Goal: Task Accomplishment & Management: Use online tool/utility

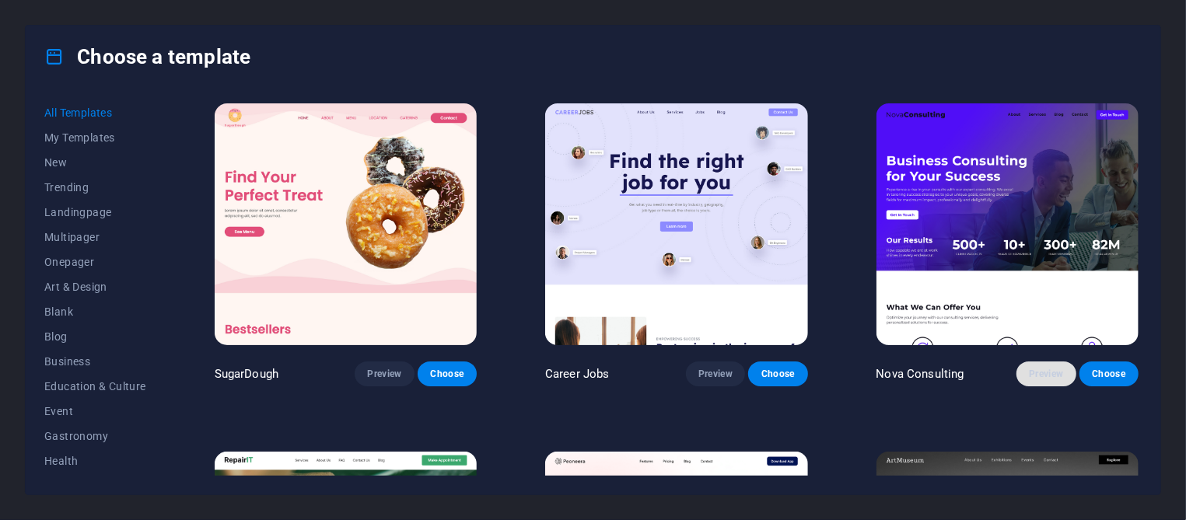
click at [1017, 362] on button "Preview" at bounding box center [1046, 374] width 59 height 25
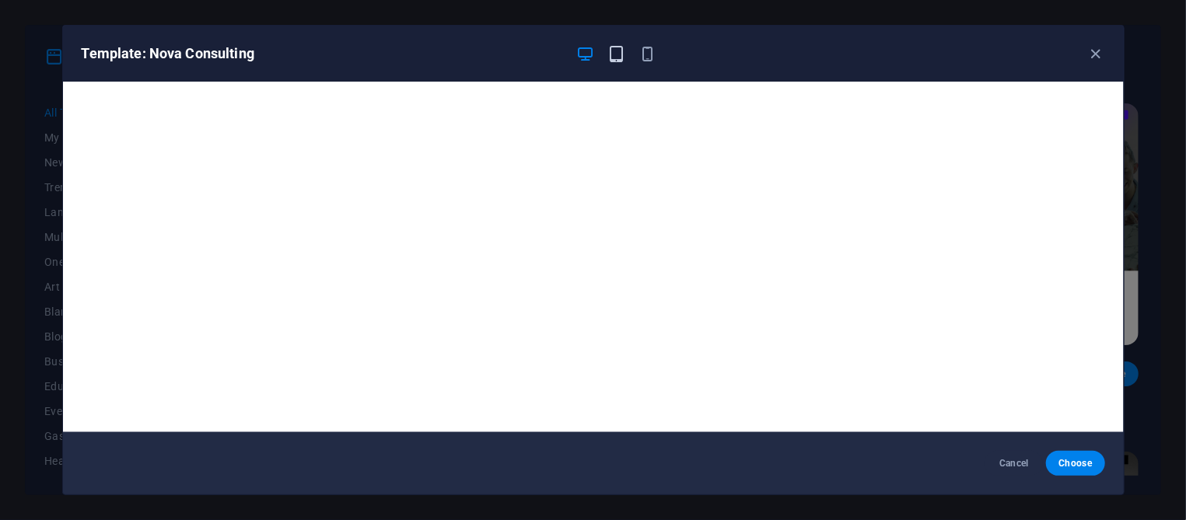
click at [609, 54] on span "button" at bounding box center [617, 54] width 19 height 18
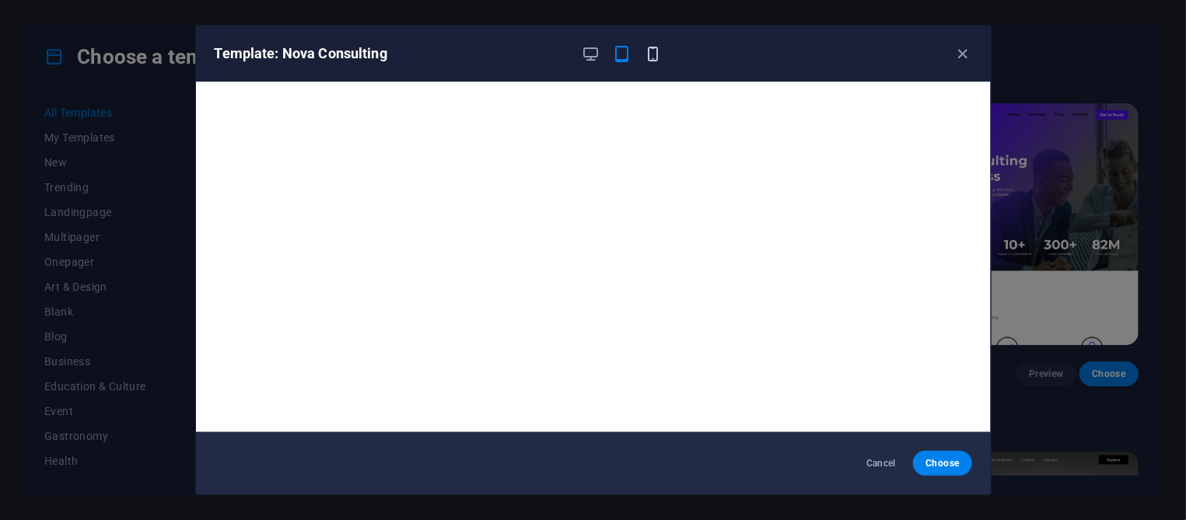
click at [648, 55] on span "button" at bounding box center [653, 54] width 19 height 18
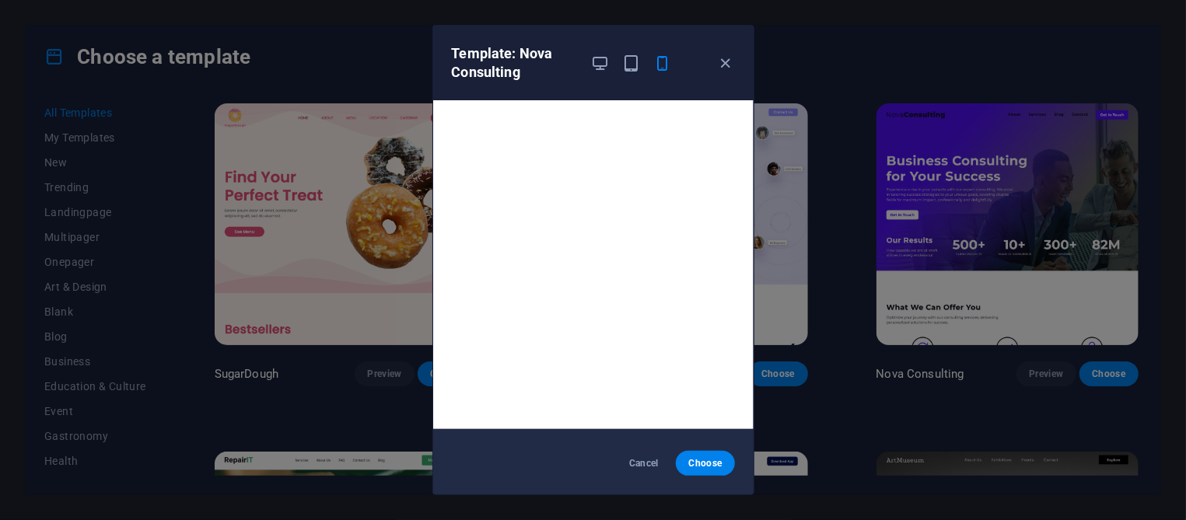
scroll to position [3, 0]
drag, startPoint x: 643, startPoint y: 463, endPoint x: 947, endPoint y: 379, distance: 314.8
click at [643, 463] on span "Cancel" at bounding box center [643, 463] width 33 height 12
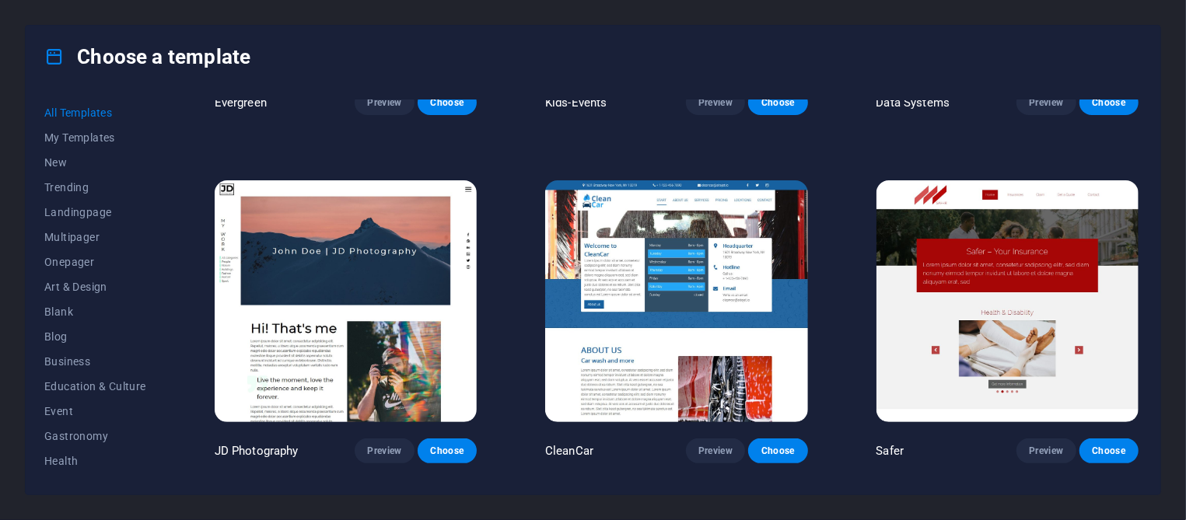
scroll to position [6567, 0]
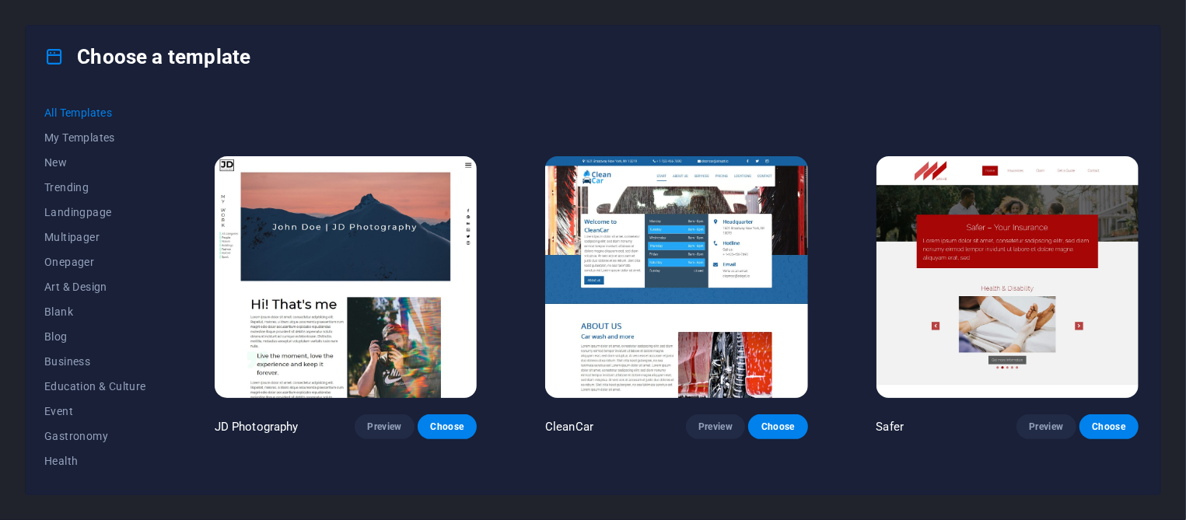
click at [1168, 337] on div "Choose a template All Templates My Templates New Trending Landingpage Multipage…" at bounding box center [593, 260] width 1186 height 520
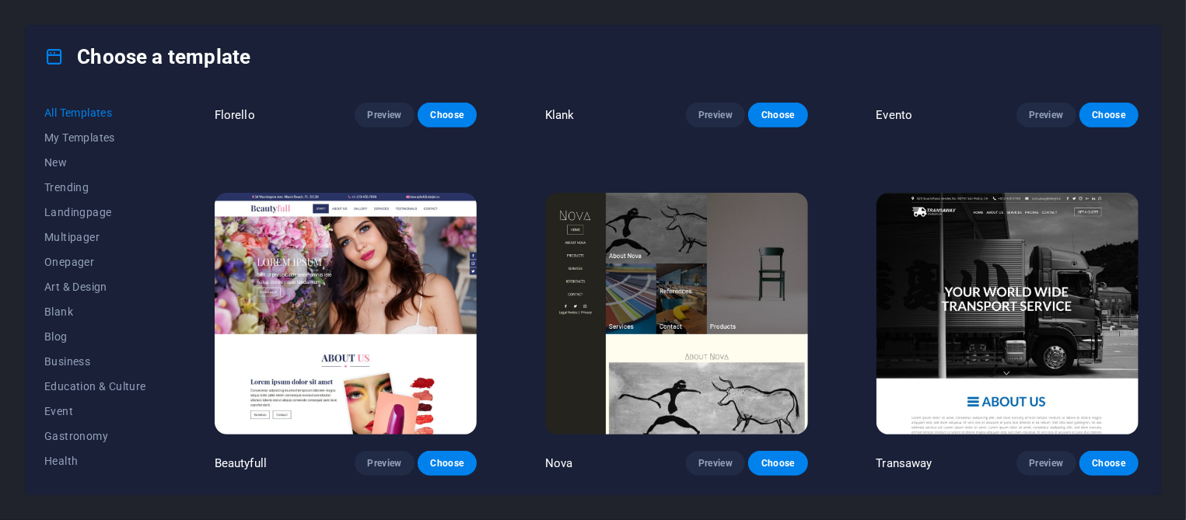
scroll to position [13790, 0]
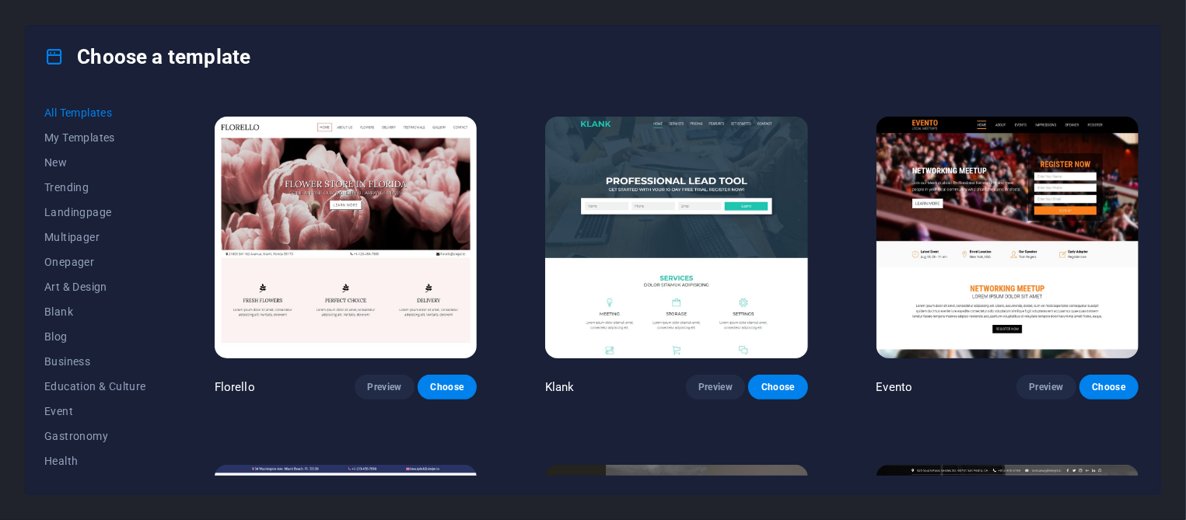
scroll to position [13206, 0]
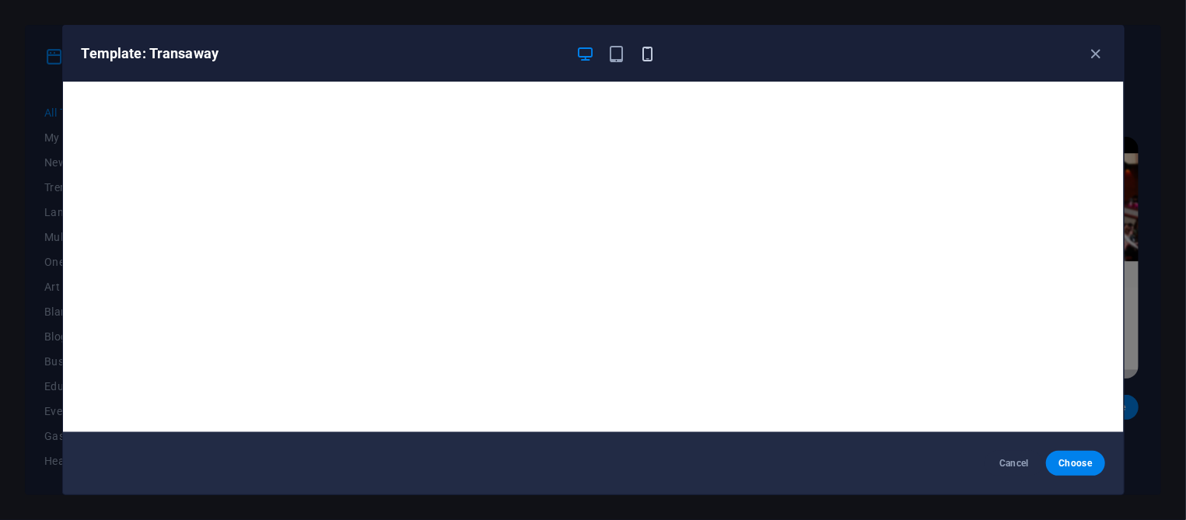
click at [650, 51] on icon "button" at bounding box center [648, 54] width 18 height 18
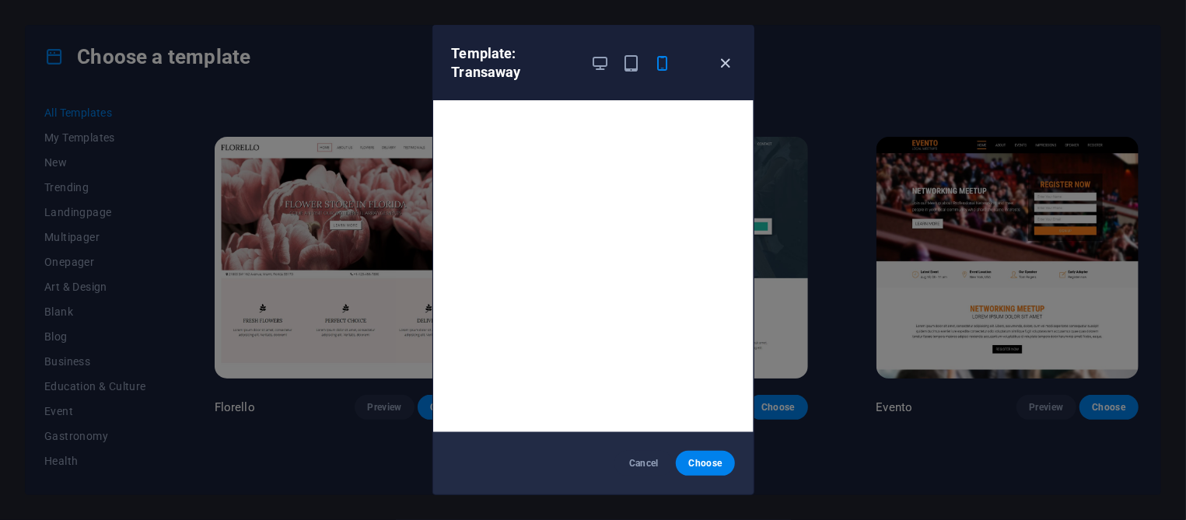
click at [729, 65] on icon "button" at bounding box center [725, 63] width 18 height 18
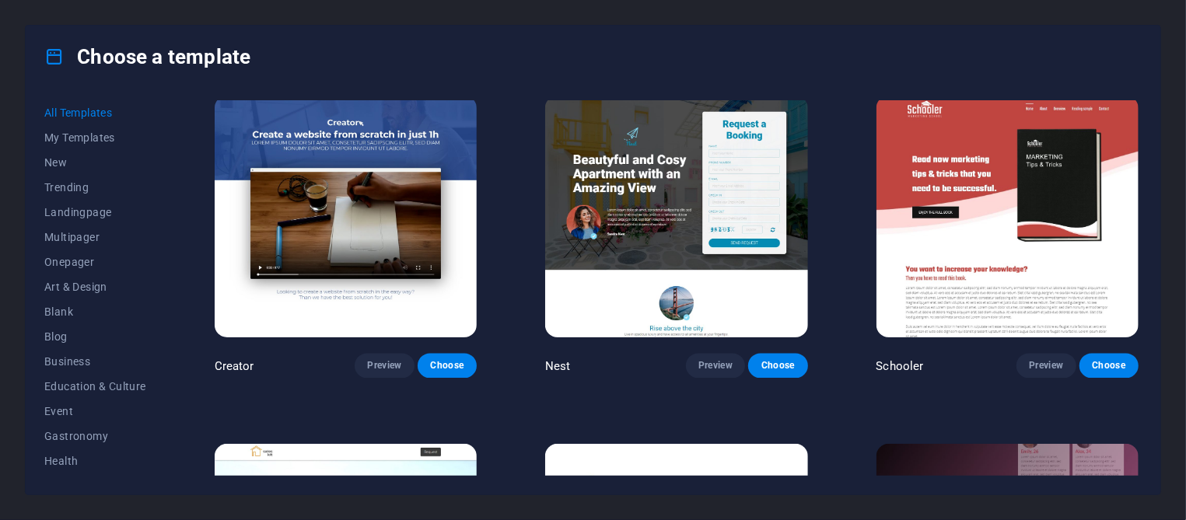
scroll to position [17923, 0]
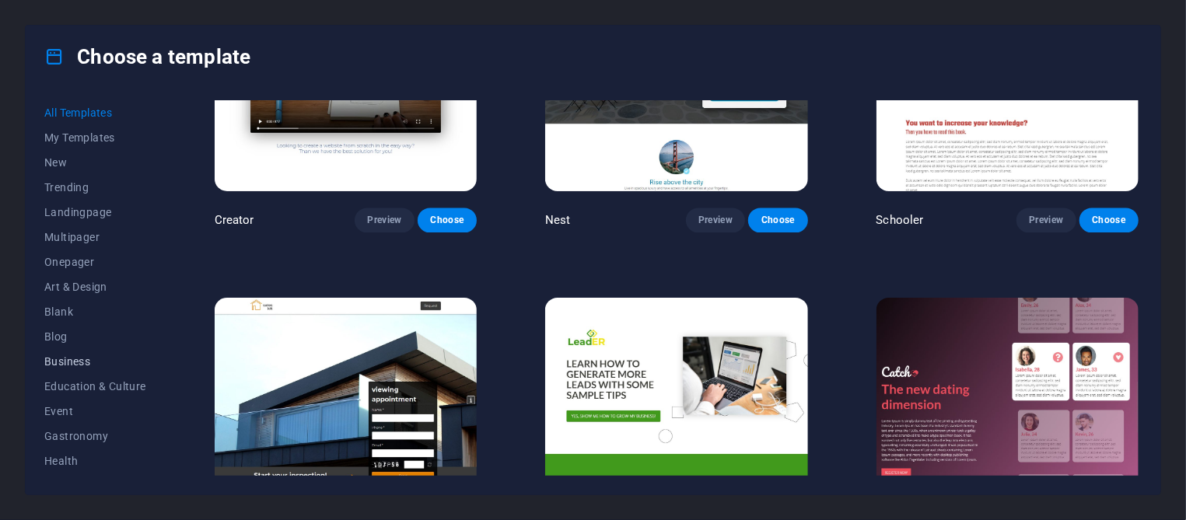
click at [57, 355] on button "Business" at bounding box center [95, 361] width 102 height 25
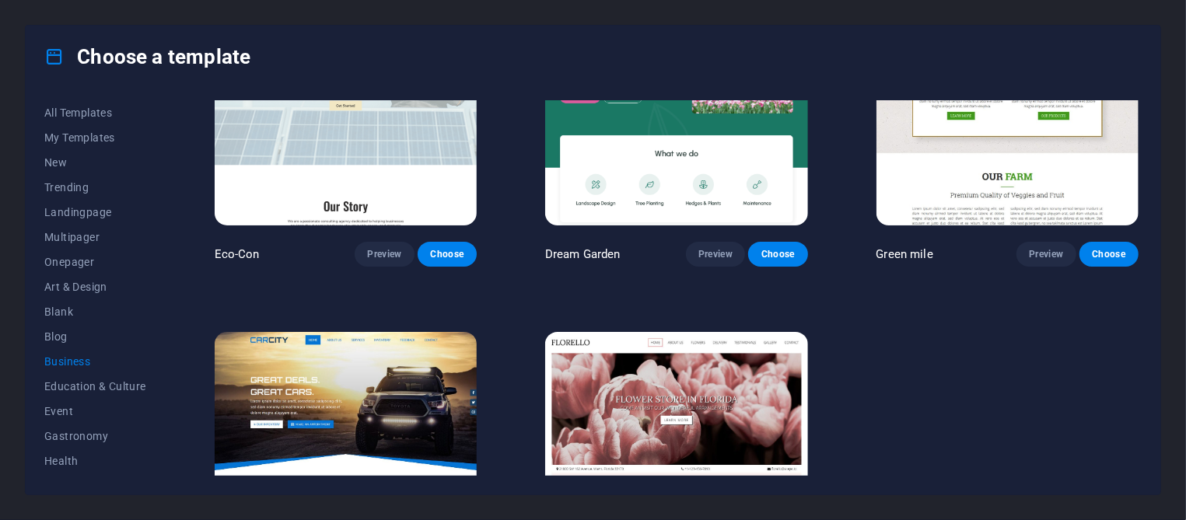
scroll to position [145, 0]
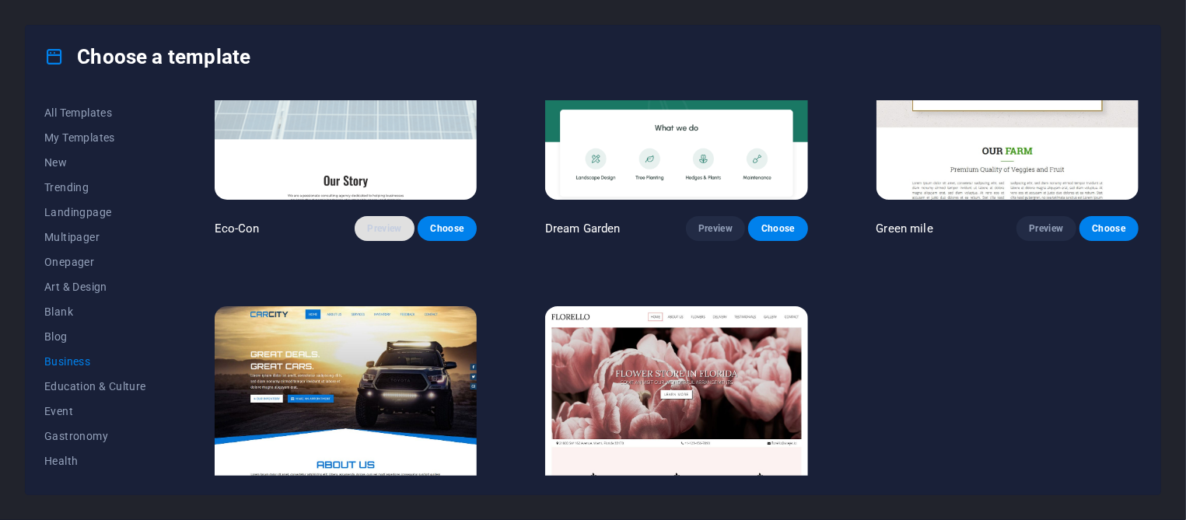
click at [362, 222] on button "Preview" at bounding box center [384, 228] width 59 height 25
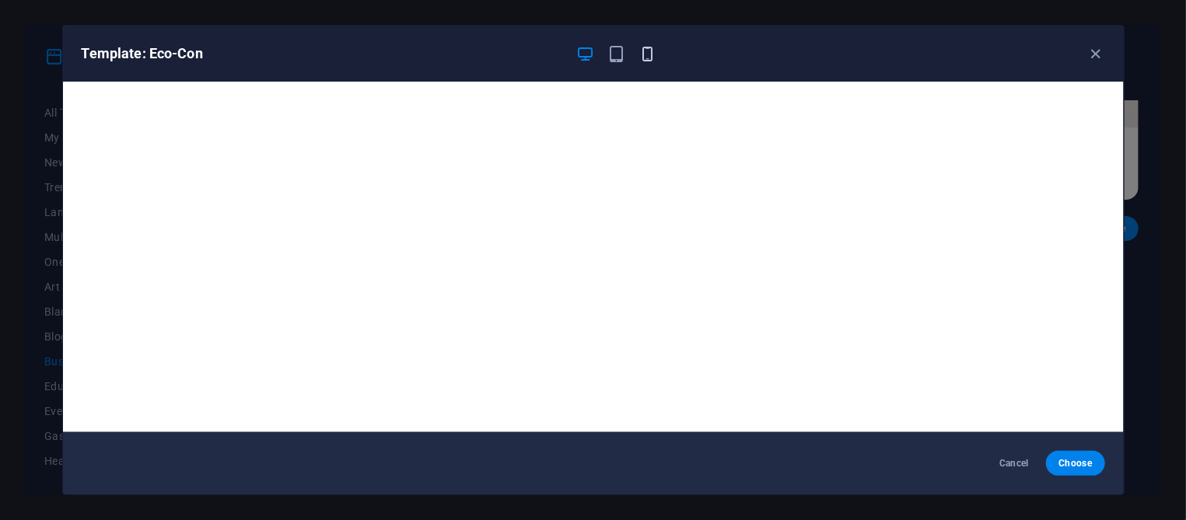
click at [643, 51] on icon "button" at bounding box center [648, 54] width 18 height 18
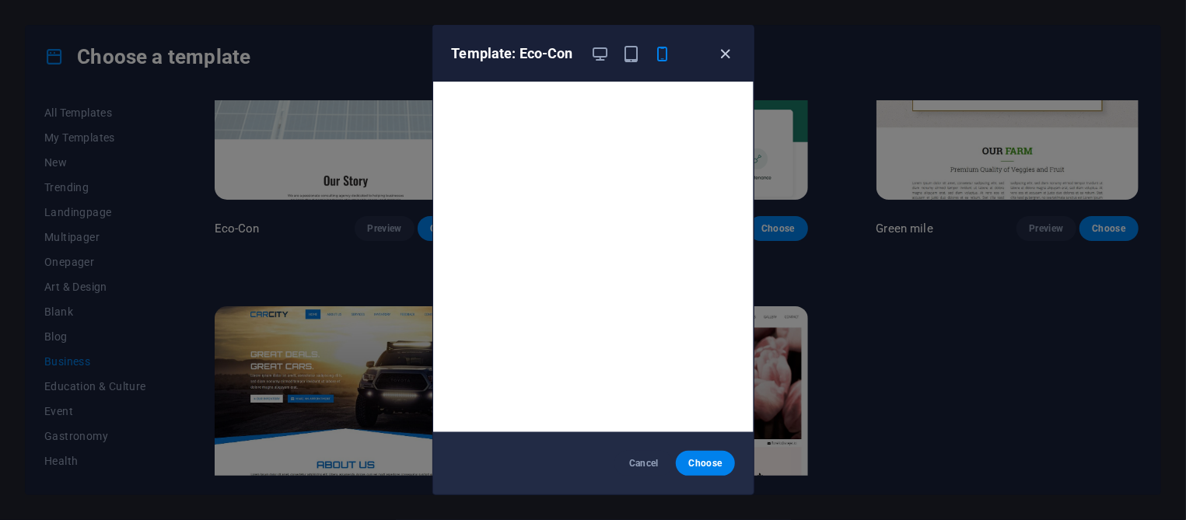
click at [718, 51] on icon "button" at bounding box center [725, 54] width 18 height 18
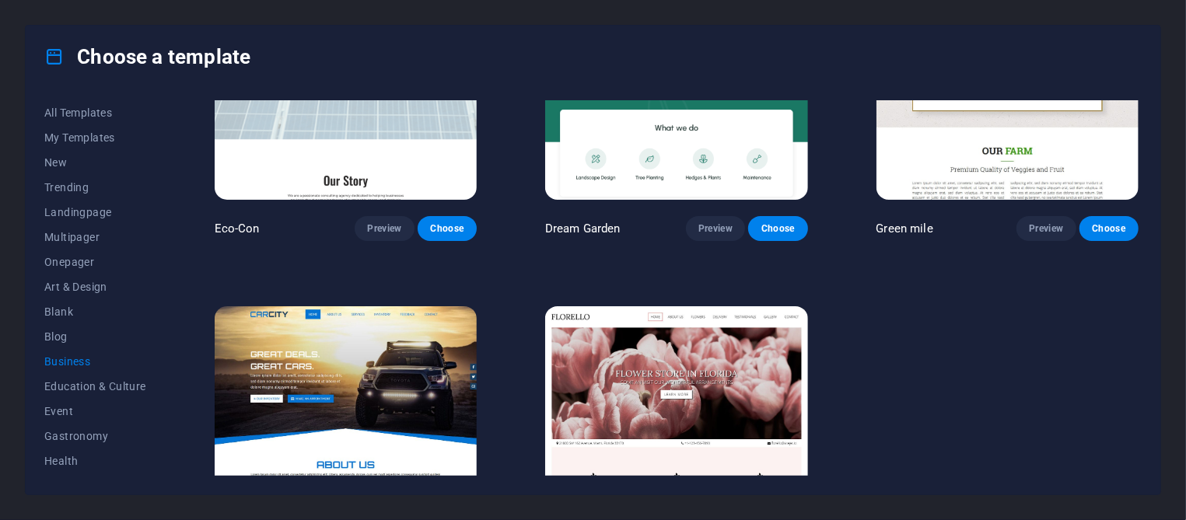
scroll to position [0, 0]
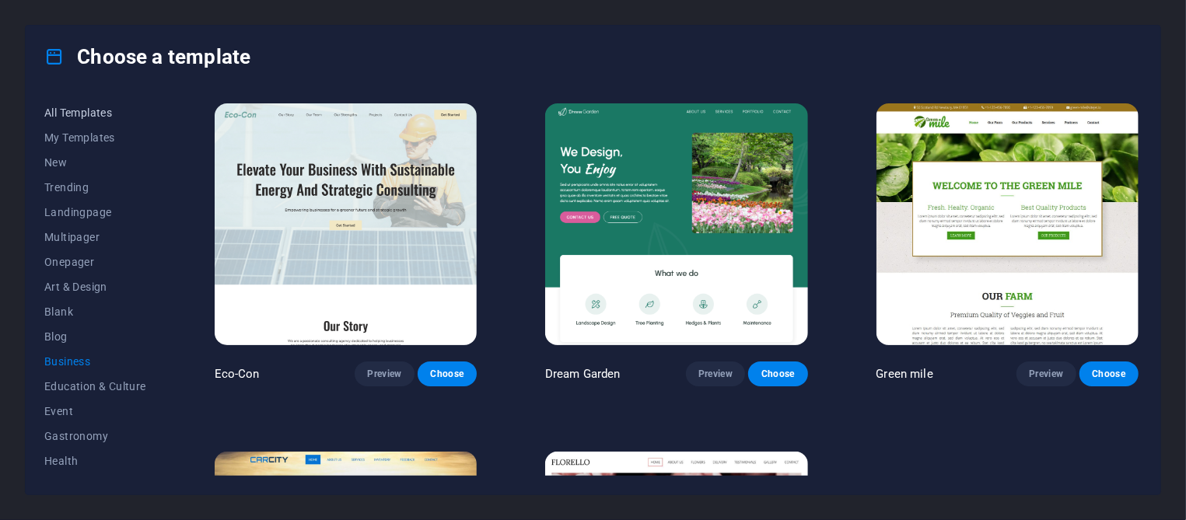
click at [60, 106] on button "All Templates" at bounding box center [95, 112] width 102 height 25
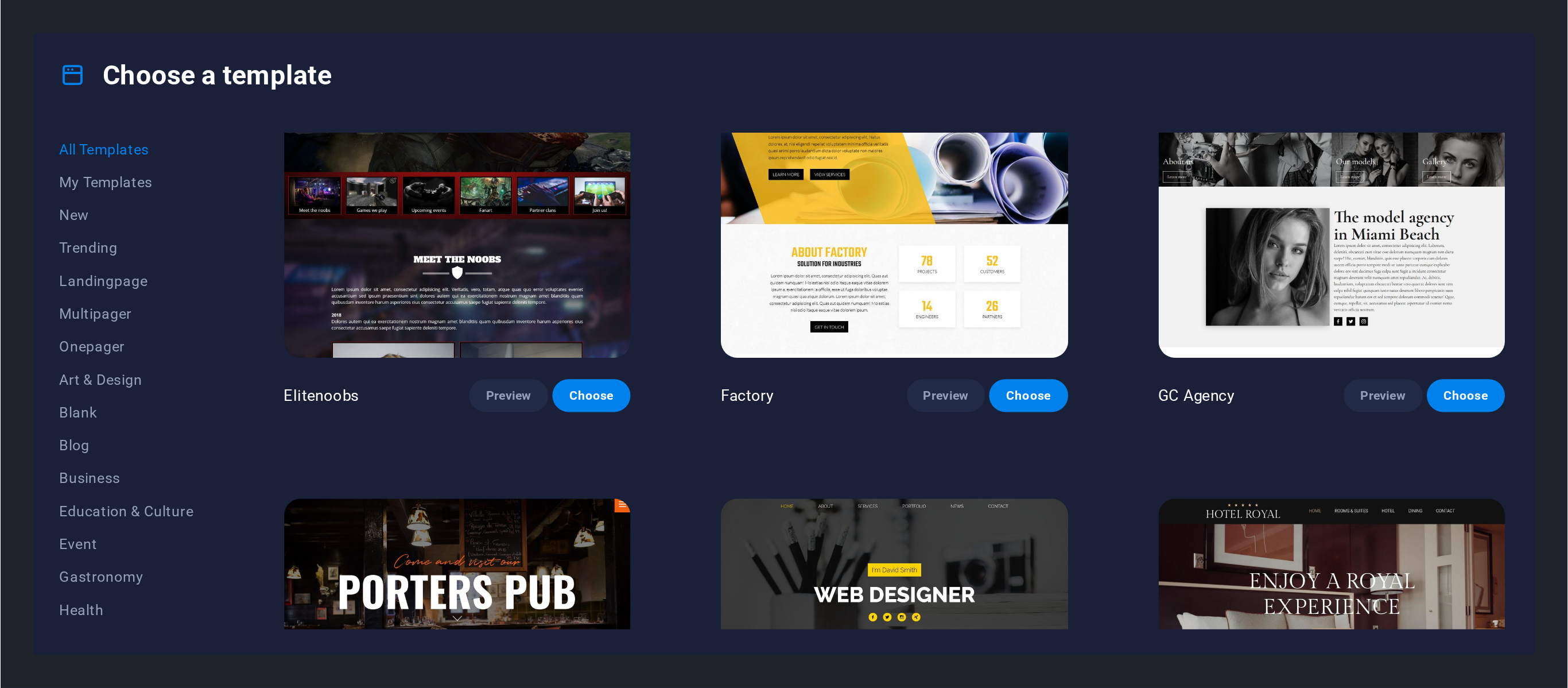
scroll to position [9318, 0]
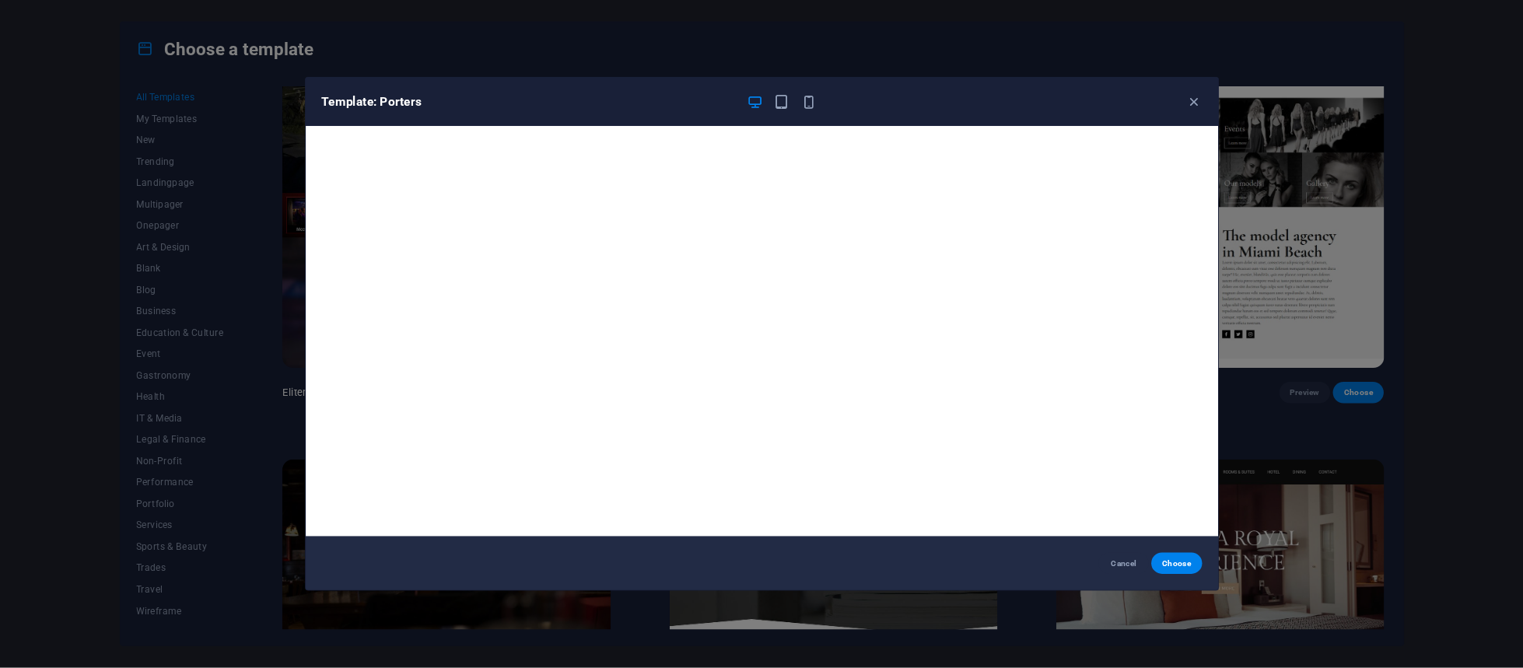
scroll to position [16336, 0]
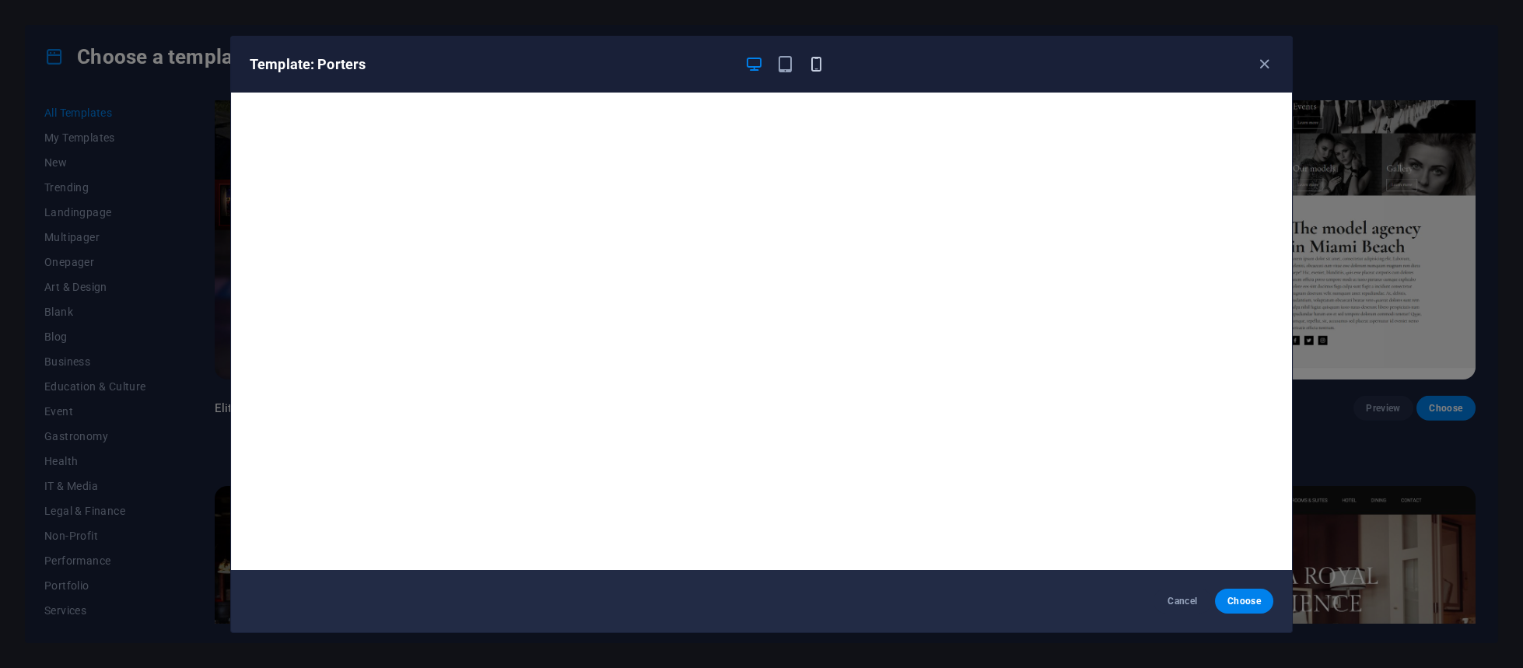
click at [811, 72] on icon "button" at bounding box center [816, 64] width 18 height 18
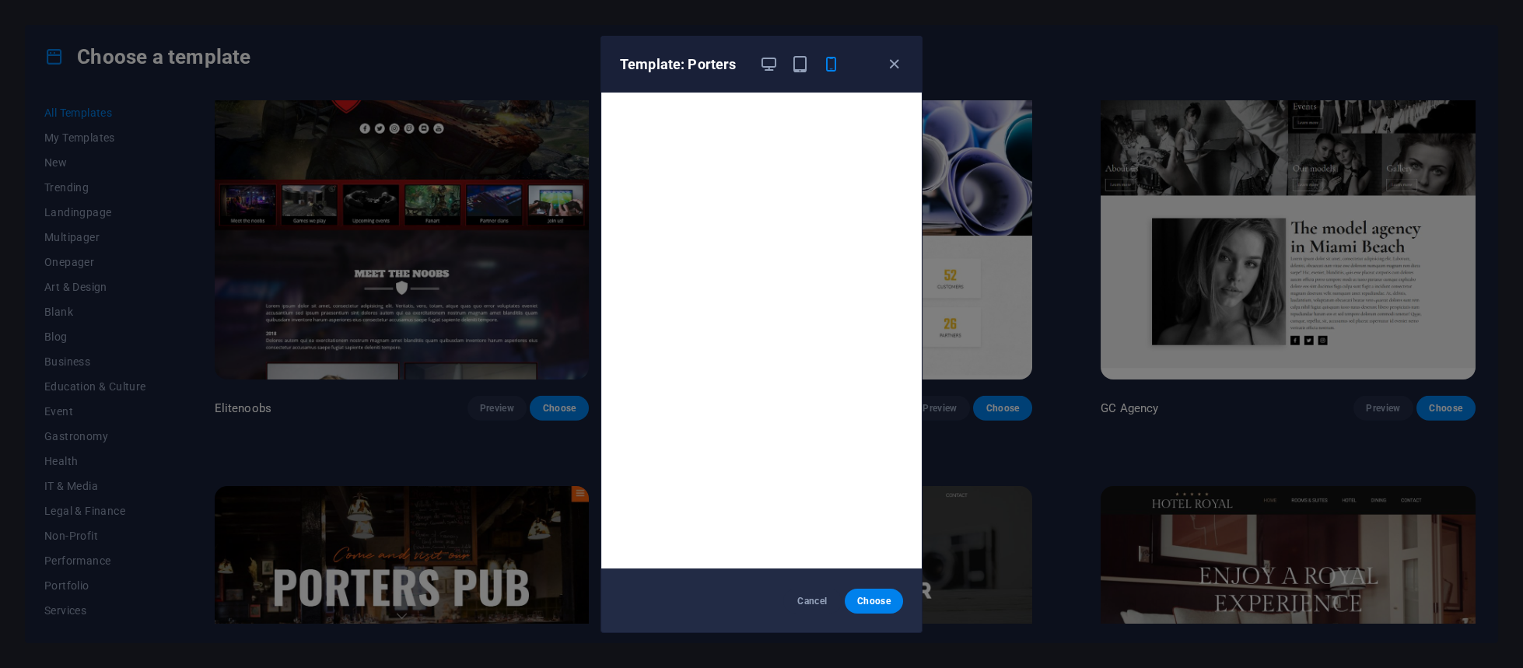
scroll to position [0, 0]
click at [770, 57] on icon "button" at bounding box center [769, 64] width 18 height 18
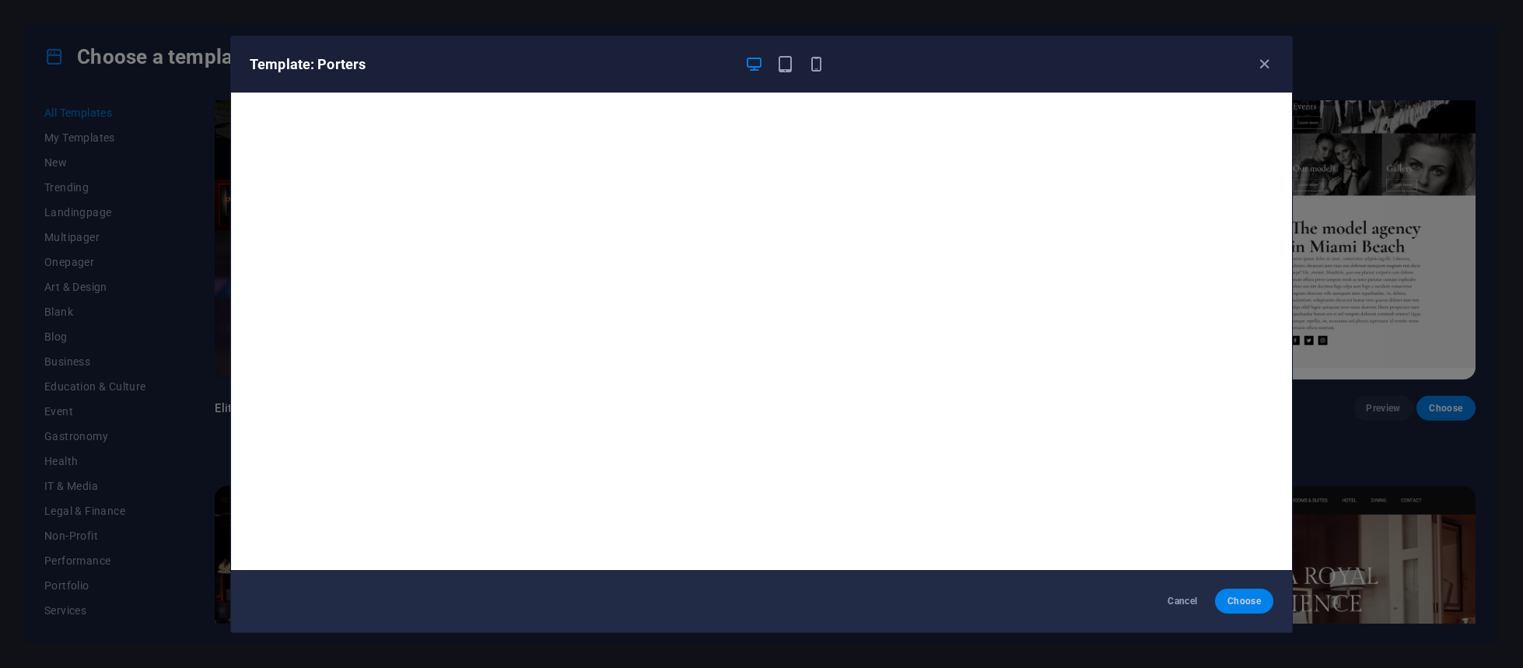
click at [1185, 520] on span "Choose" at bounding box center [1243, 601] width 33 height 12
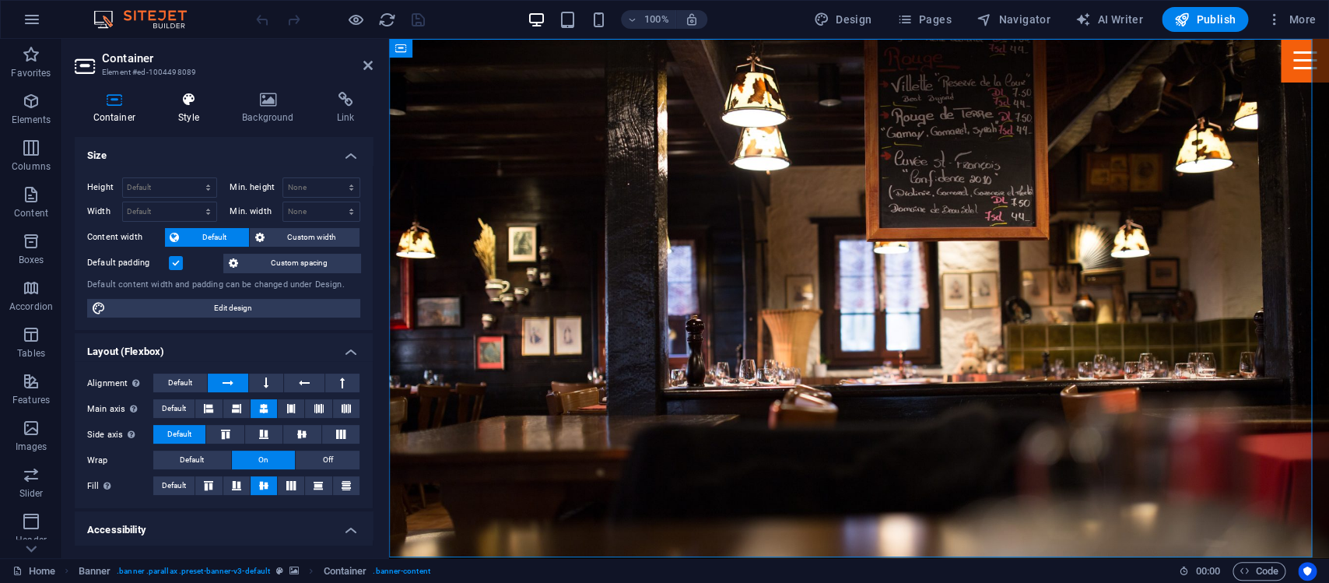
click at [190, 98] on icon at bounding box center [189, 100] width 58 height 16
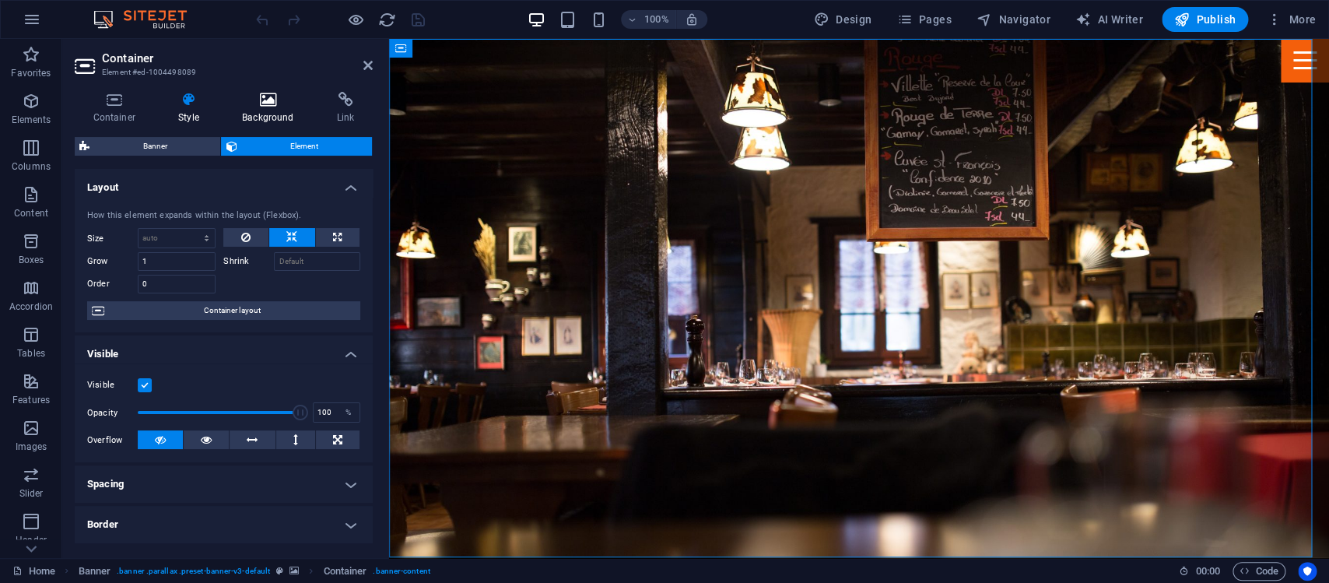
click at [264, 111] on h4 "Background" at bounding box center [270, 108] width 95 height 33
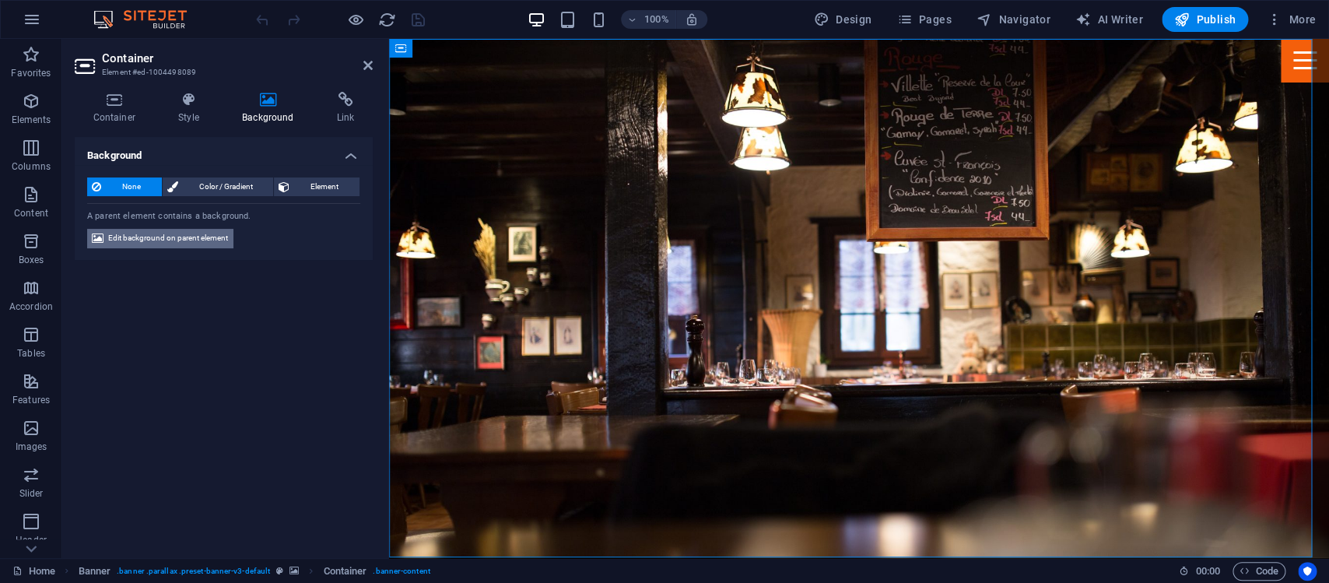
click at [151, 236] on span "Edit background on parent element" at bounding box center [168, 238] width 120 height 19
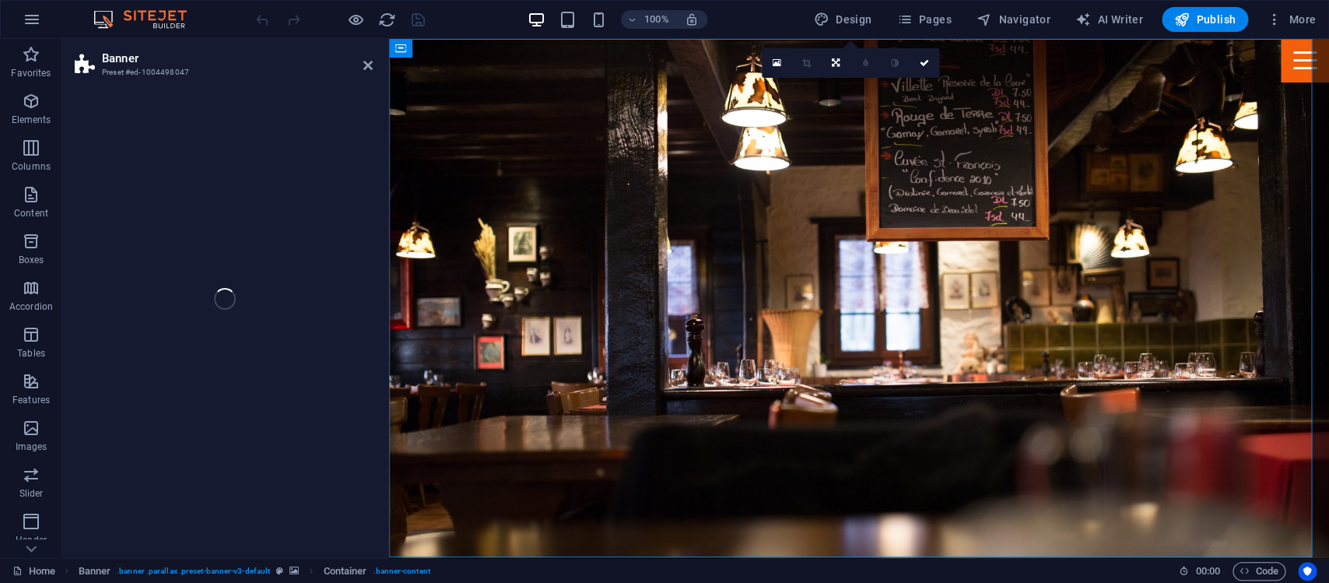
select select "%"
select select "px"
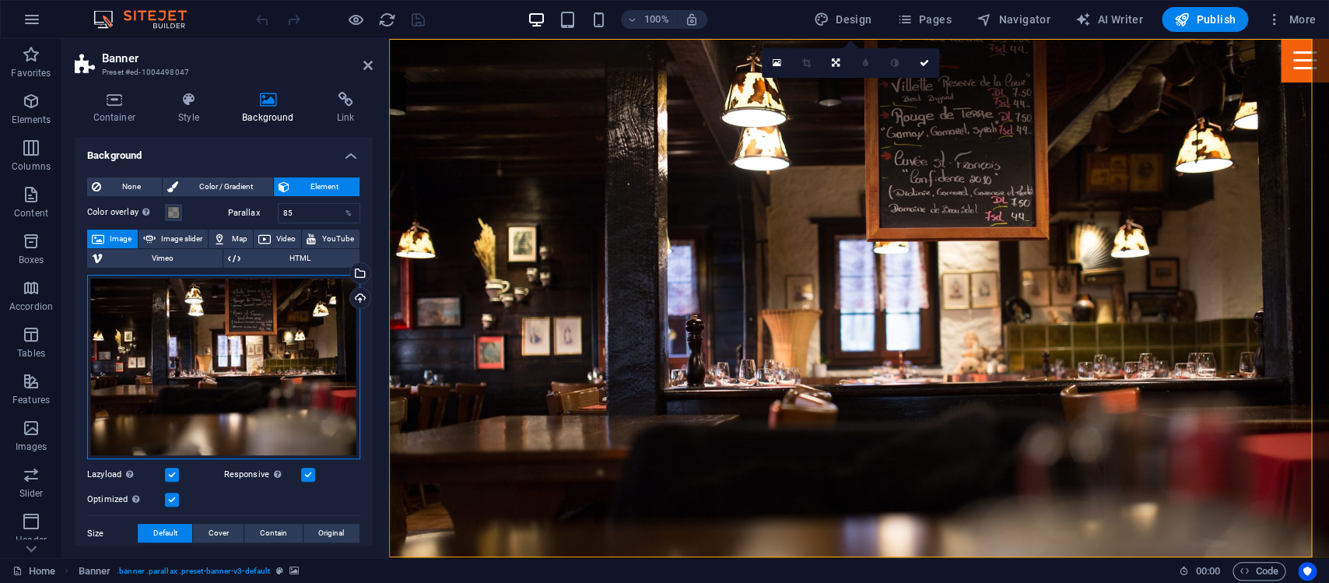
click at [170, 362] on div "Drag files here, click to choose files or select files from Files or our free s…" at bounding box center [223, 367] width 273 height 185
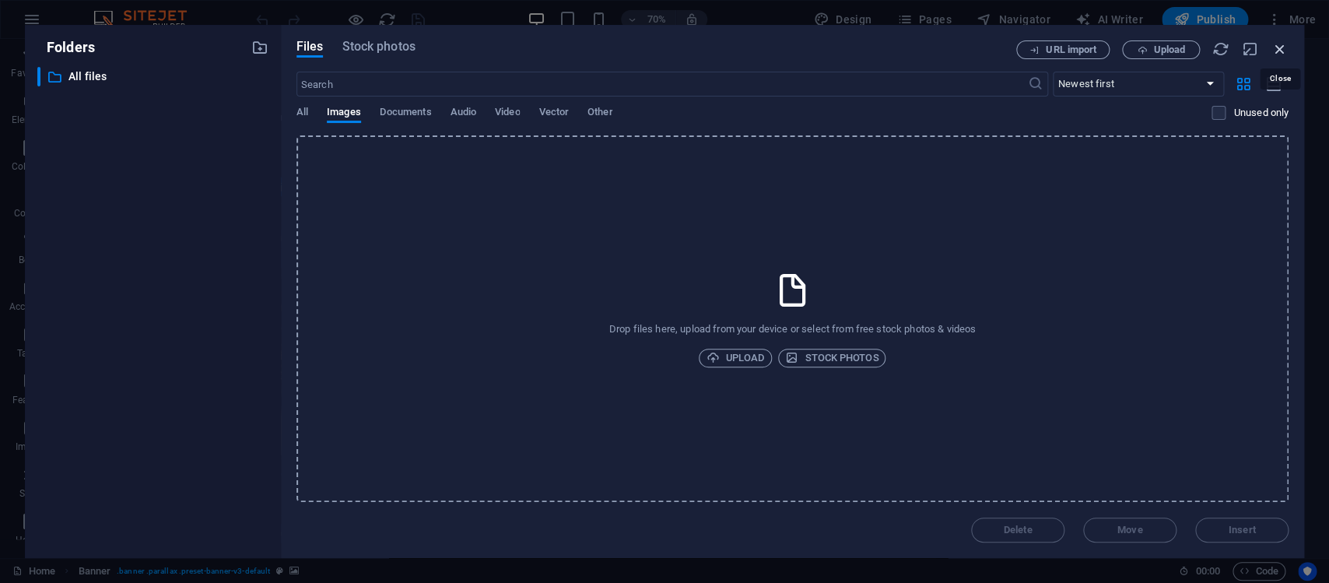
drag, startPoint x: 1279, startPoint y: 49, endPoint x: 444, endPoint y: 124, distance: 838.0
click at [1279, 49] on icon "button" at bounding box center [1279, 48] width 17 height 17
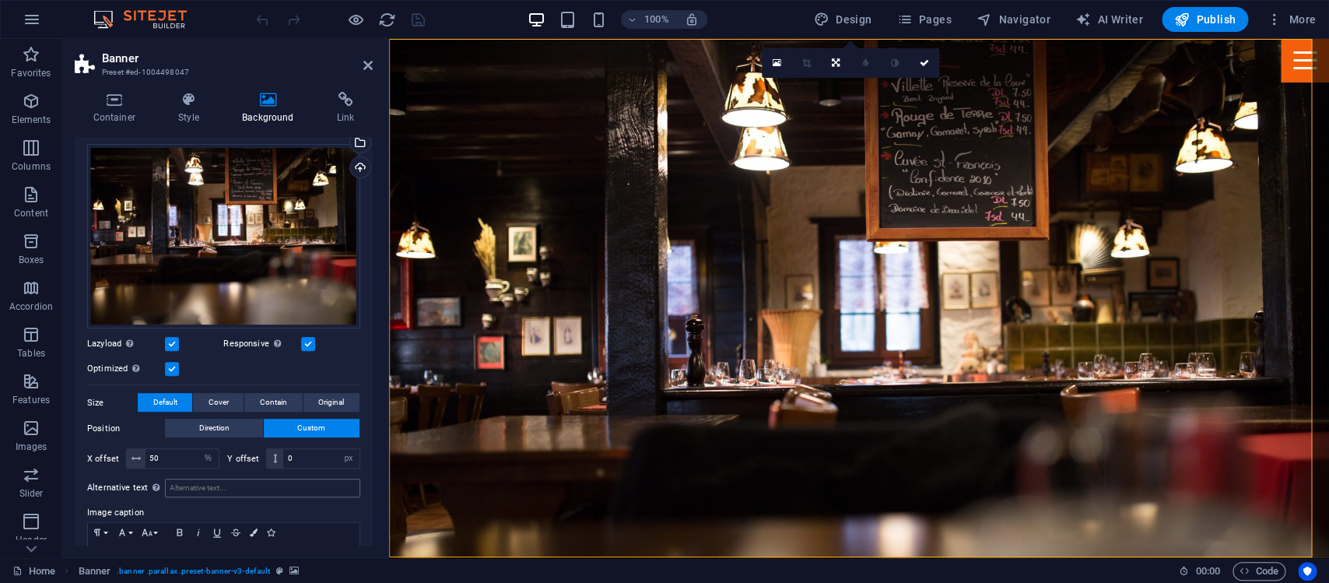
scroll to position [44, 0]
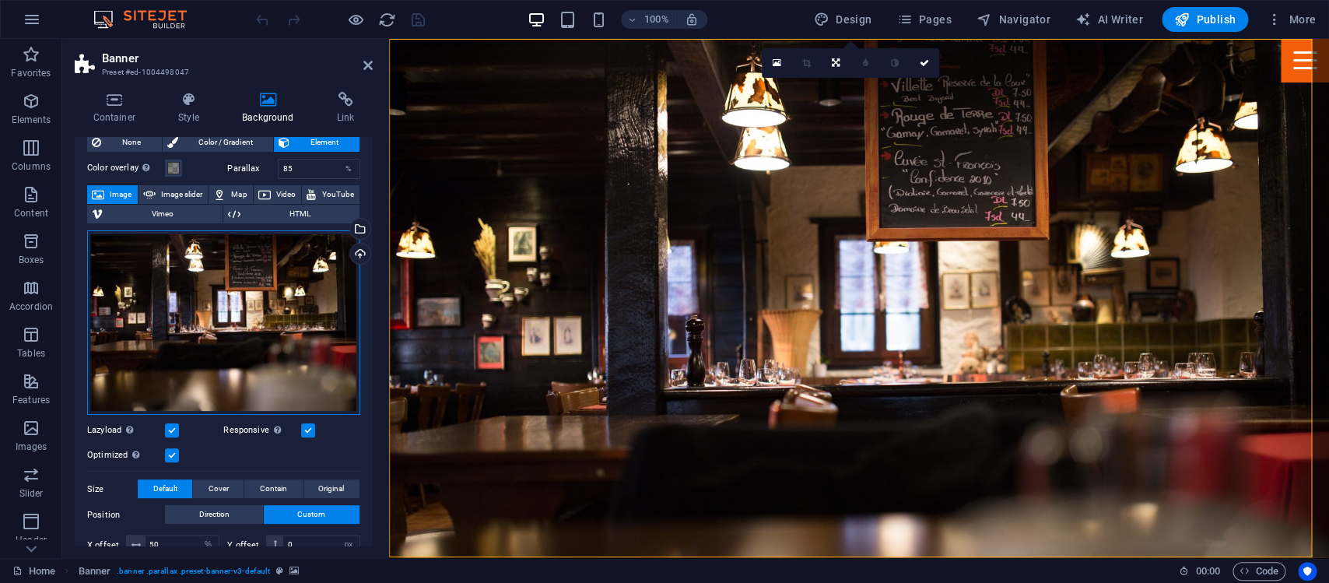
click at [219, 299] on div "Drag files here, click to choose files or select files from Files or our free s…" at bounding box center [223, 322] width 273 height 185
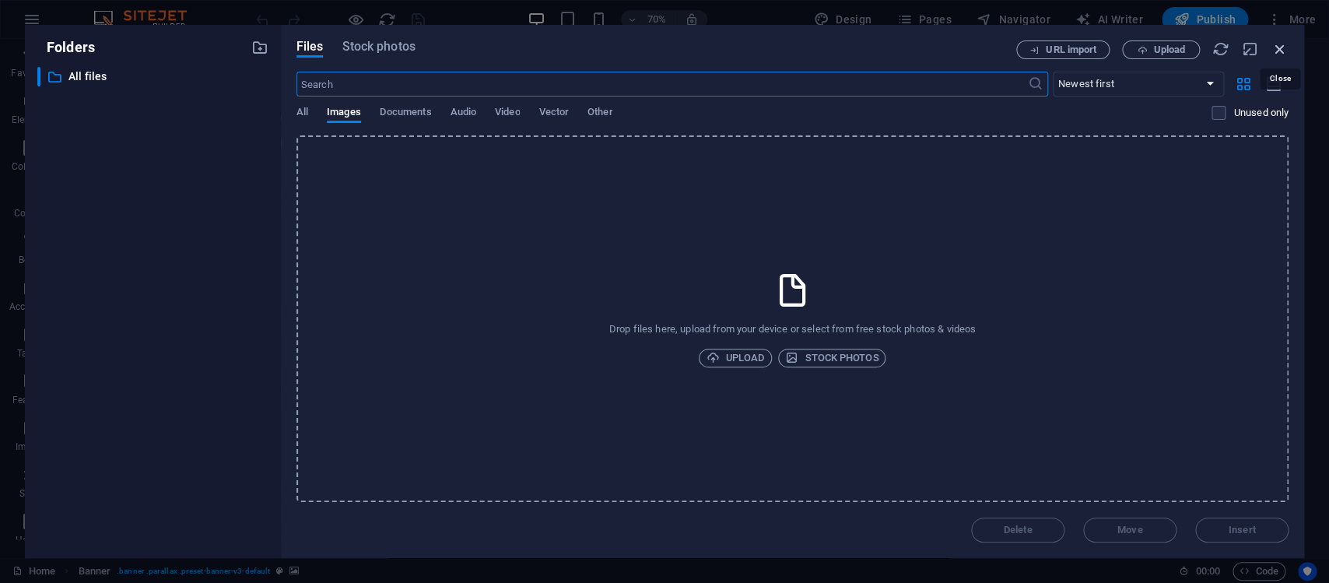
click at [1286, 42] on icon "button" at bounding box center [1279, 48] width 17 height 17
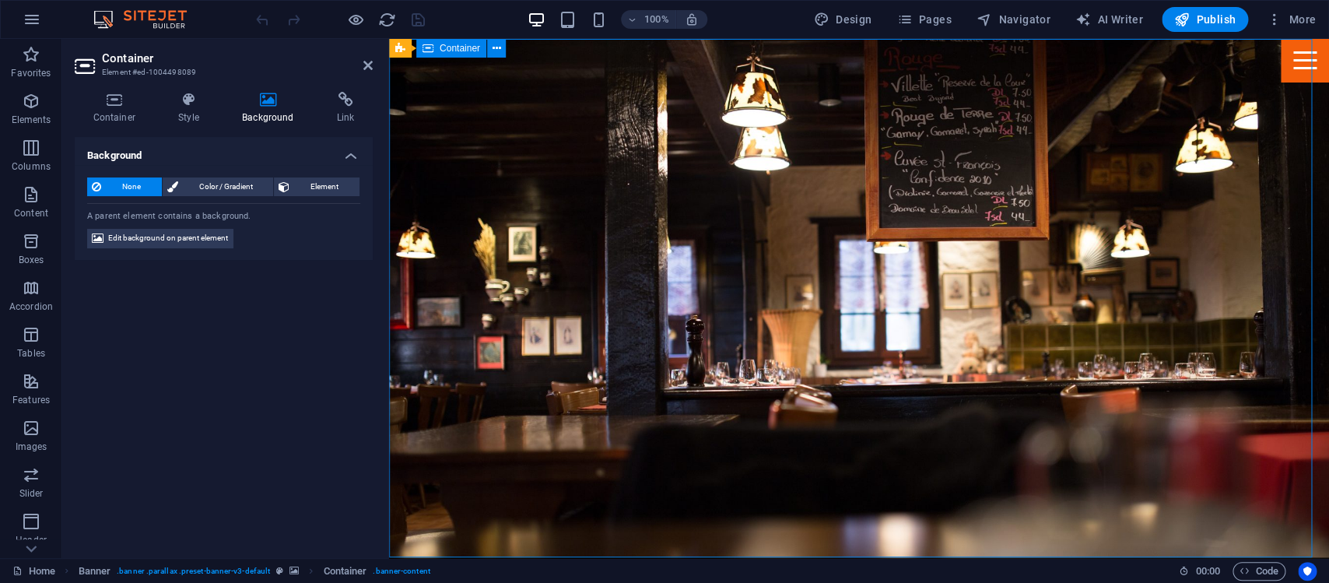
click at [199, 104] on icon at bounding box center [189, 100] width 58 height 16
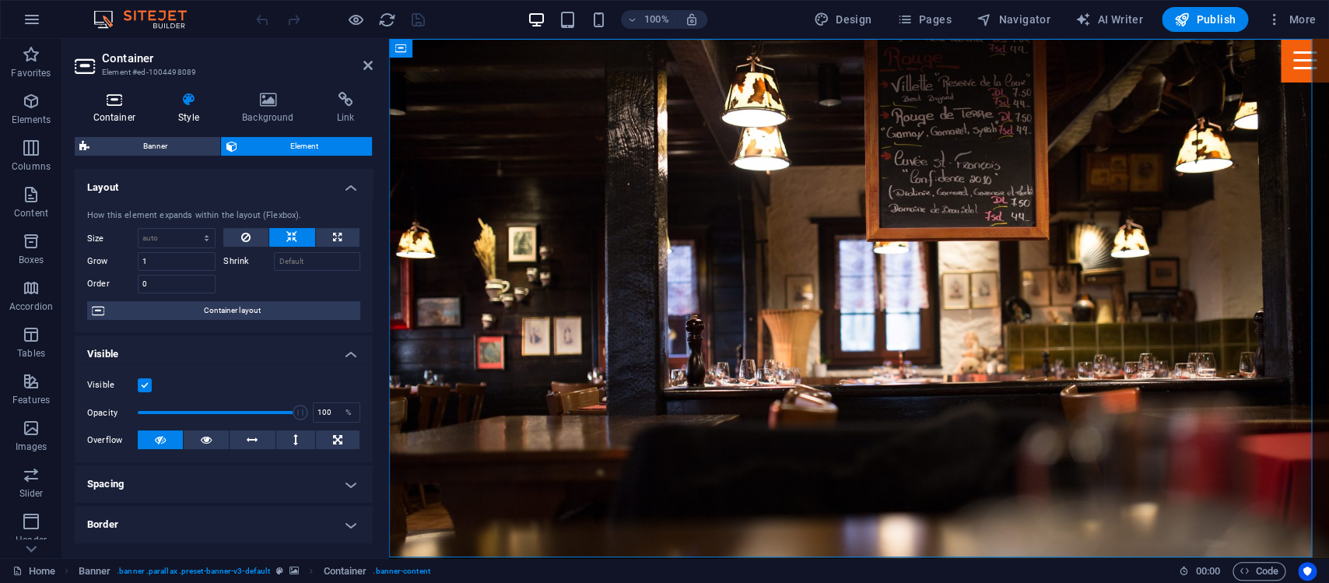
click at [114, 112] on h4 "Container" at bounding box center [118, 108] width 86 height 33
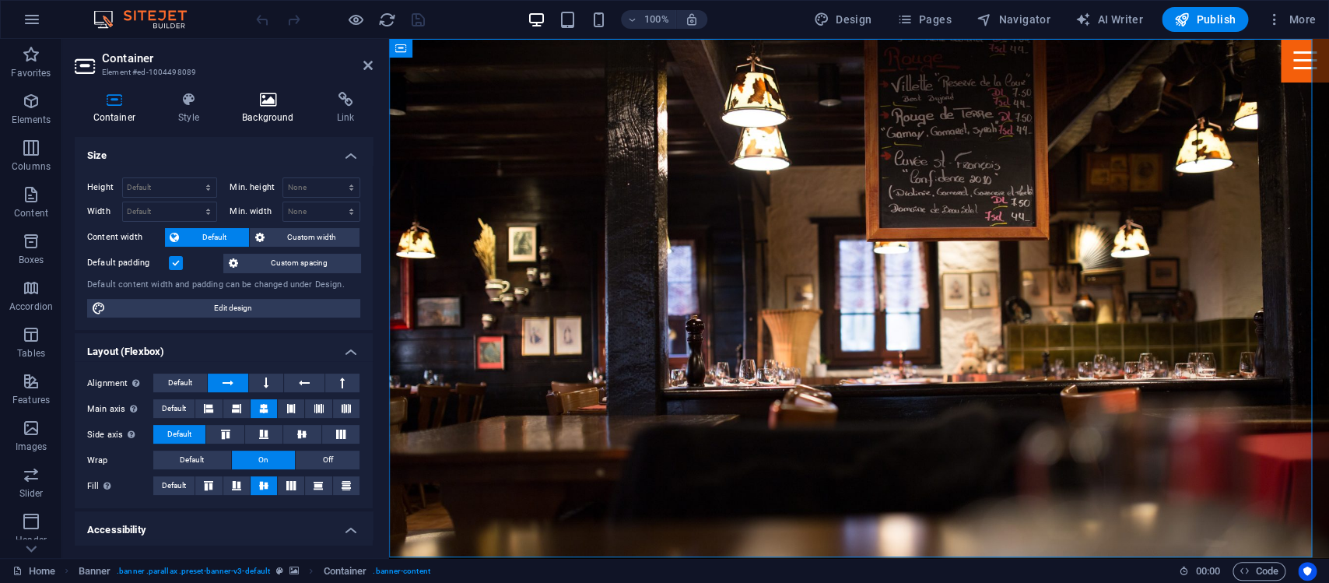
click at [261, 103] on icon at bounding box center [267, 100] width 89 height 16
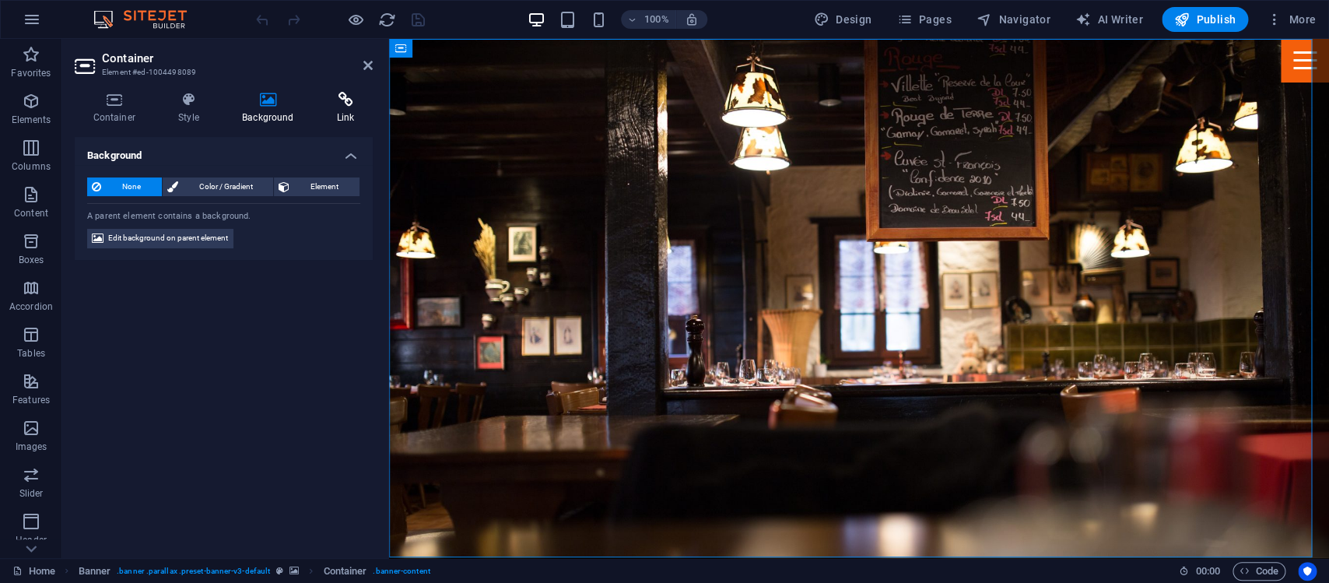
click at [345, 101] on icon at bounding box center [345, 100] width 54 height 16
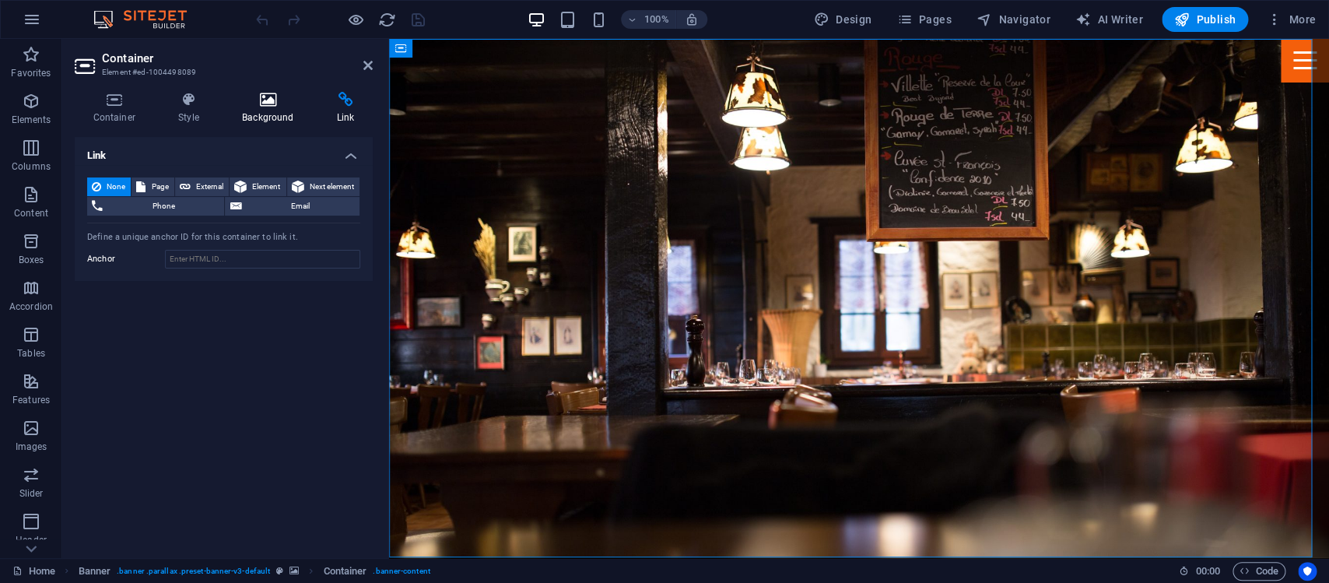
click at [264, 100] on icon at bounding box center [267, 100] width 89 height 16
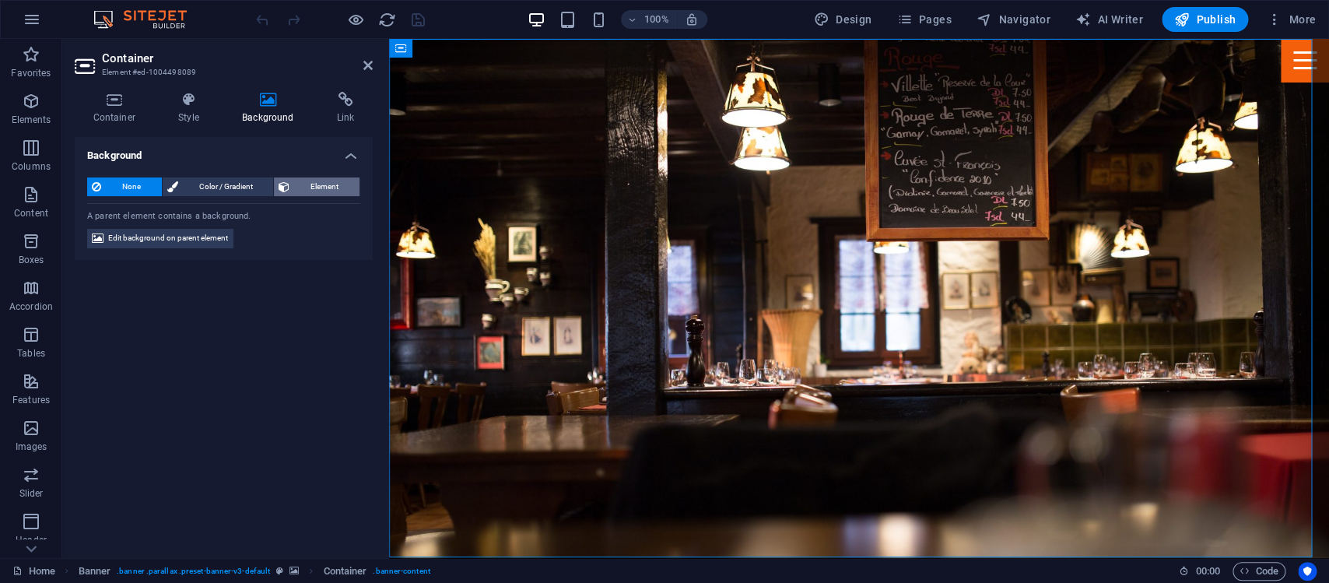
click at [312, 185] on span "Element" at bounding box center [324, 186] width 61 height 19
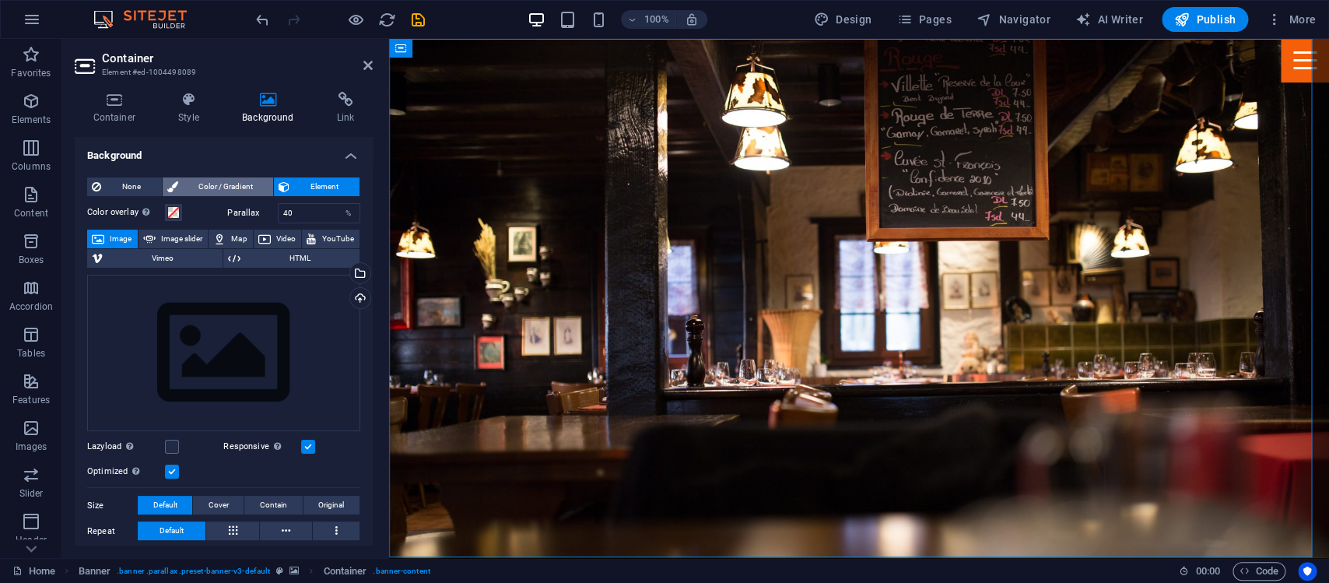
click at [201, 182] on span "Color / Gradient" at bounding box center [226, 186] width 86 height 19
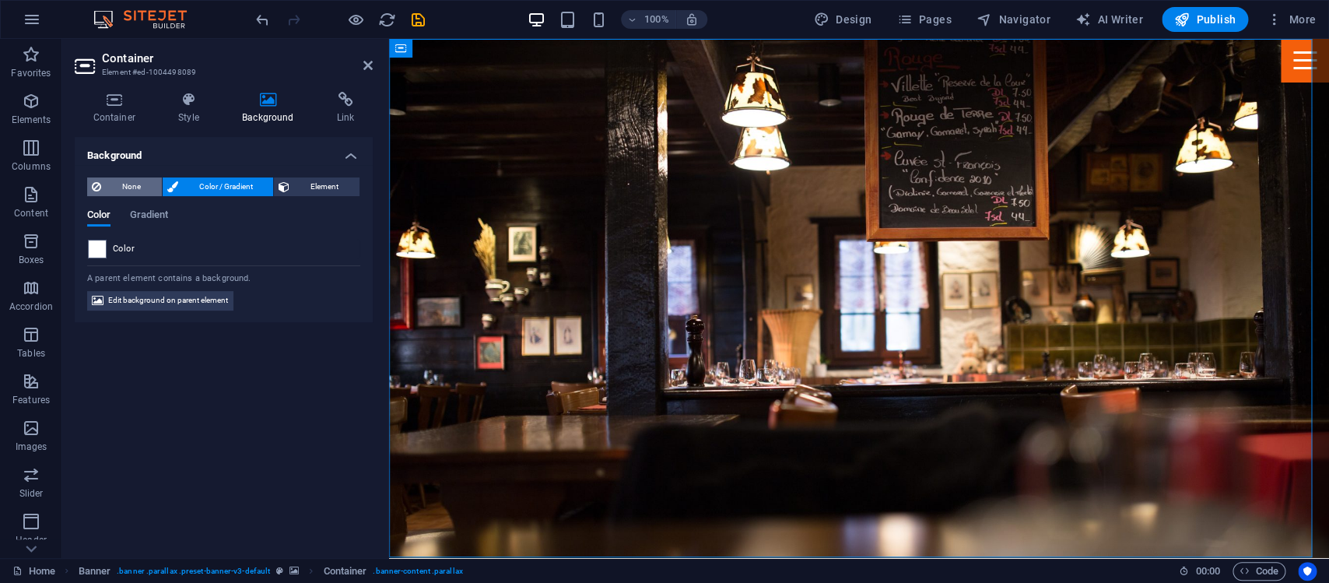
click at [113, 182] on span "None" at bounding box center [131, 186] width 51 height 19
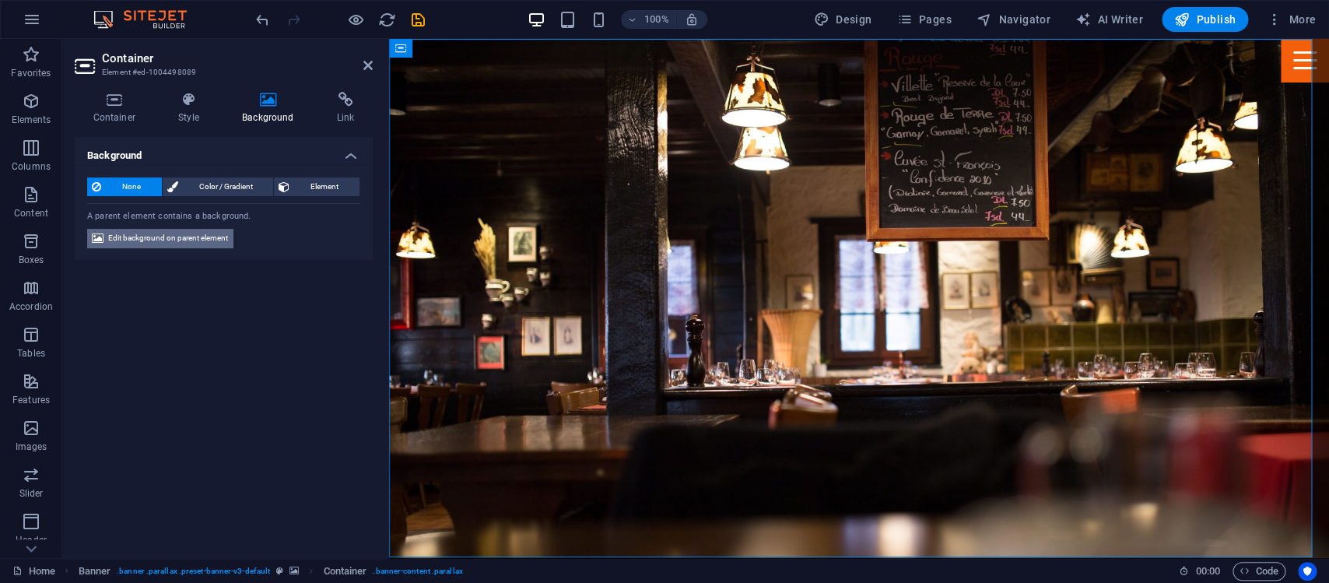
click at [175, 233] on span "Edit background on parent element" at bounding box center [168, 238] width 120 height 19
select select "%"
select select "px"
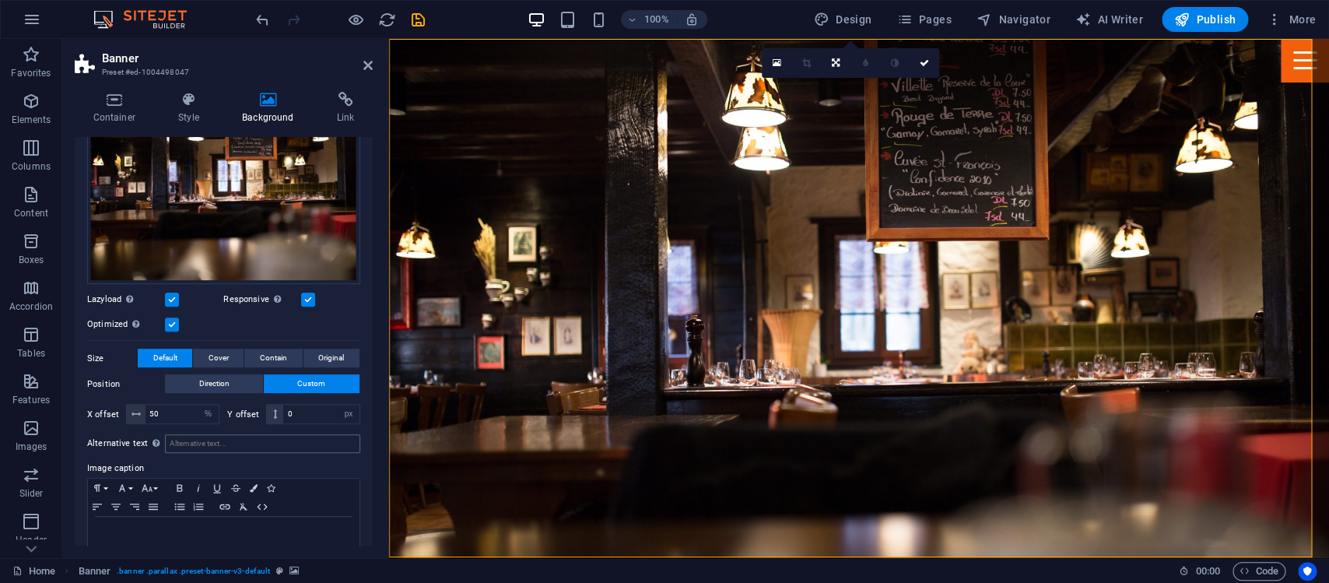
scroll to position [196, 0]
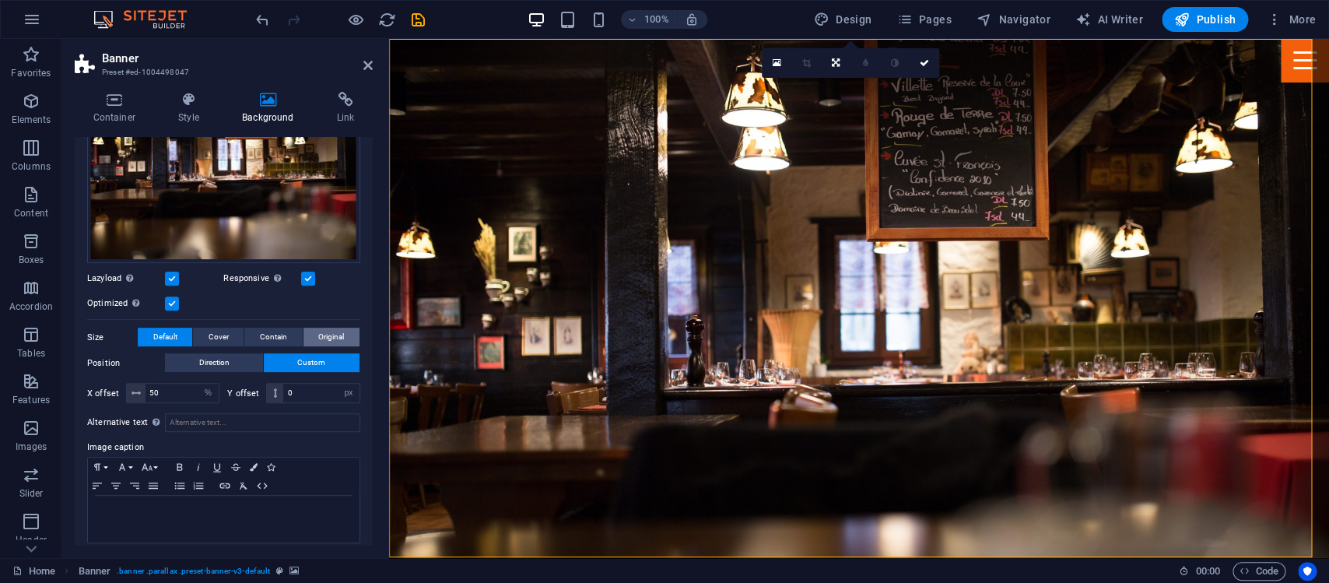
click at [303, 327] on button "Original" at bounding box center [331, 336] width 56 height 19
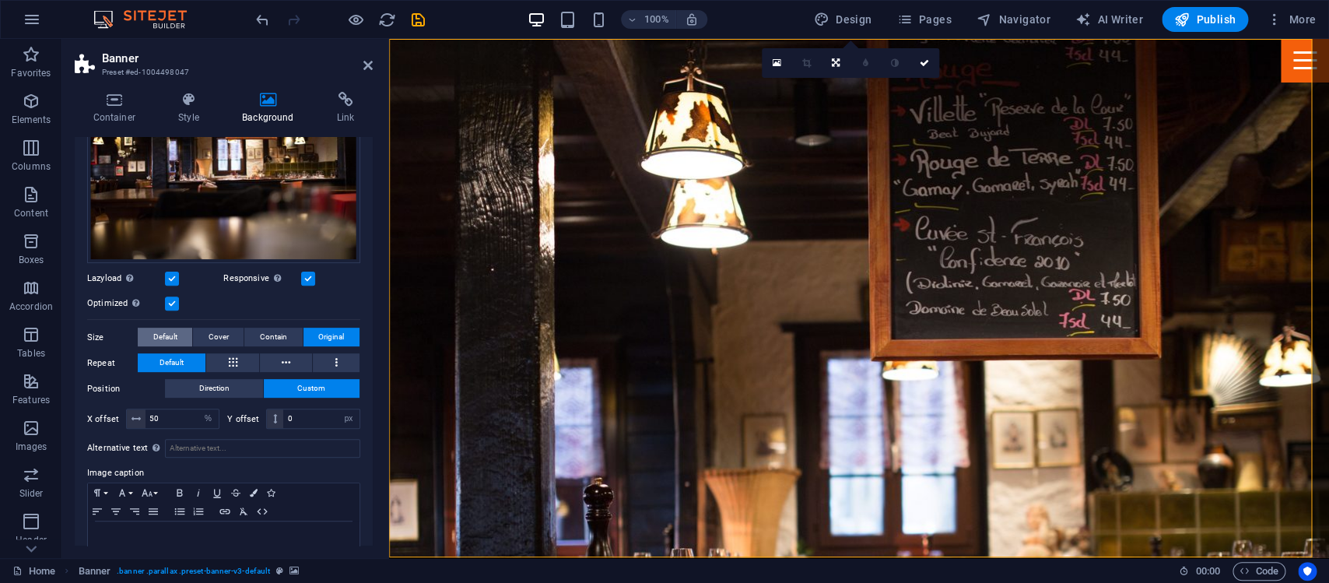
click at [160, 327] on span "Default" at bounding box center [165, 336] width 24 height 19
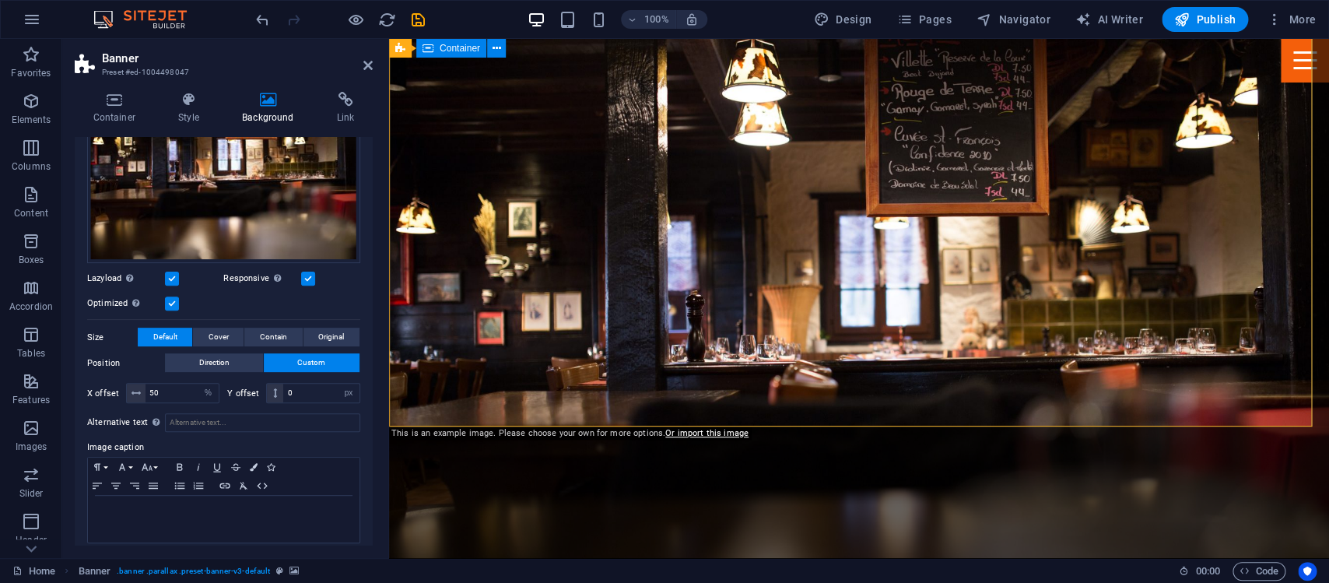
scroll to position [163, 0]
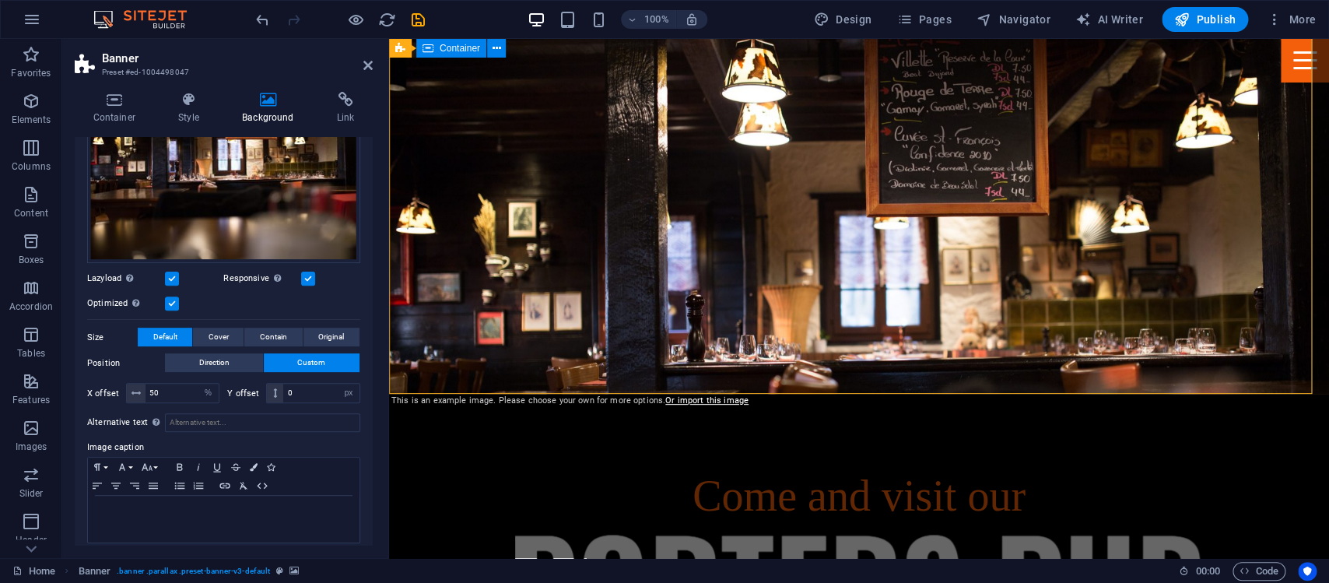
click at [481, 394] on div "Come and visit our" at bounding box center [859, 588] width 940 height 388
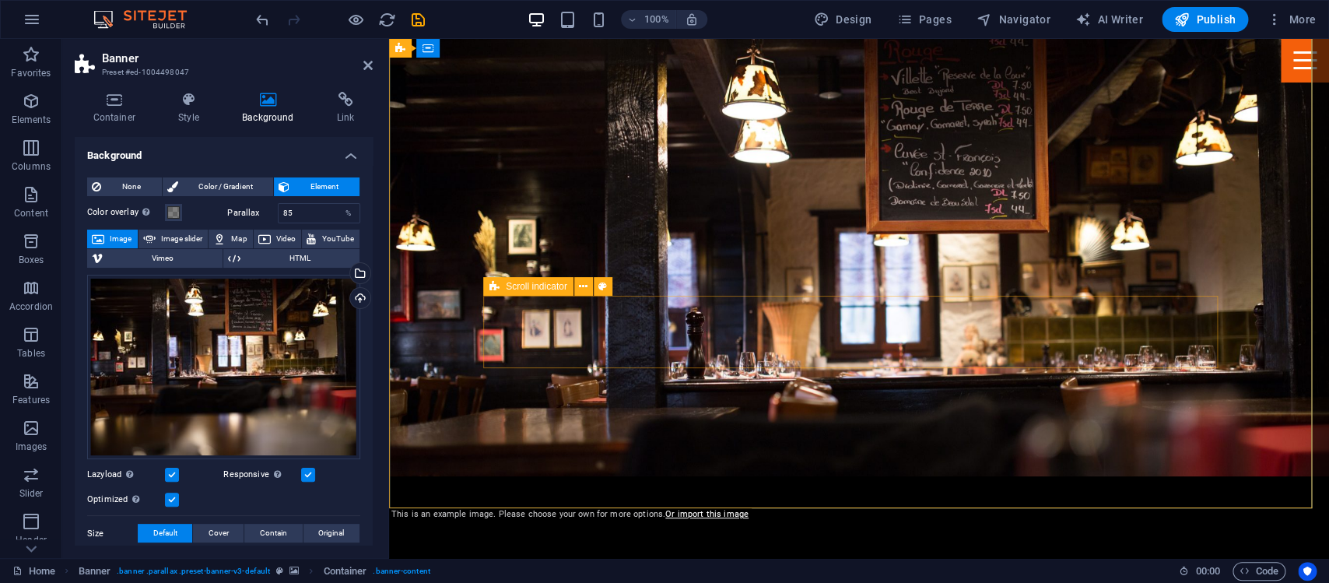
scroll to position [0, 0]
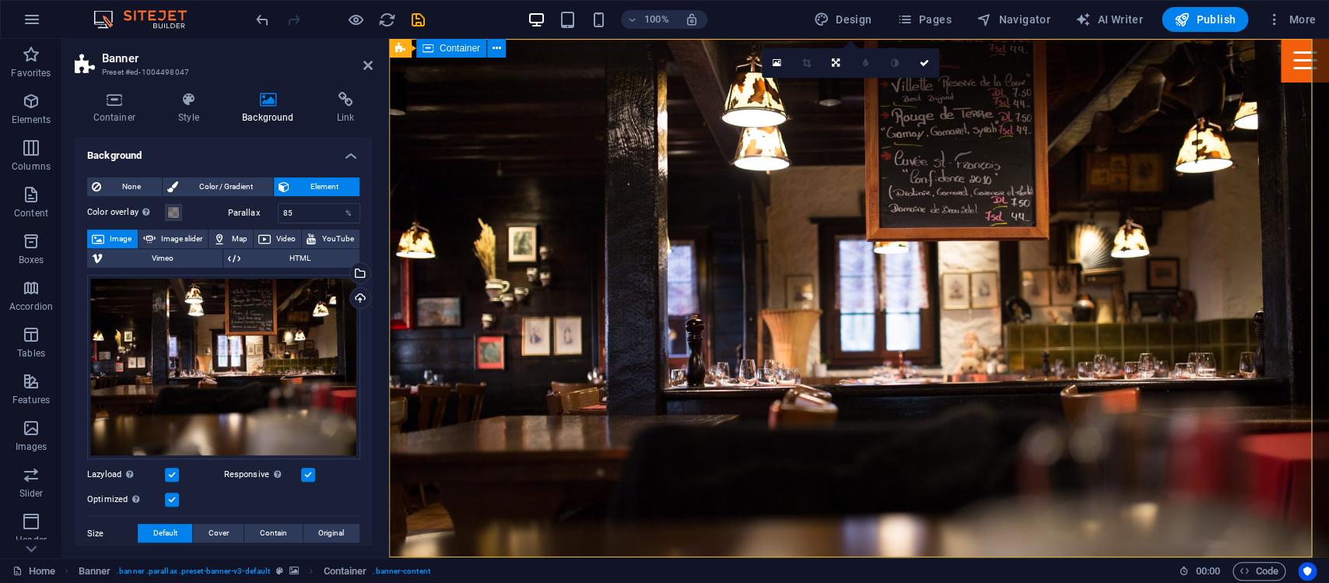
click at [366, 66] on icon at bounding box center [367, 65] width 9 height 12
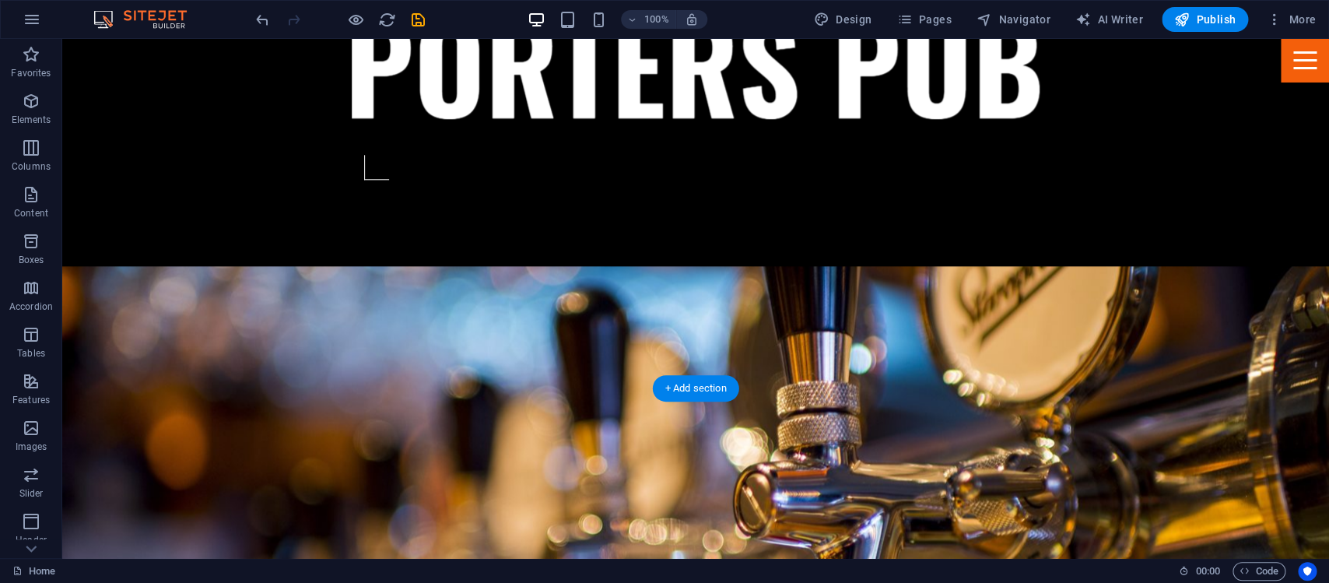
scroll to position [580, 0]
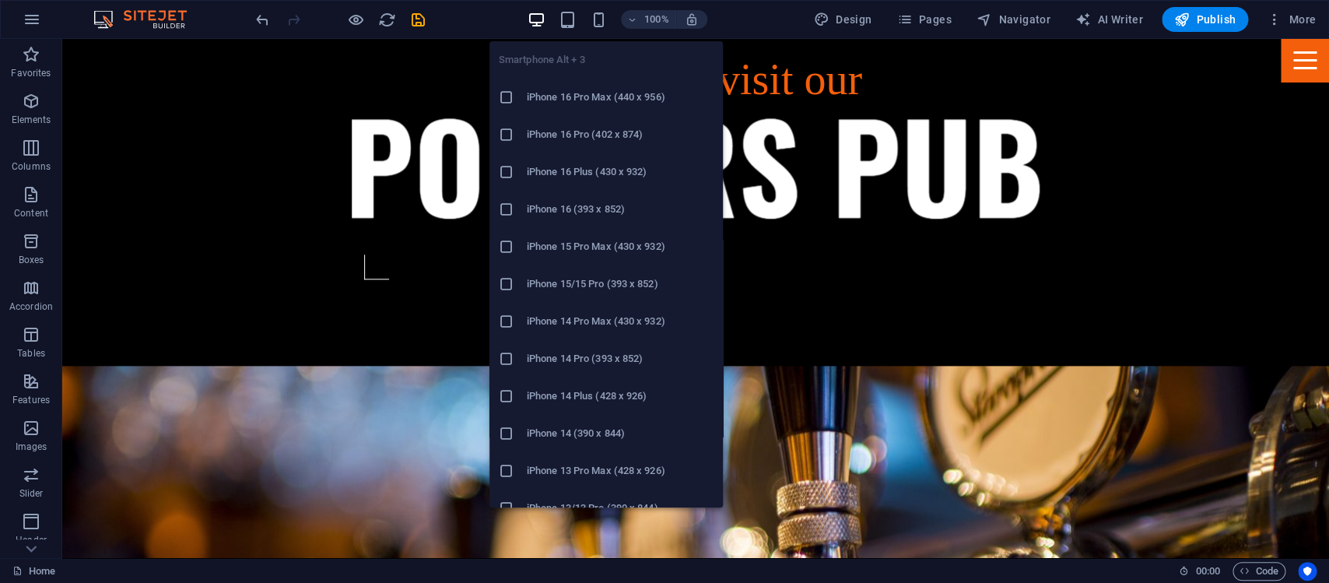
drag, startPoint x: 603, startPoint y: 12, endPoint x: 893, endPoint y: 264, distance: 384.3
click at [603, 11] on icon "button" at bounding box center [599, 20] width 18 height 18
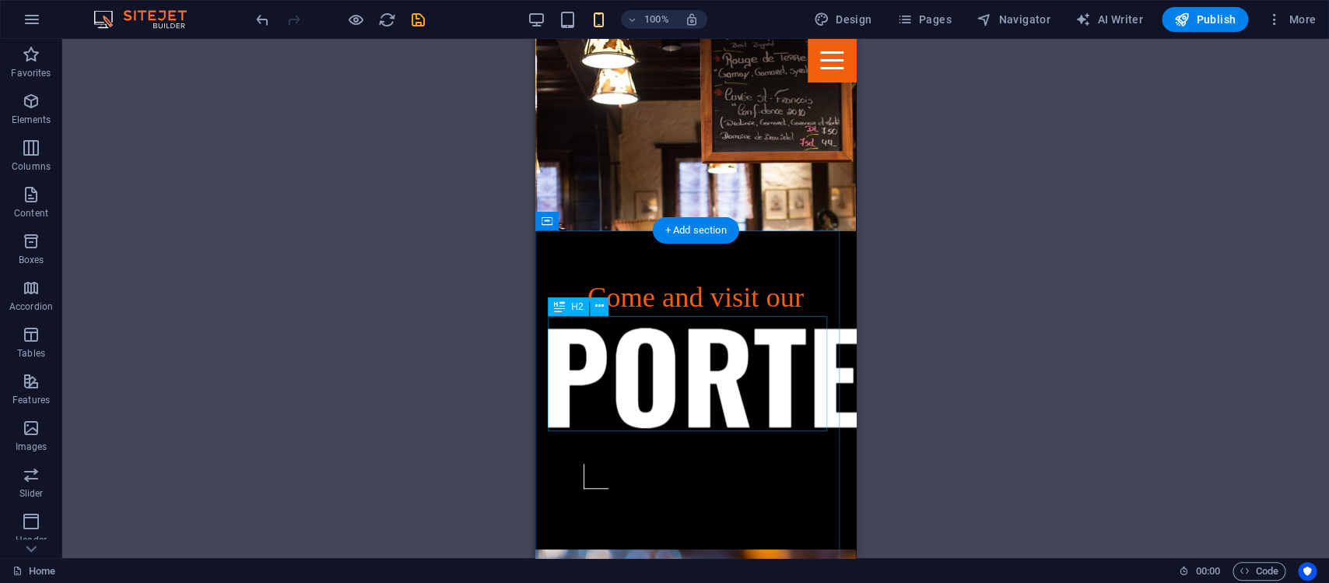
scroll to position [0, 0]
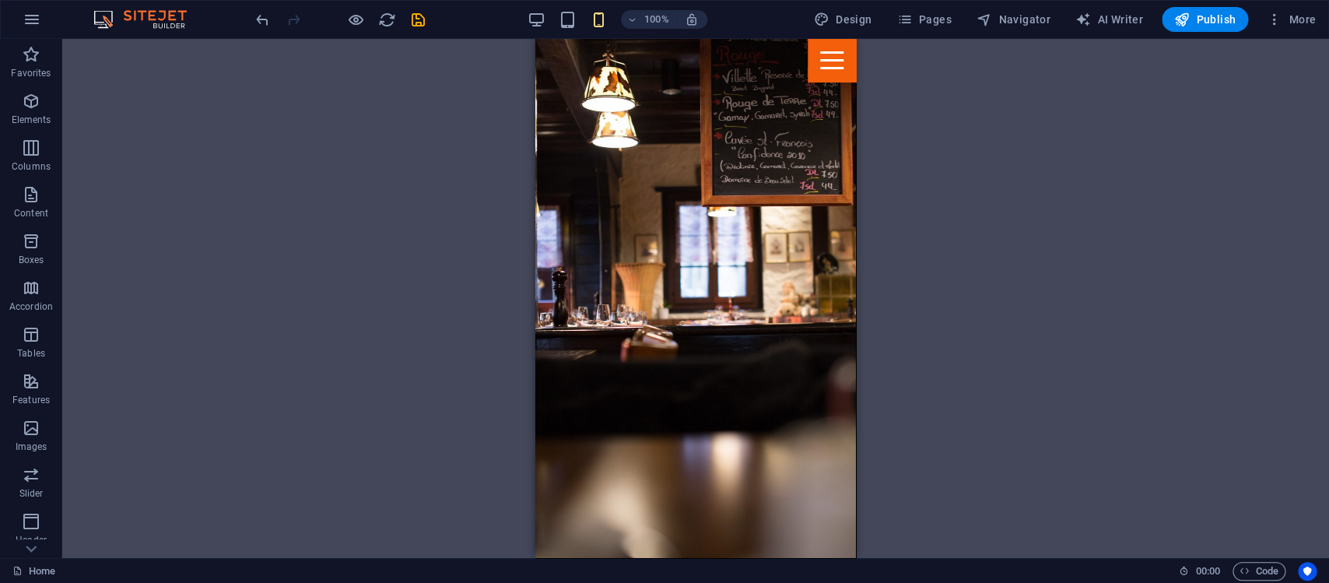
click at [354, 9] on div at bounding box center [340, 19] width 174 height 25
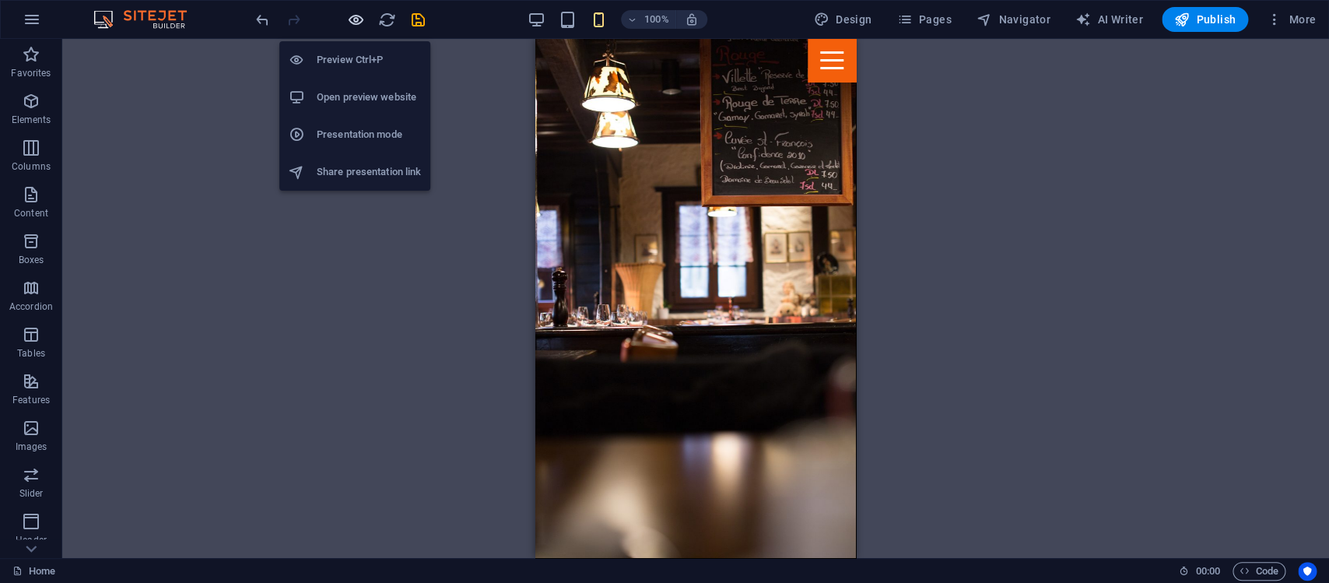
drag, startPoint x: 355, startPoint y: 19, endPoint x: 215, endPoint y: 150, distance: 191.5
click at [355, 19] on icon "button" at bounding box center [356, 20] width 18 height 18
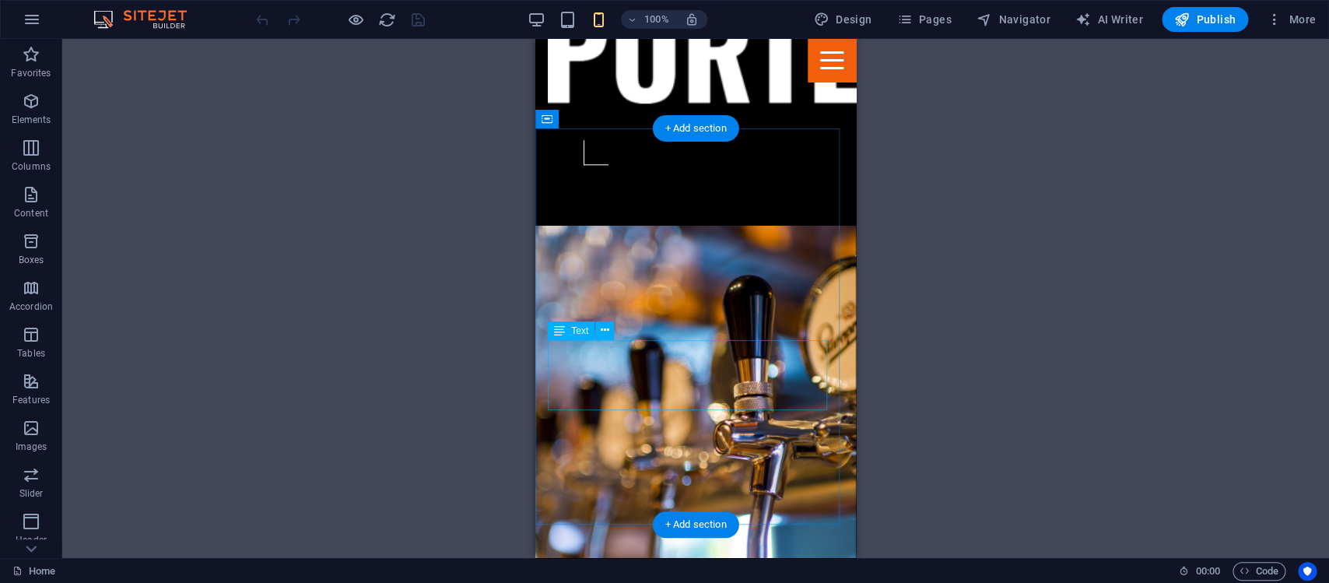
scroll to position [327, 0]
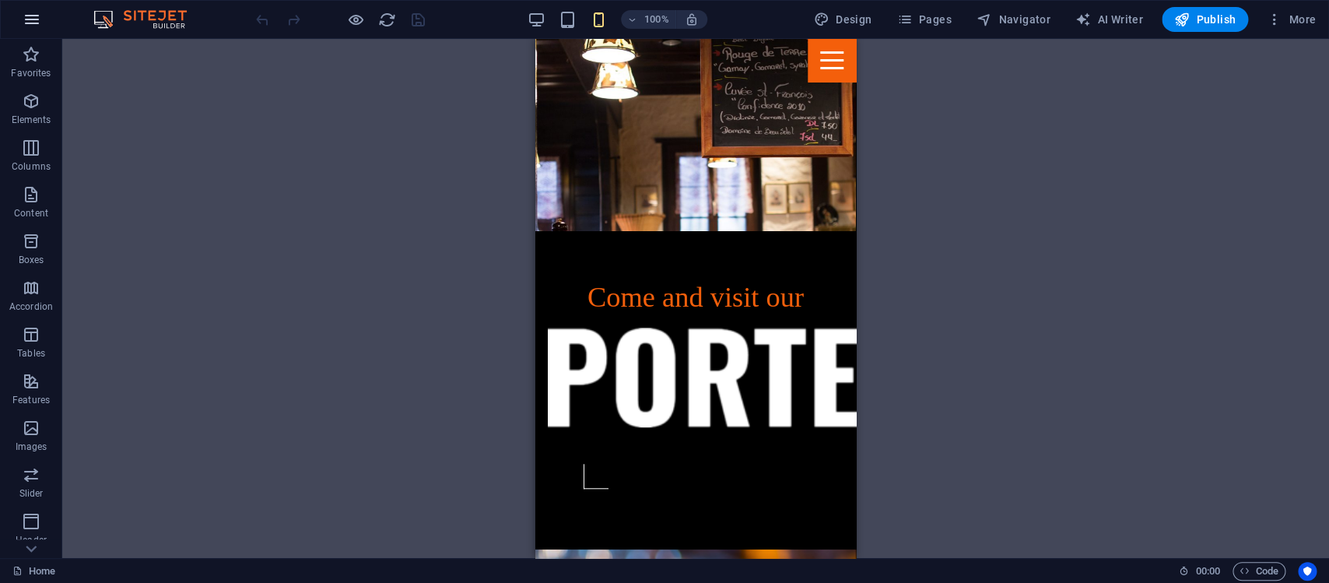
click at [34, 19] on icon "button" at bounding box center [32, 19] width 19 height 19
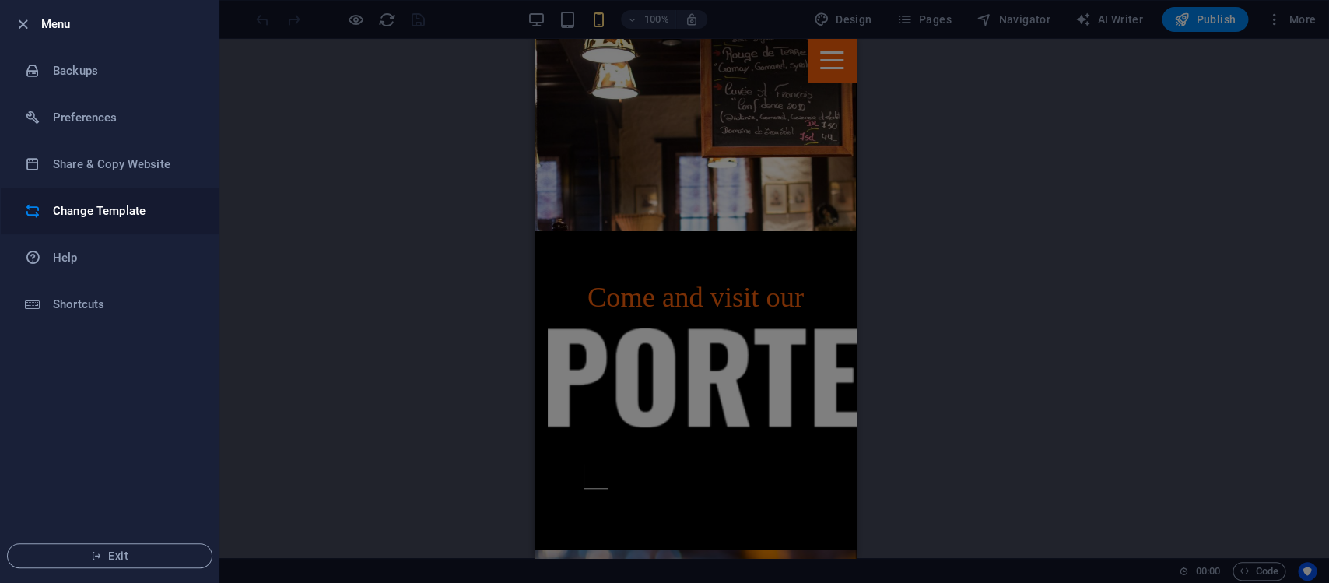
click at [146, 206] on h6 "Change Template" at bounding box center [125, 210] width 144 height 19
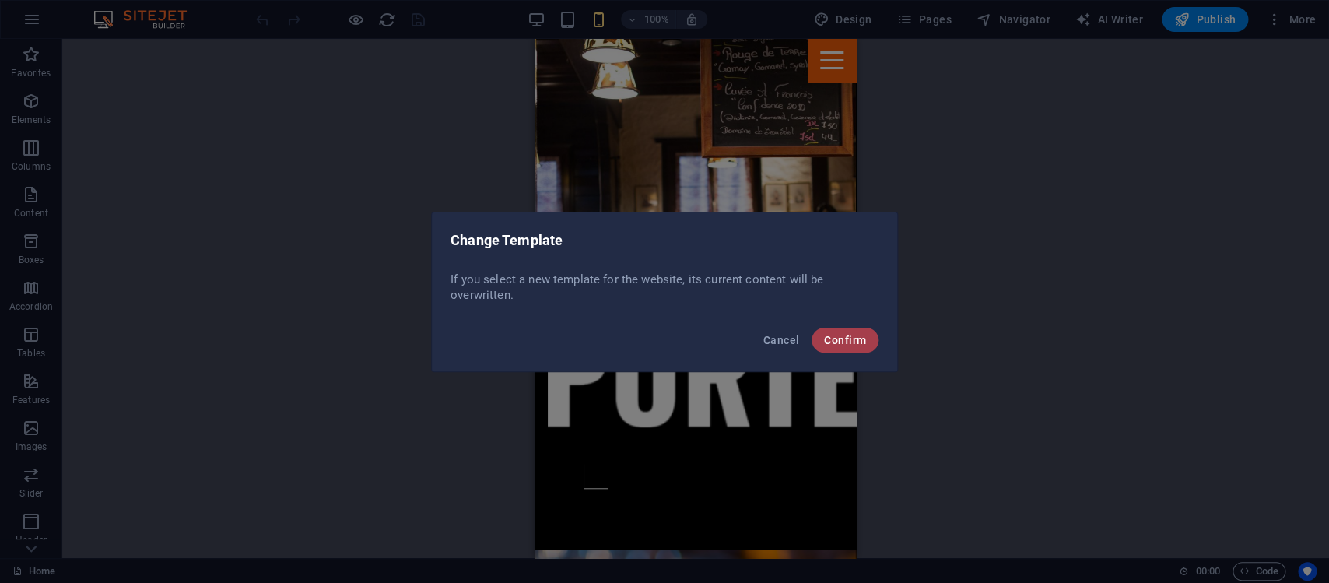
click at [856, 342] on span "Confirm" at bounding box center [845, 340] width 42 height 12
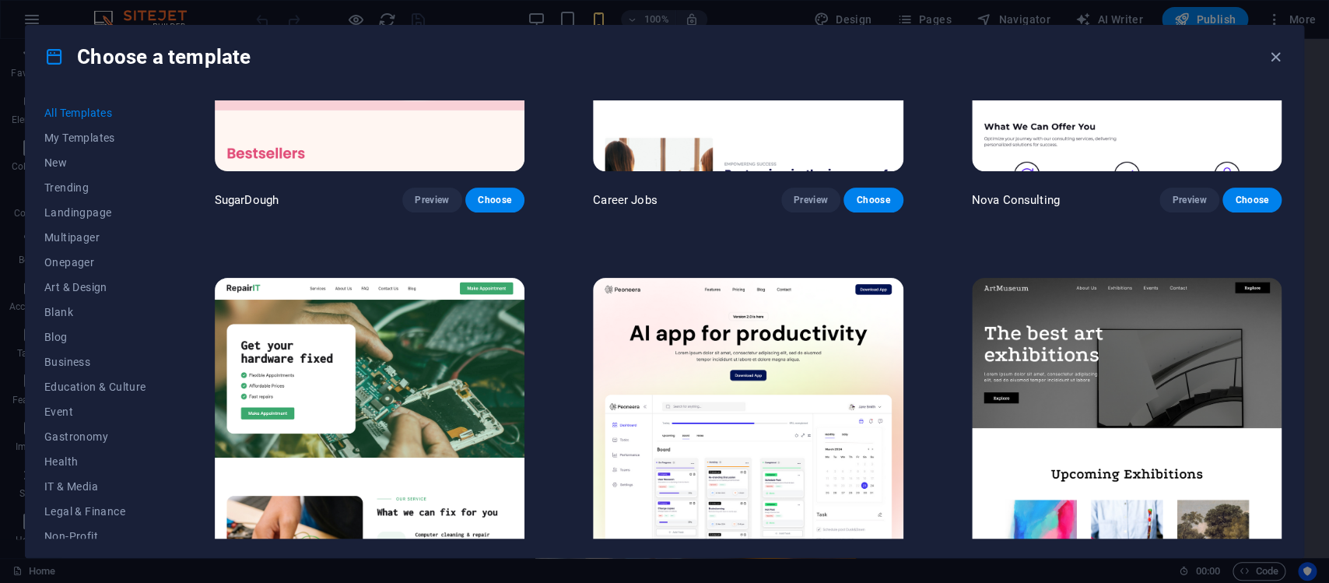
scroll to position [227, 0]
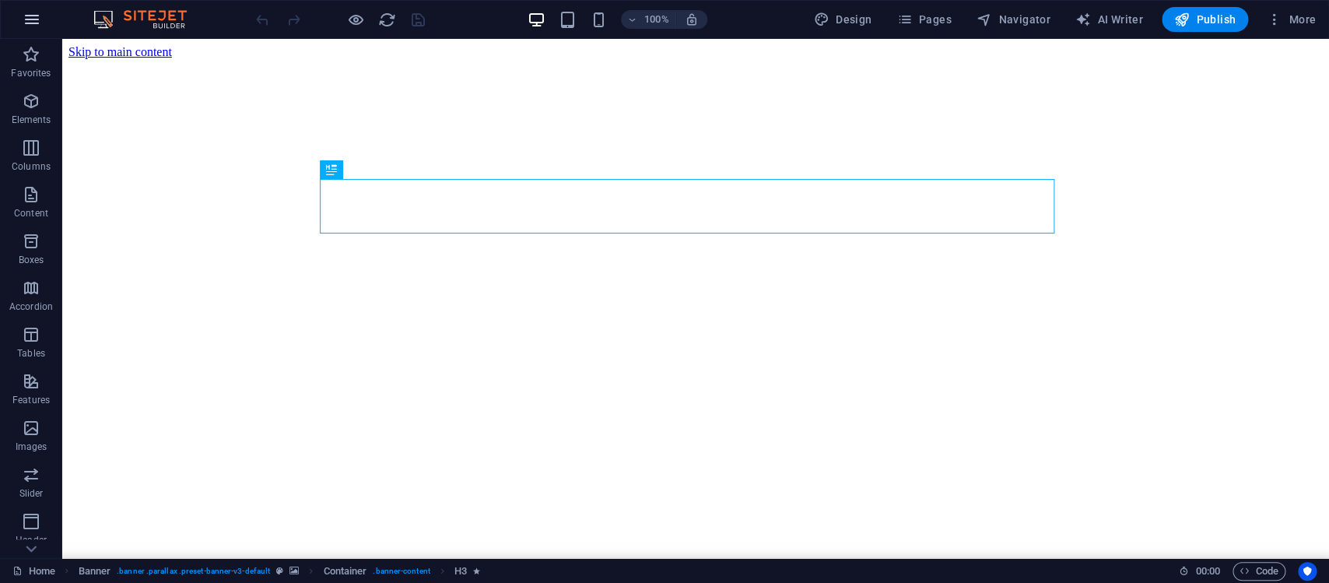
click at [27, 16] on icon "button" at bounding box center [32, 19] width 19 height 19
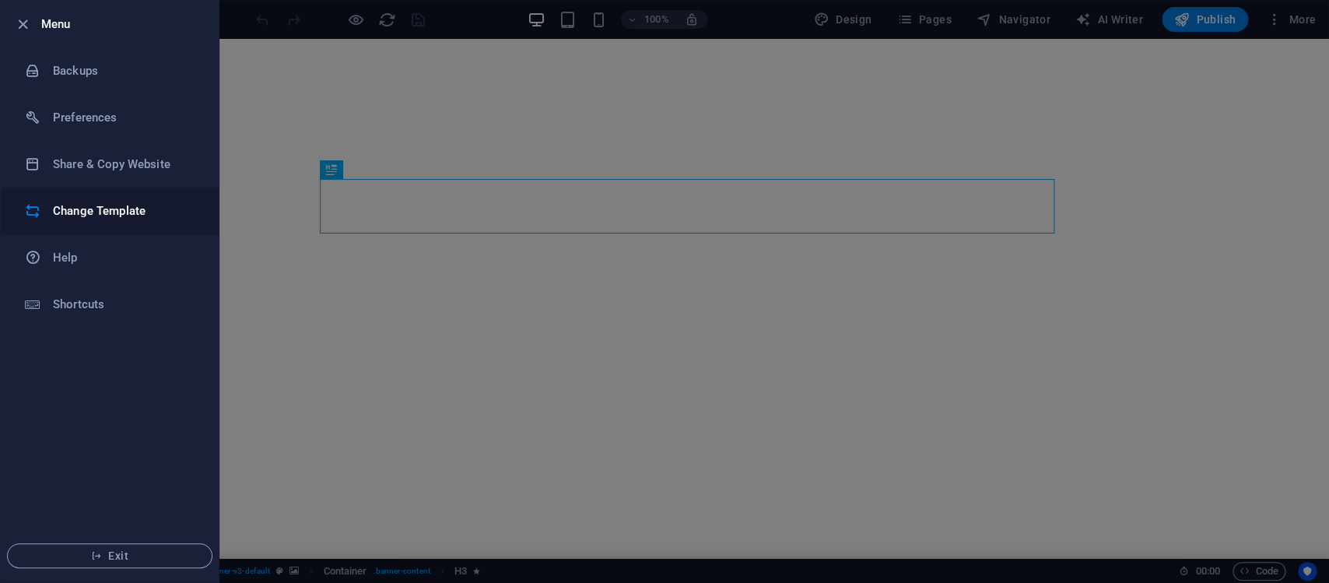
click at [94, 210] on h6 "Change Template" at bounding box center [125, 210] width 144 height 19
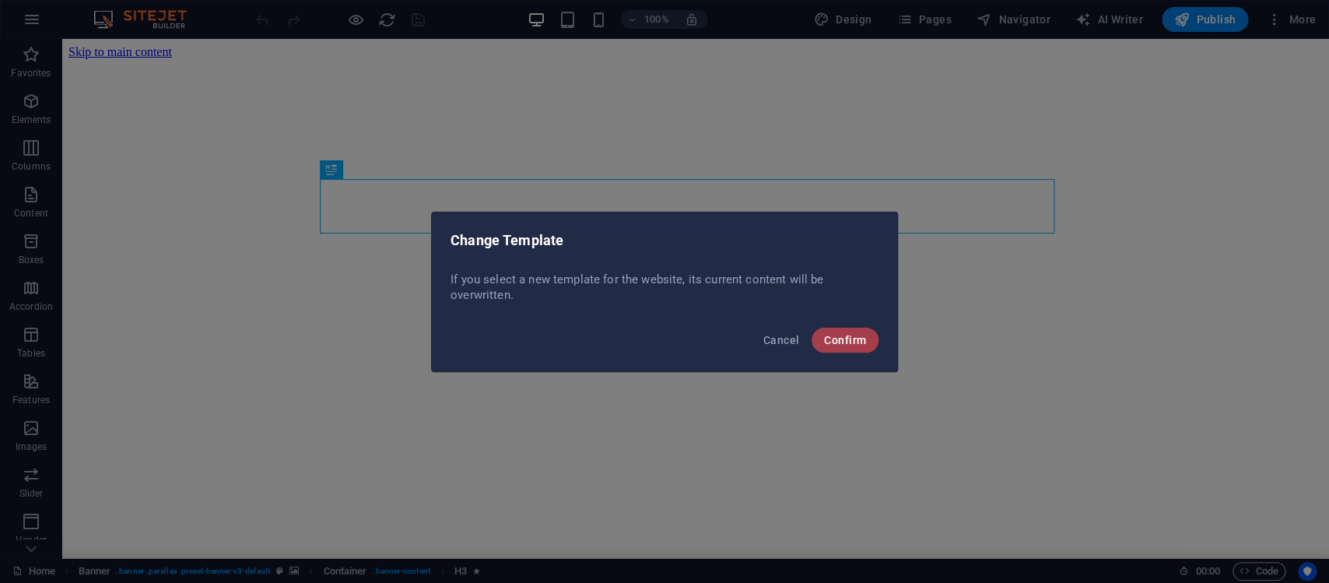
click at [833, 345] on span "Confirm" at bounding box center [845, 340] width 42 height 12
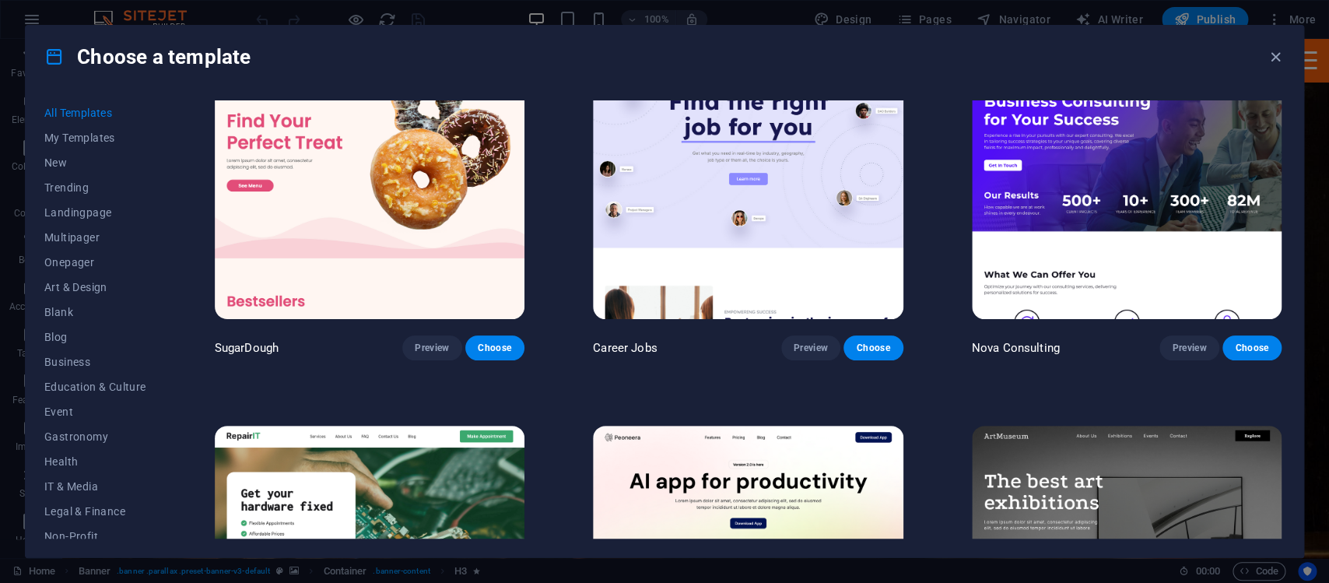
scroll to position [152, 0]
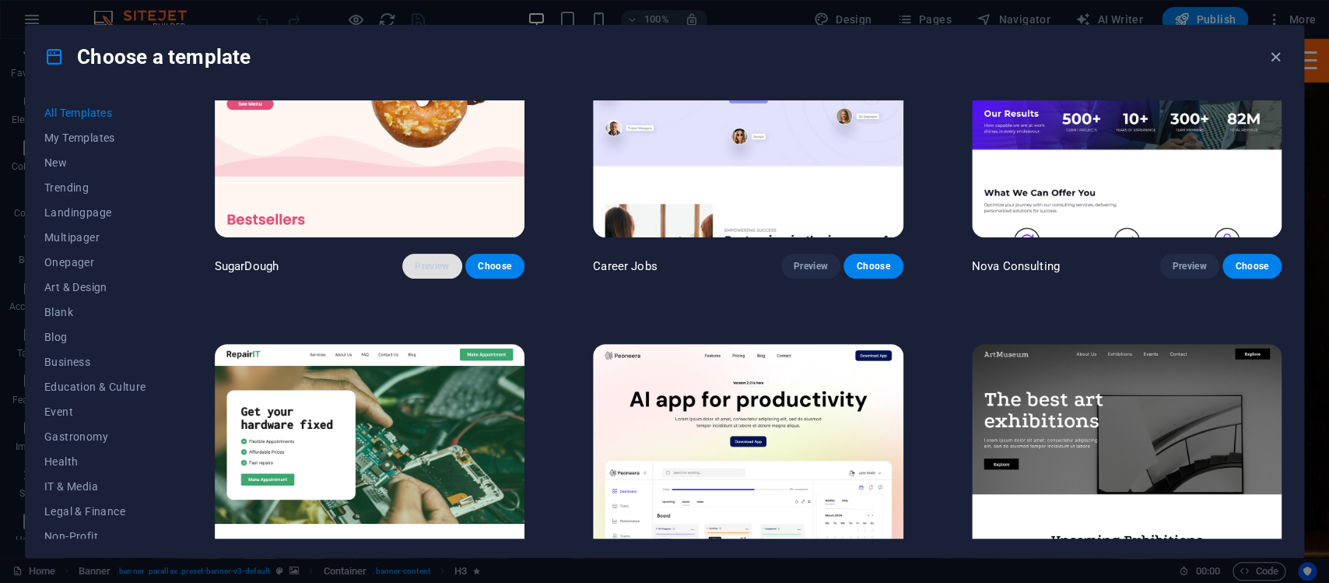
click at [429, 260] on span "Preview" at bounding box center [432, 266] width 34 height 12
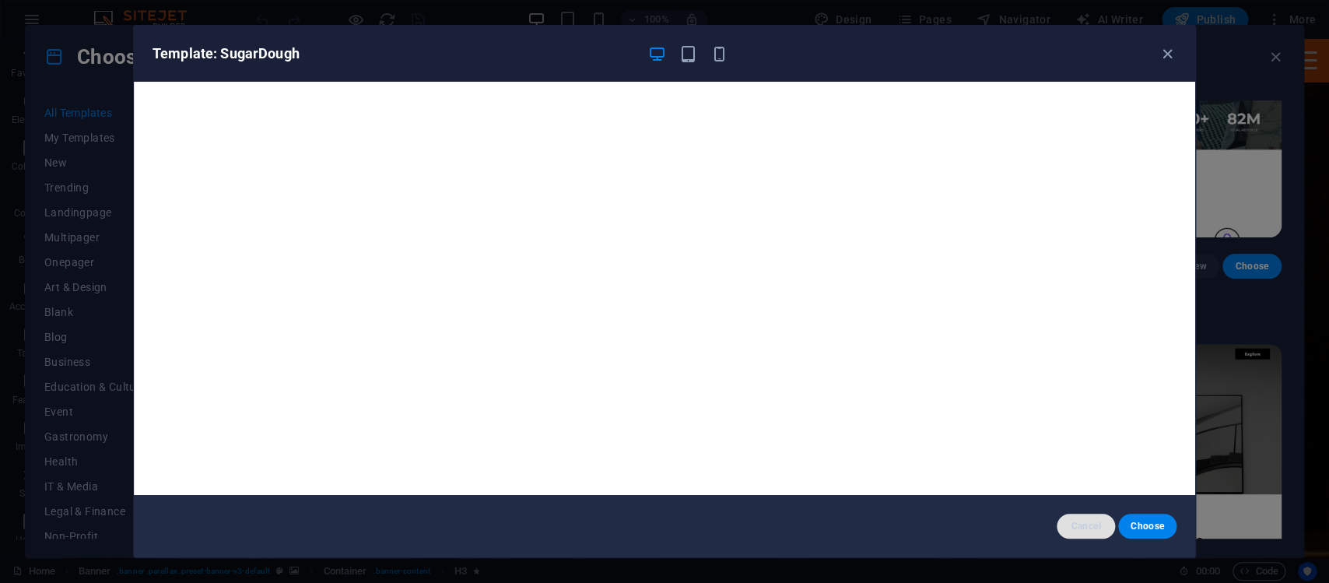
click at [1080, 530] on span "Cancel" at bounding box center [1085, 526] width 33 height 12
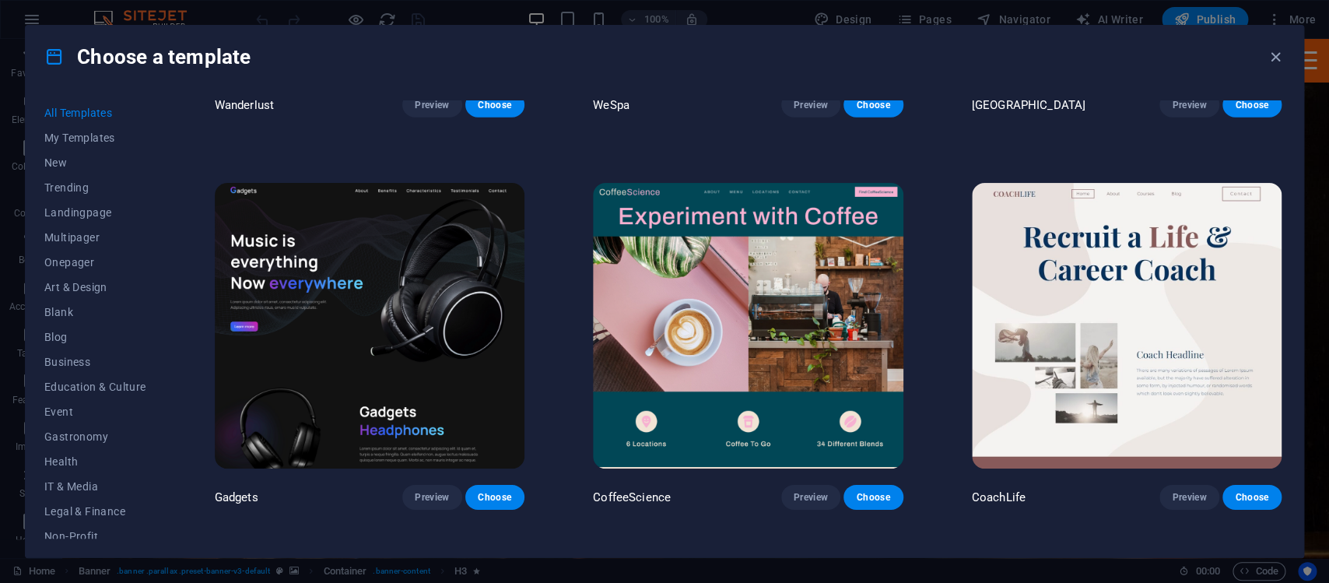
scroll to position [4474, 0]
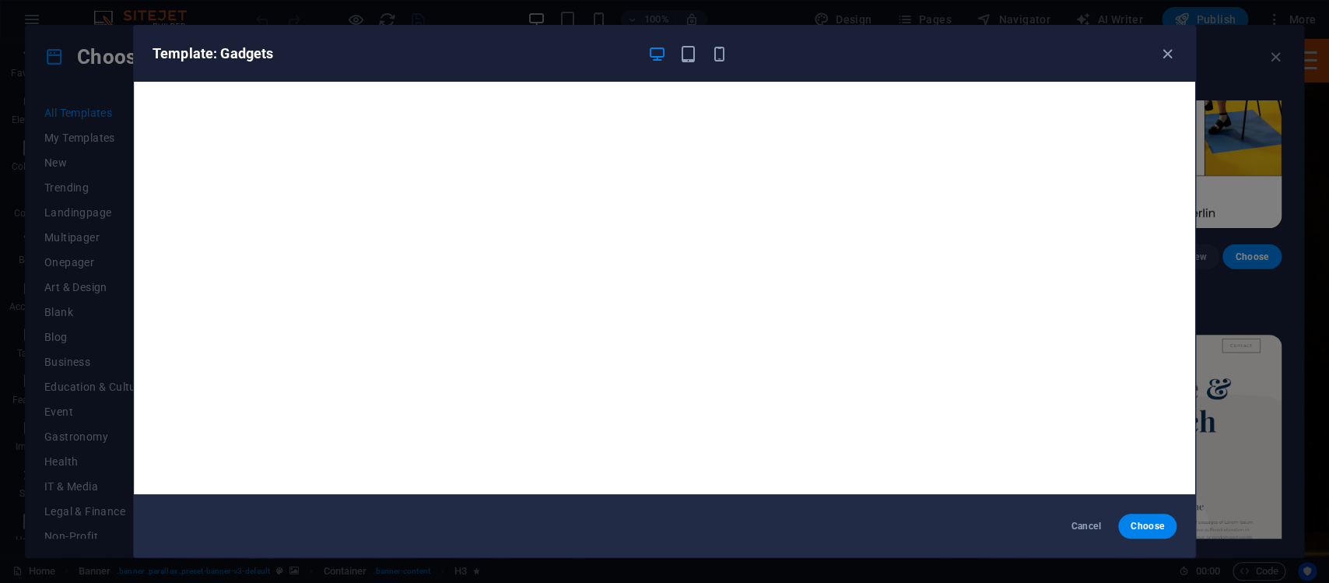
scroll to position [0, 0]
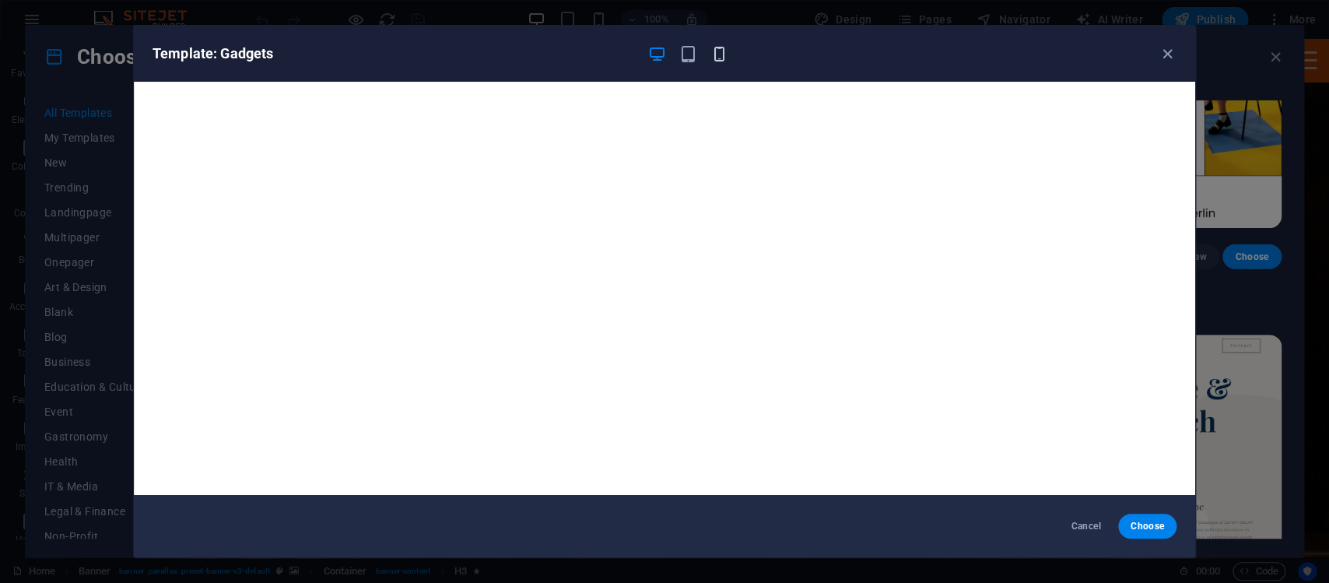
click at [722, 61] on icon "button" at bounding box center [719, 54] width 18 height 18
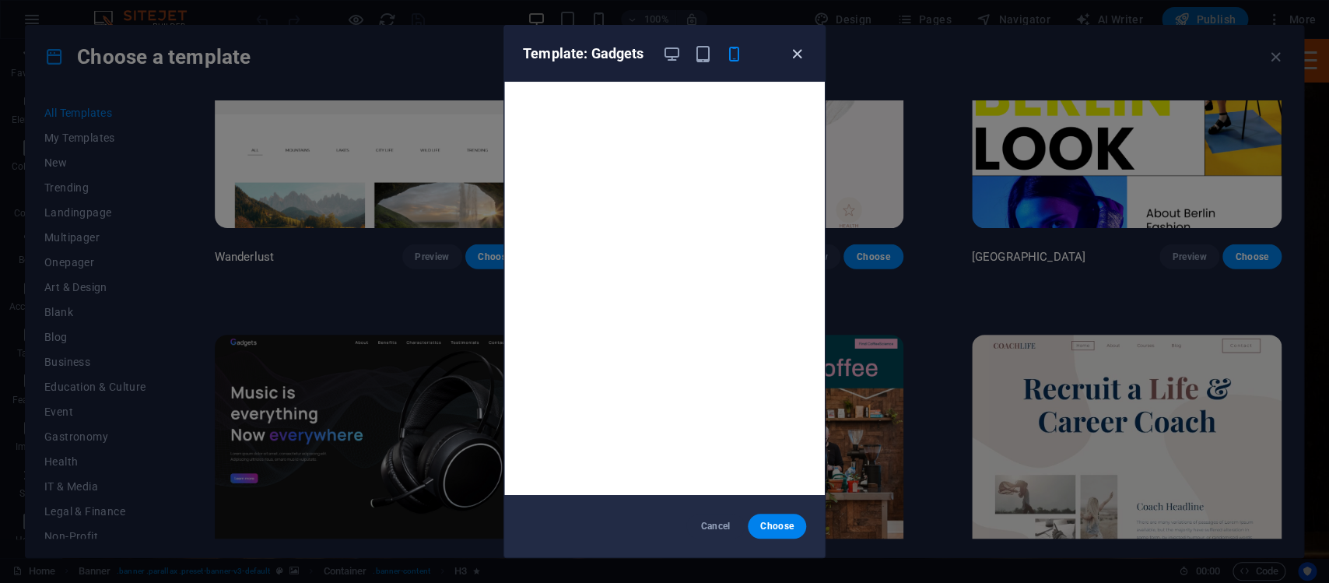
click at [792, 51] on icon "button" at bounding box center [797, 54] width 18 height 18
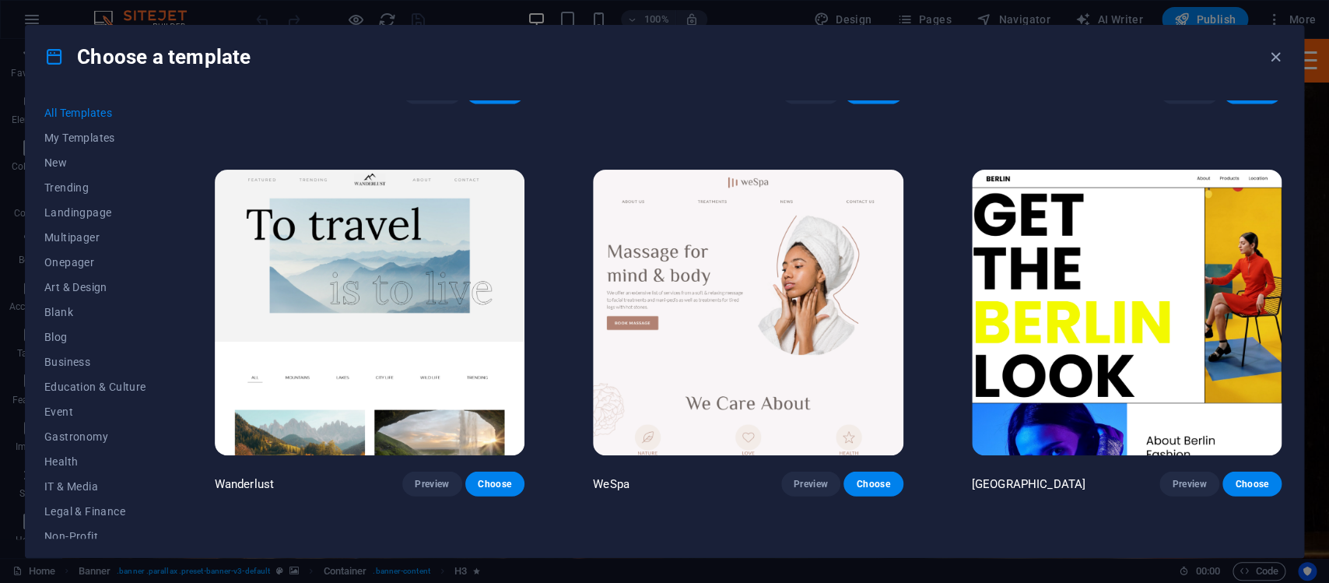
scroll to position [4474, 0]
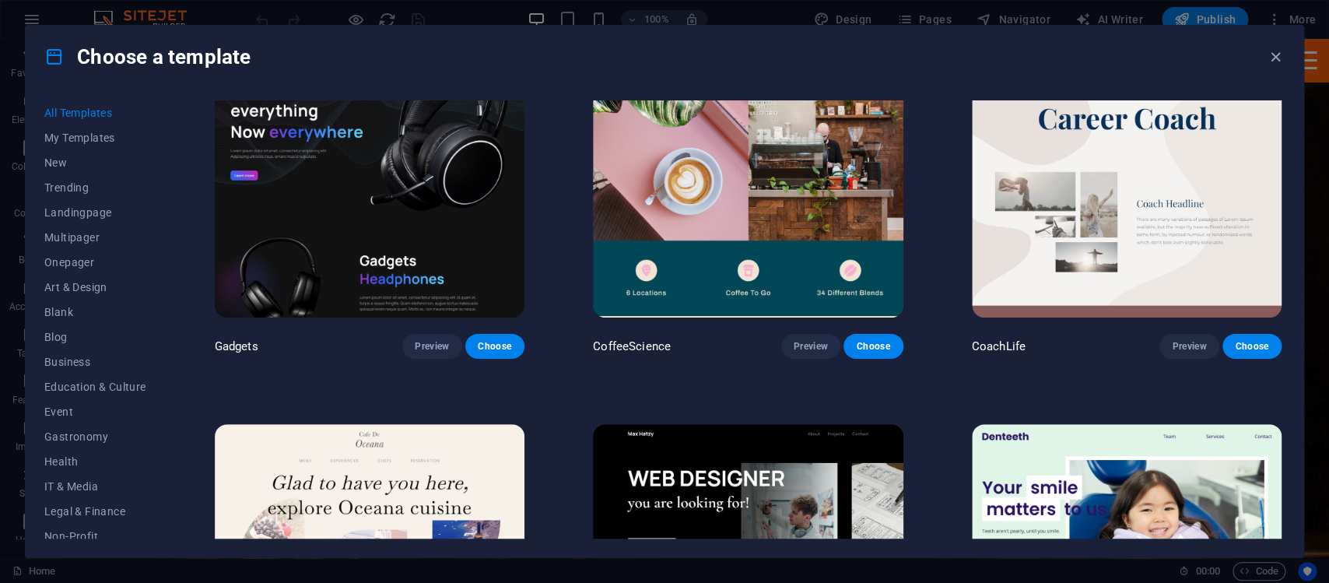
scroll to position [4778, 0]
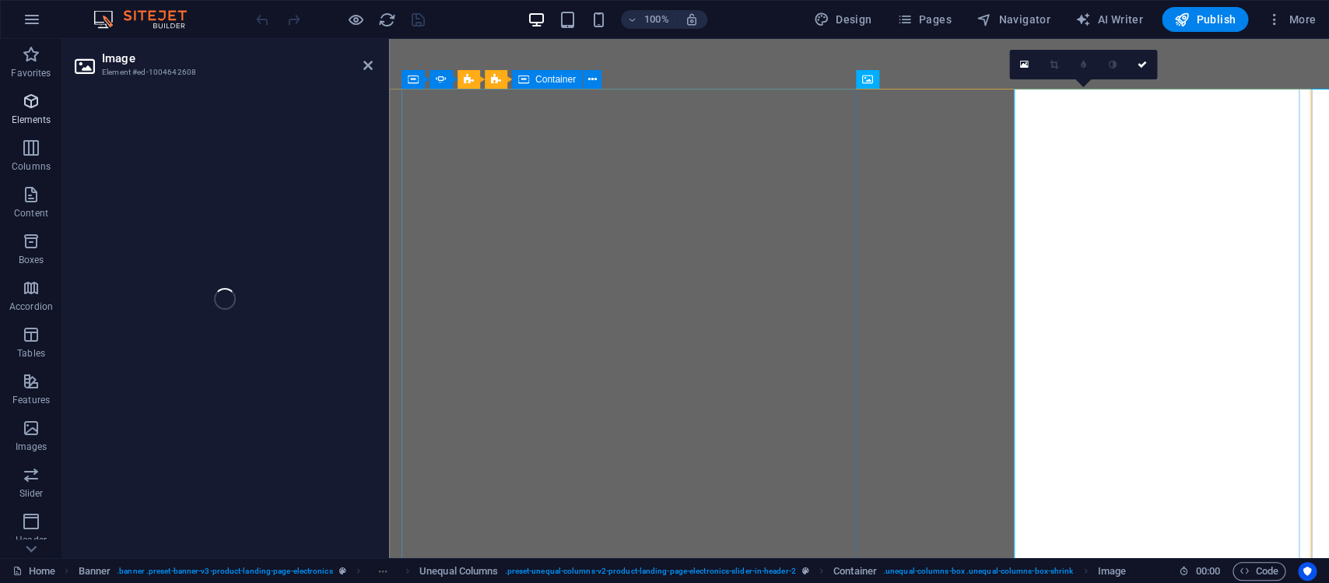
select select "%"
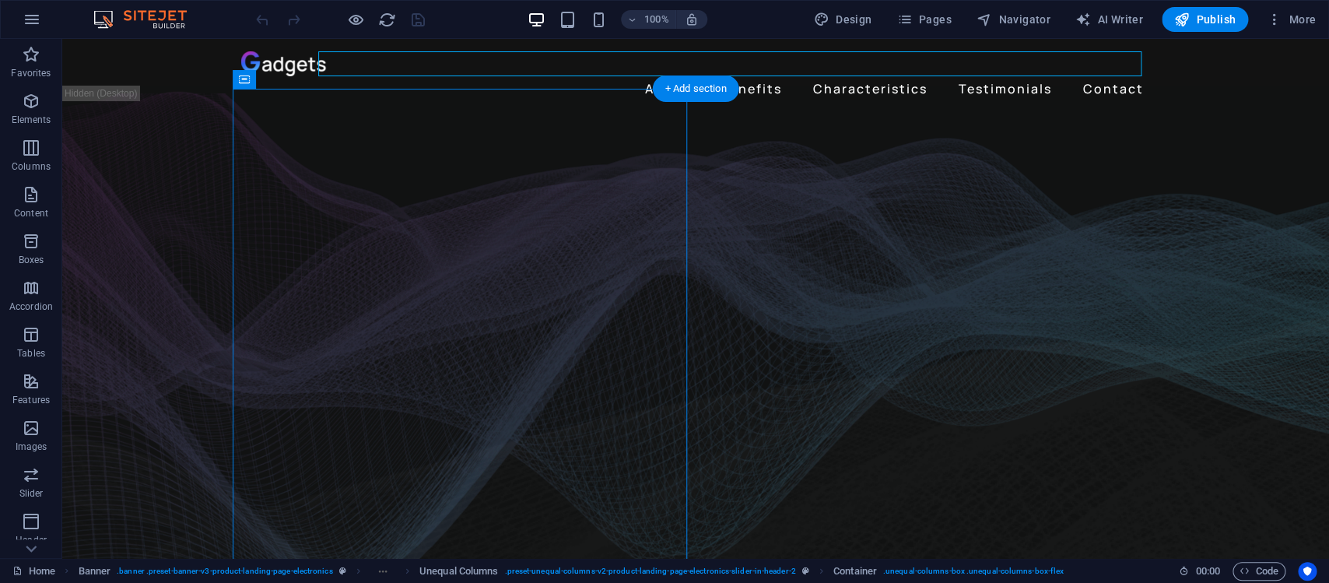
click at [1252, 121] on figure at bounding box center [695, 355] width 1266 height 525
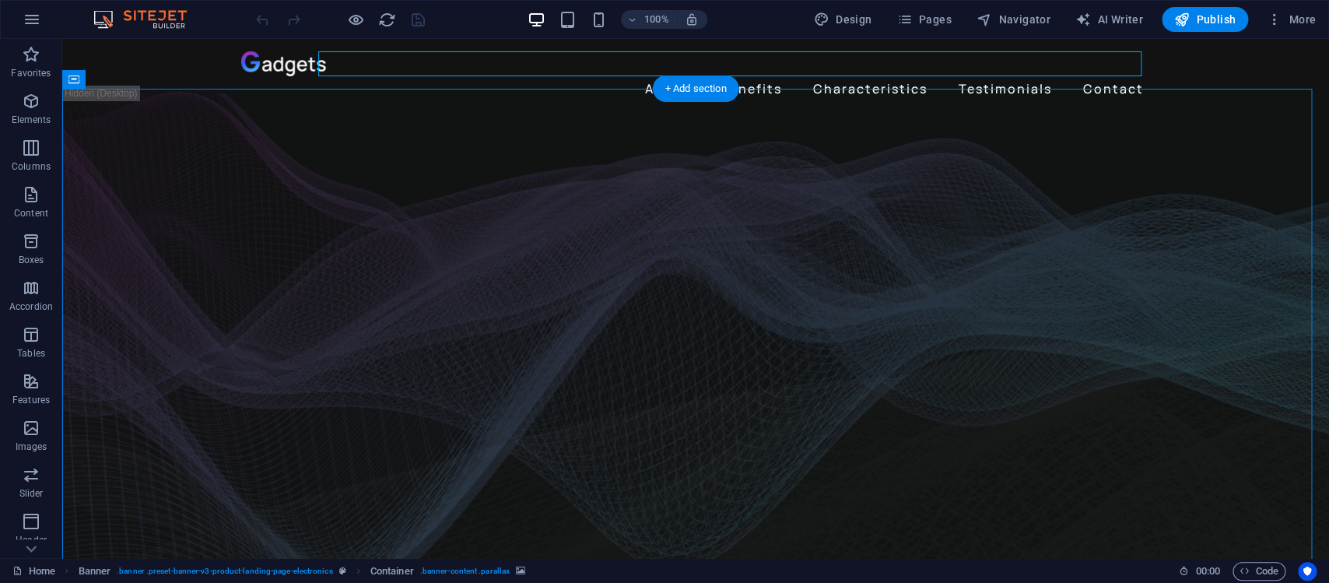
click at [1252, 121] on figure at bounding box center [695, 355] width 1266 height 525
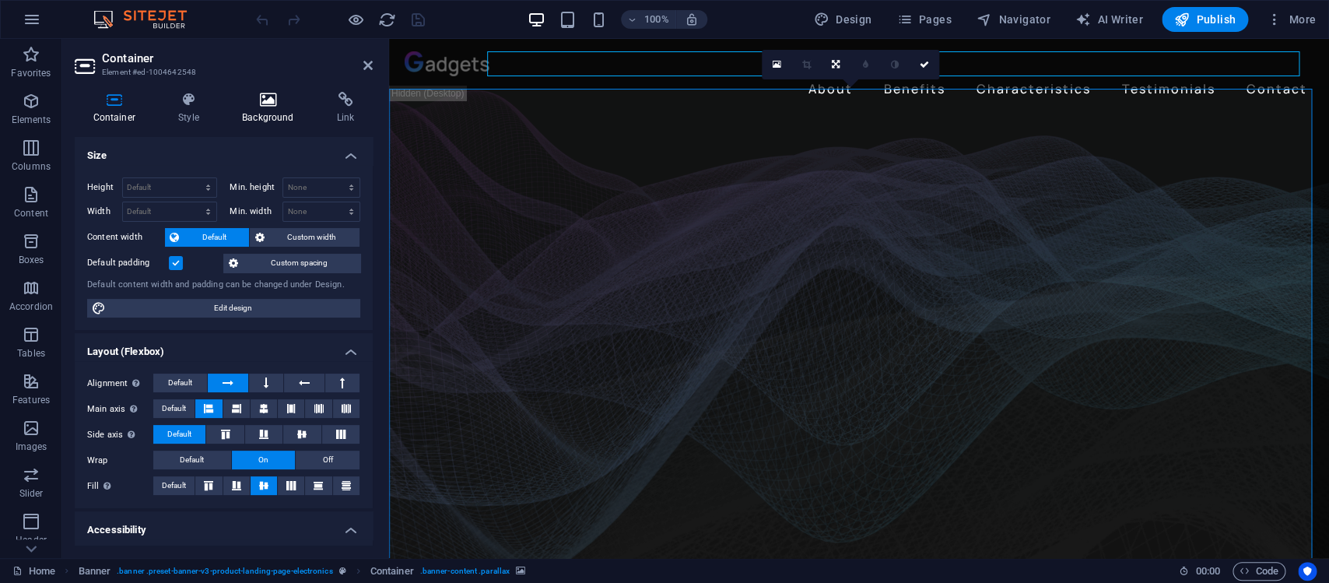
click at [273, 108] on h4 "Background" at bounding box center [270, 108] width 95 height 33
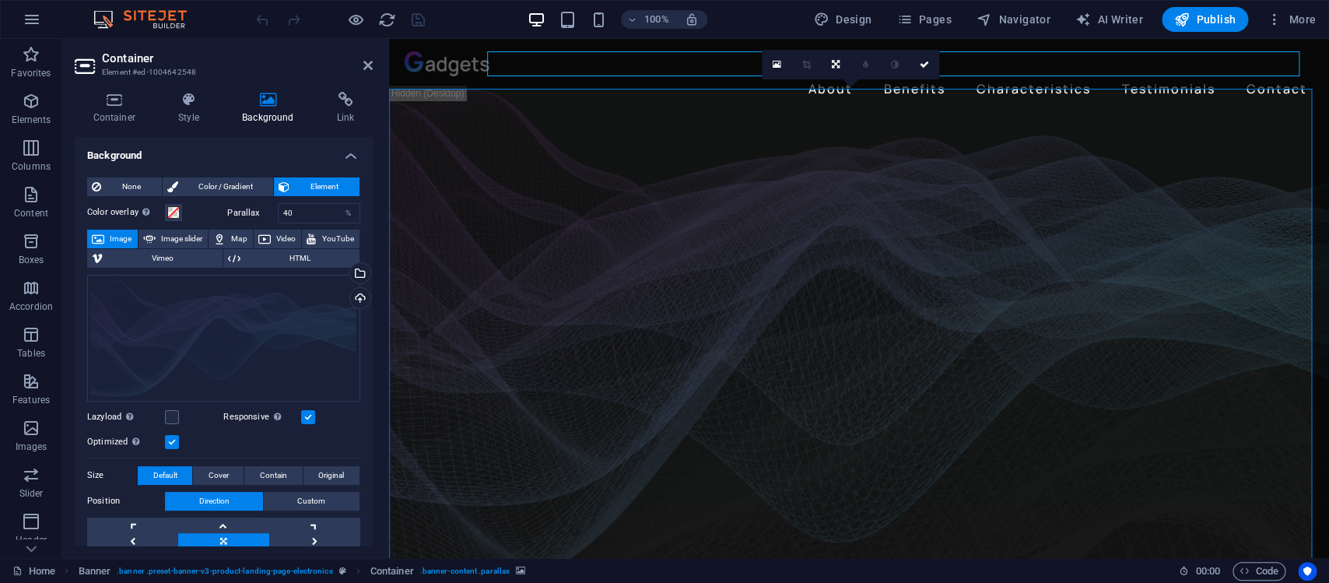
click at [124, 243] on span "Image" at bounding box center [121, 238] width 24 height 19
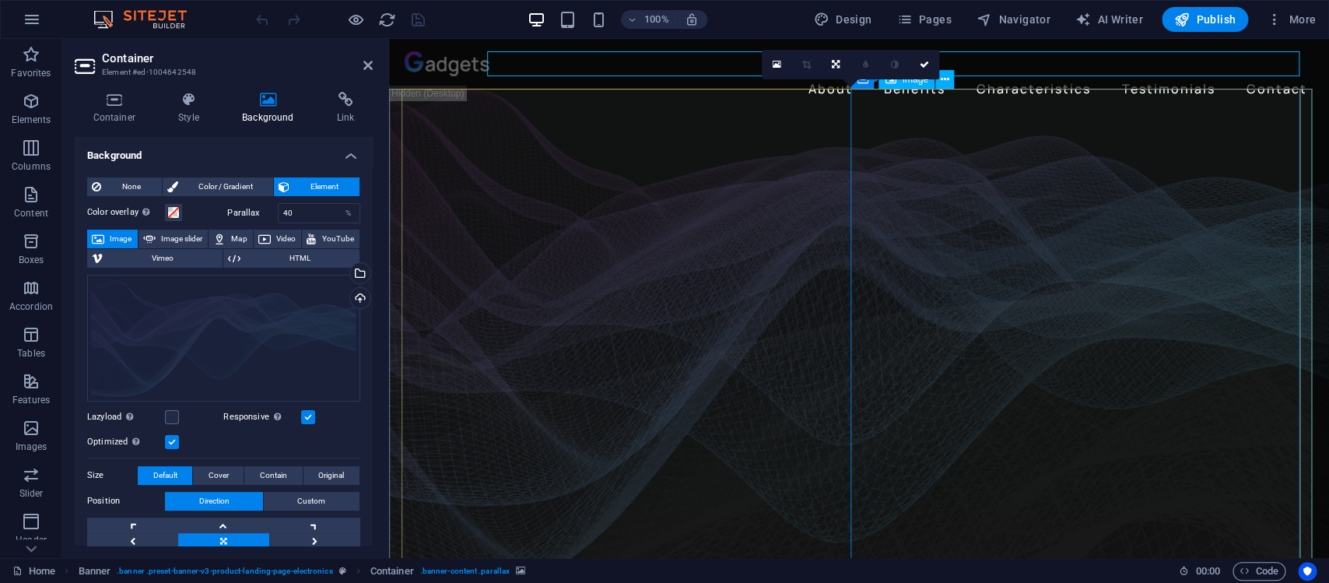
select select "%"
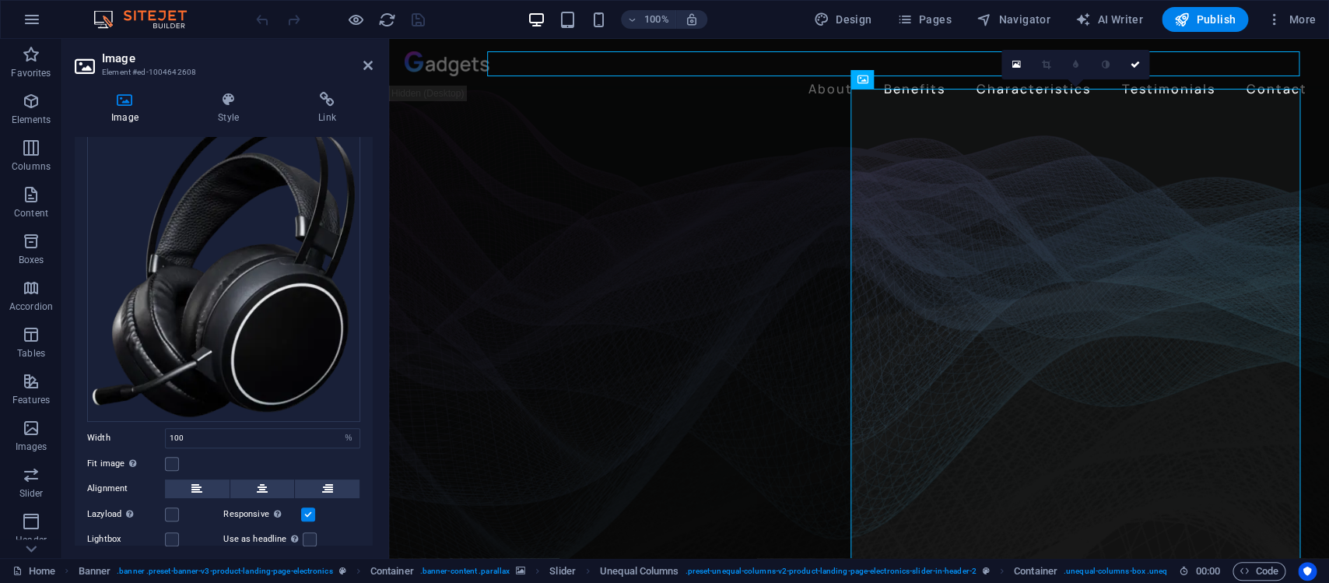
scroll to position [134, 0]
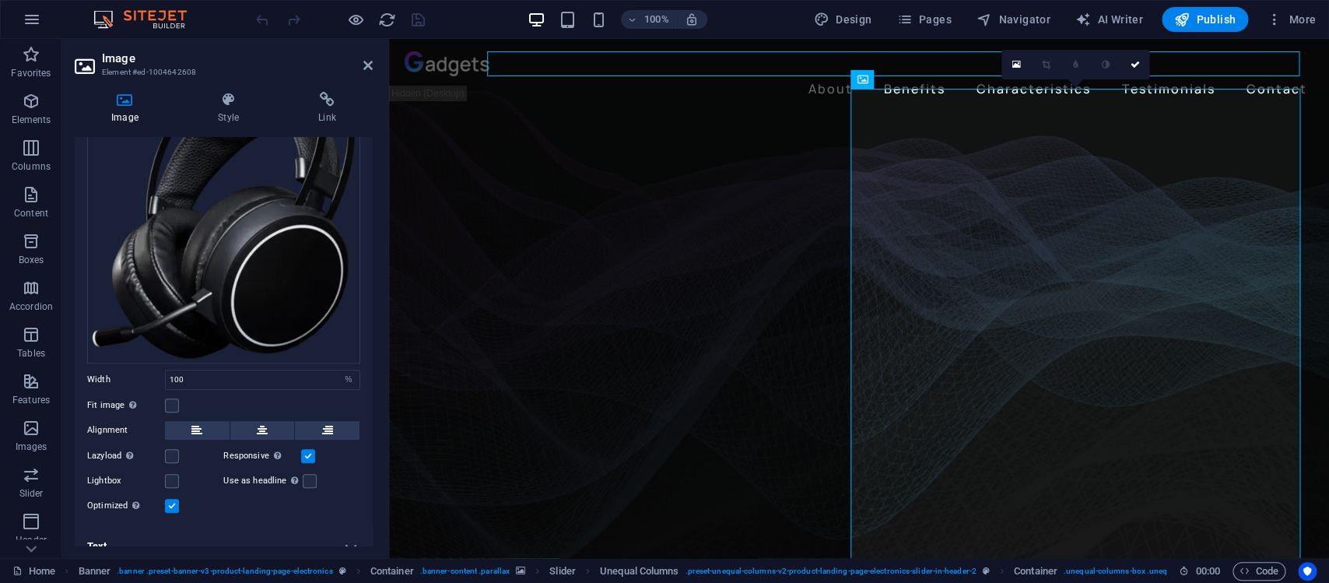
click at [327, 527] on h4 "Text" at bounding box center [224, 545] width 298 height 37
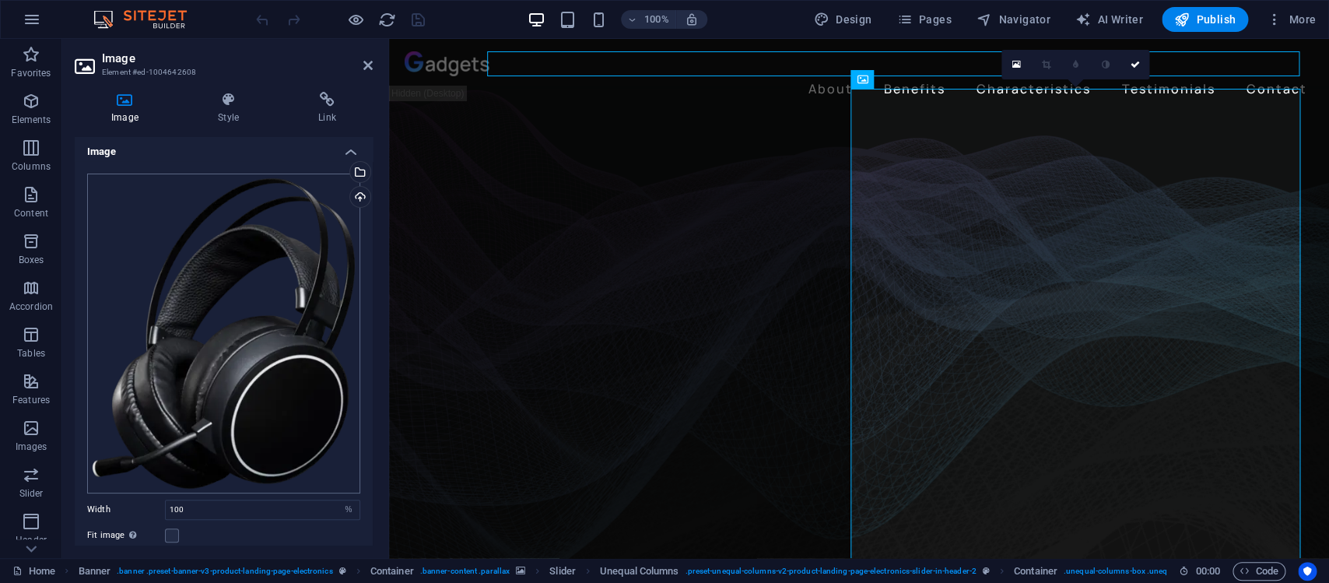
scroll to position [0, 0]
click at [224, 103] on icon at bounding box center [228, 100] width 94 height 16
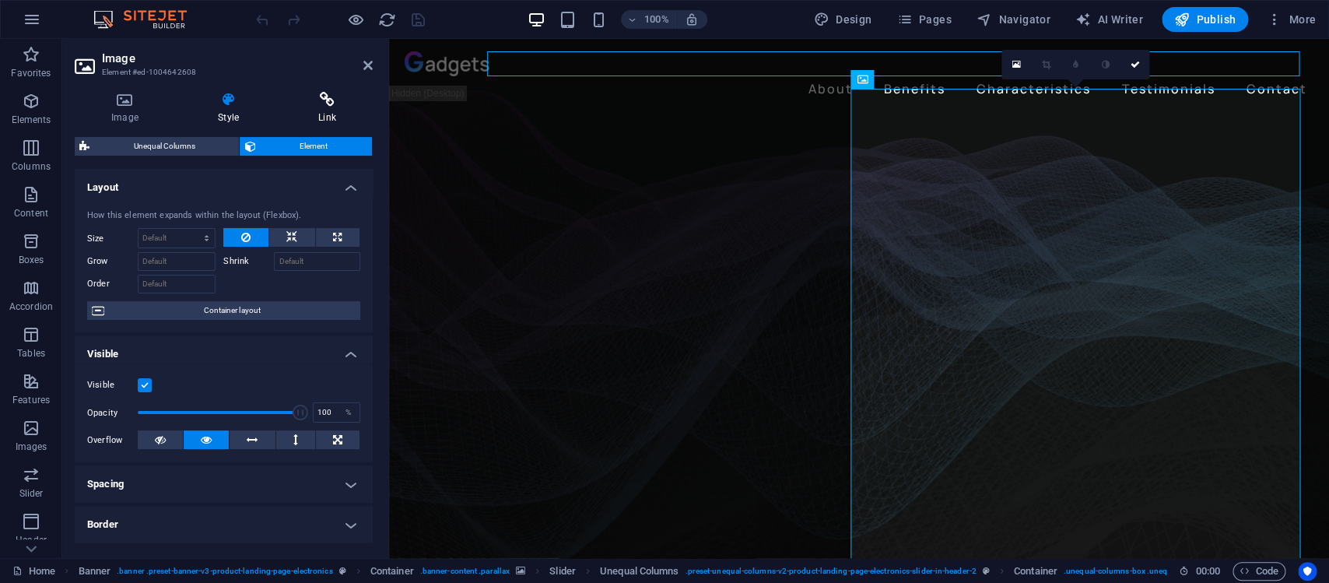
click at [321, 96] on icon at bounding box center [327, 100] width 91 height 16
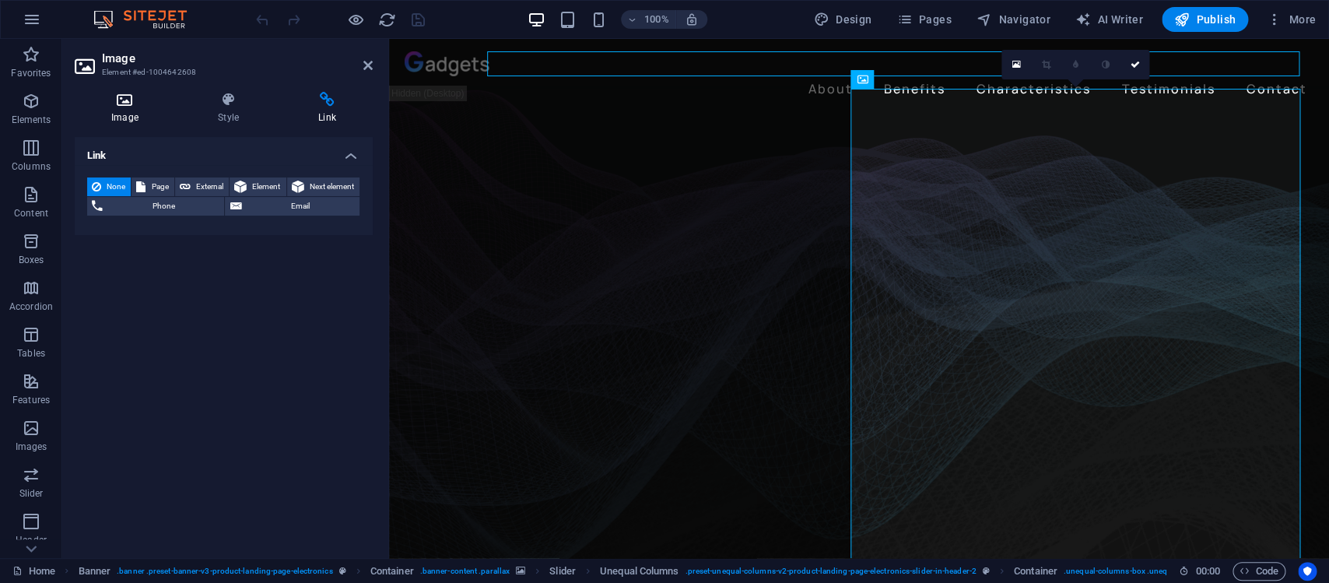
click at [141, 98] on icon at bounding box center [125, 100] width 100 height 16
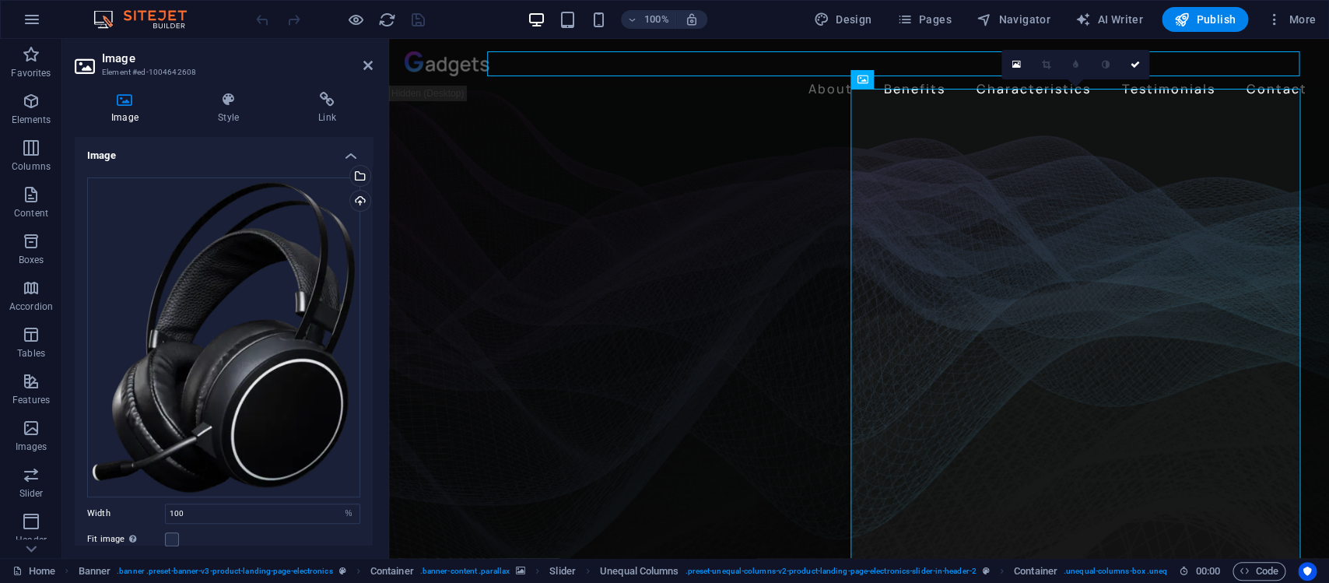
click at [355, 63] on h2 "Image" at bounding box center [237, 58] width 271 height 14
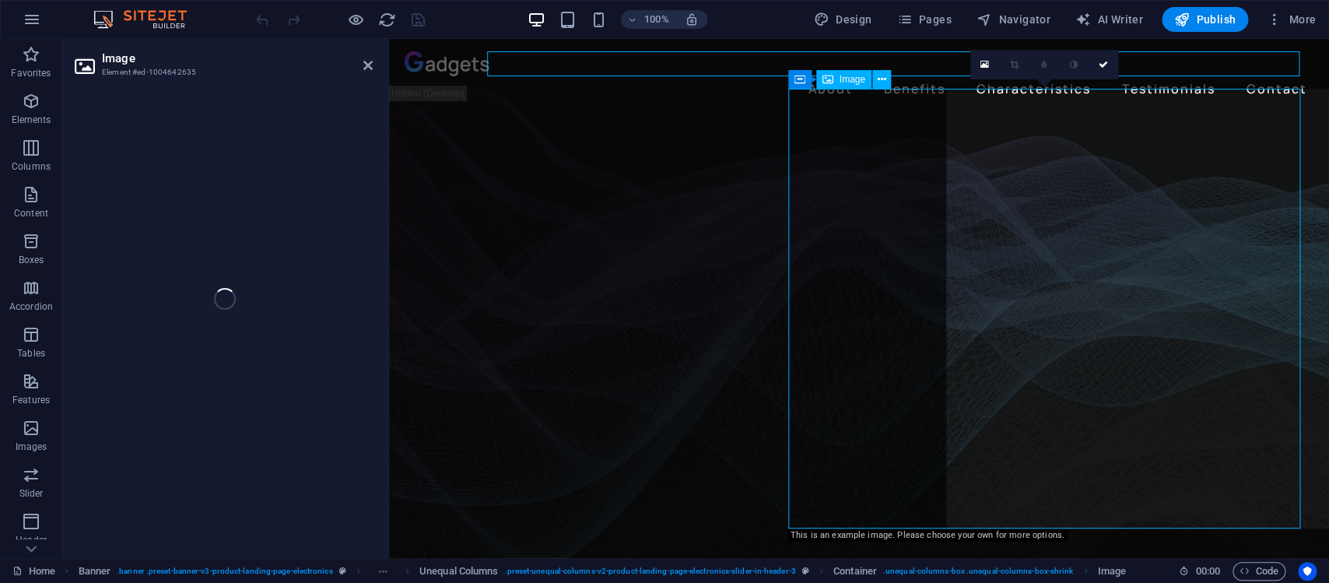
select select "%"
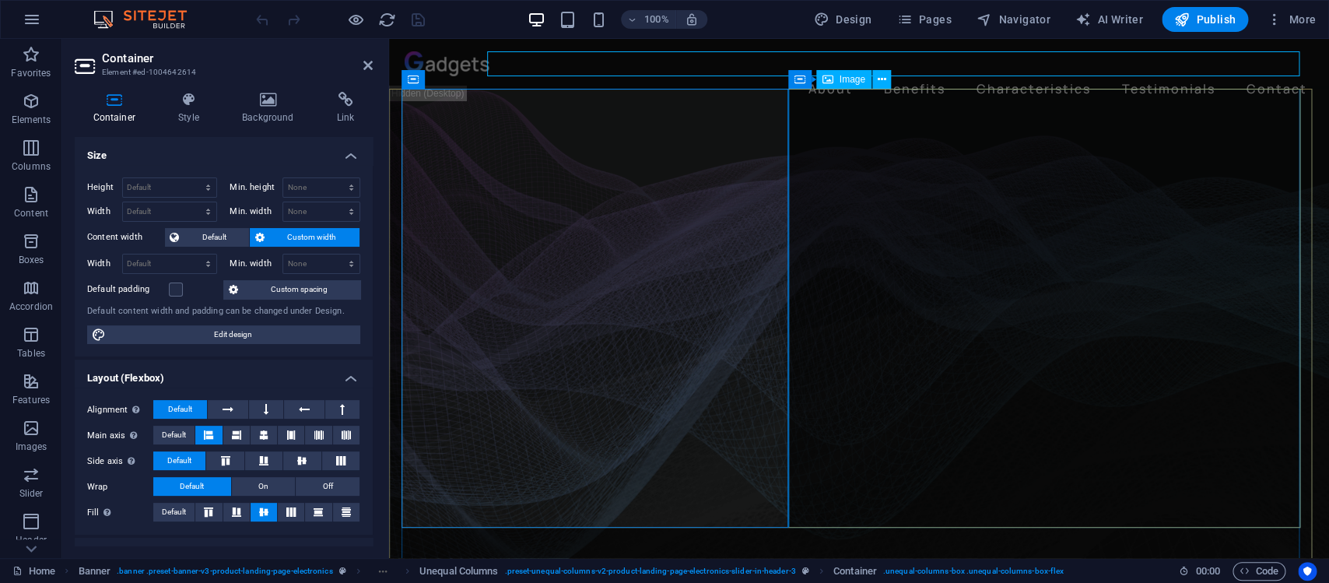
select select "%"
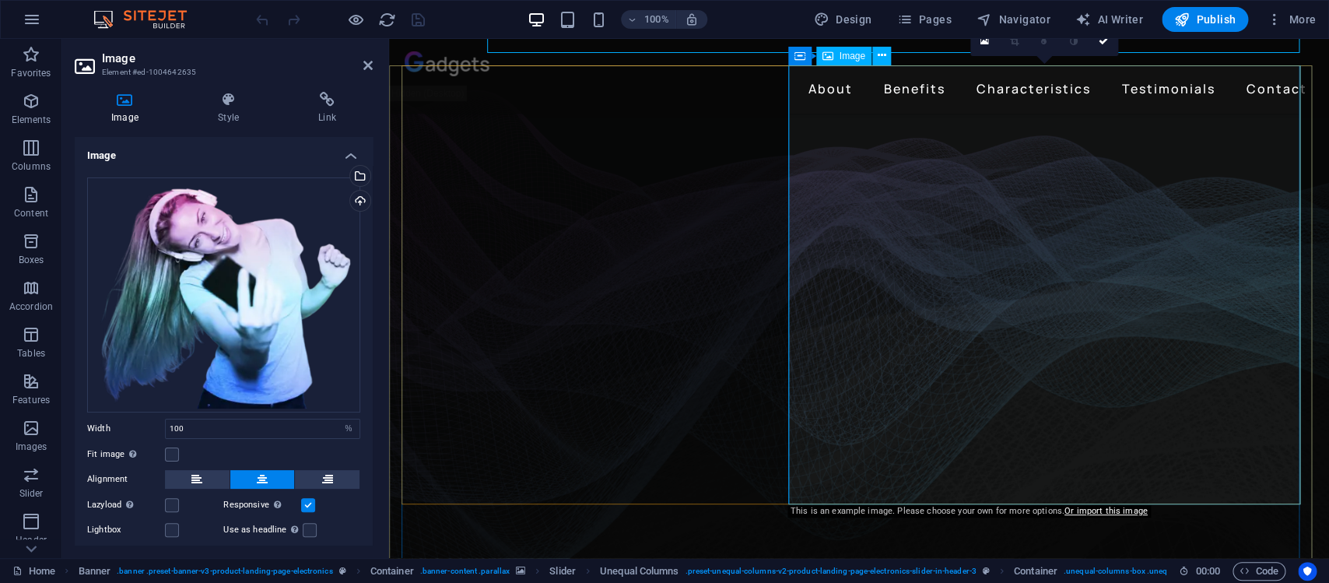
scroll to position [163, 0]
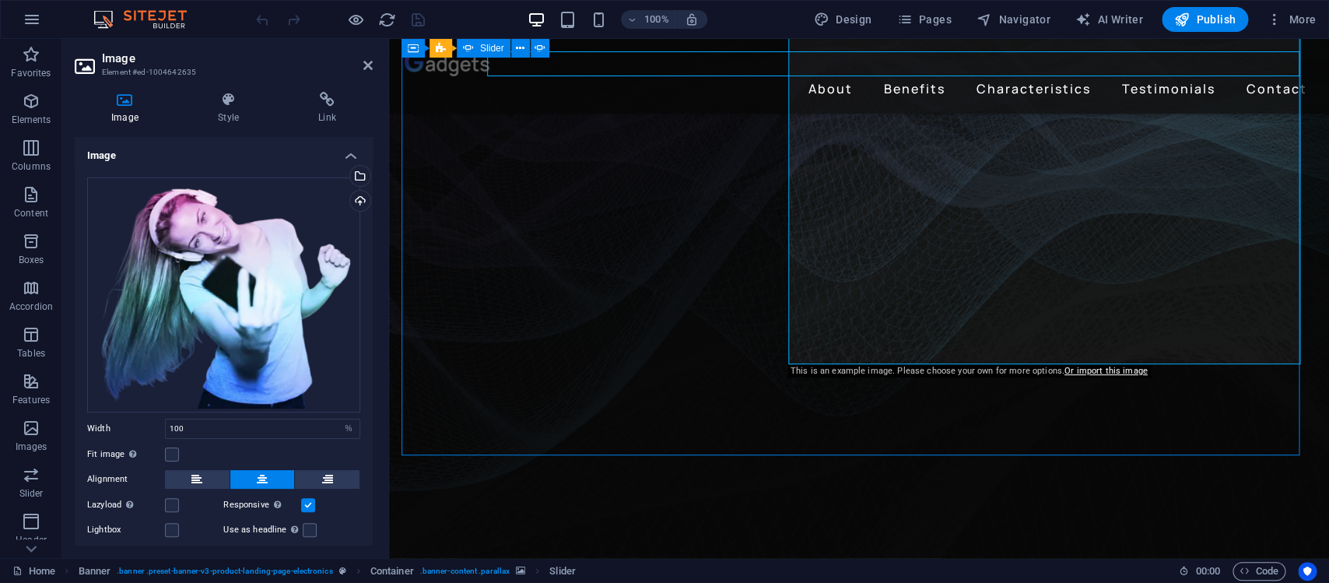
select select "fade"
select select "ms"
select select "s"
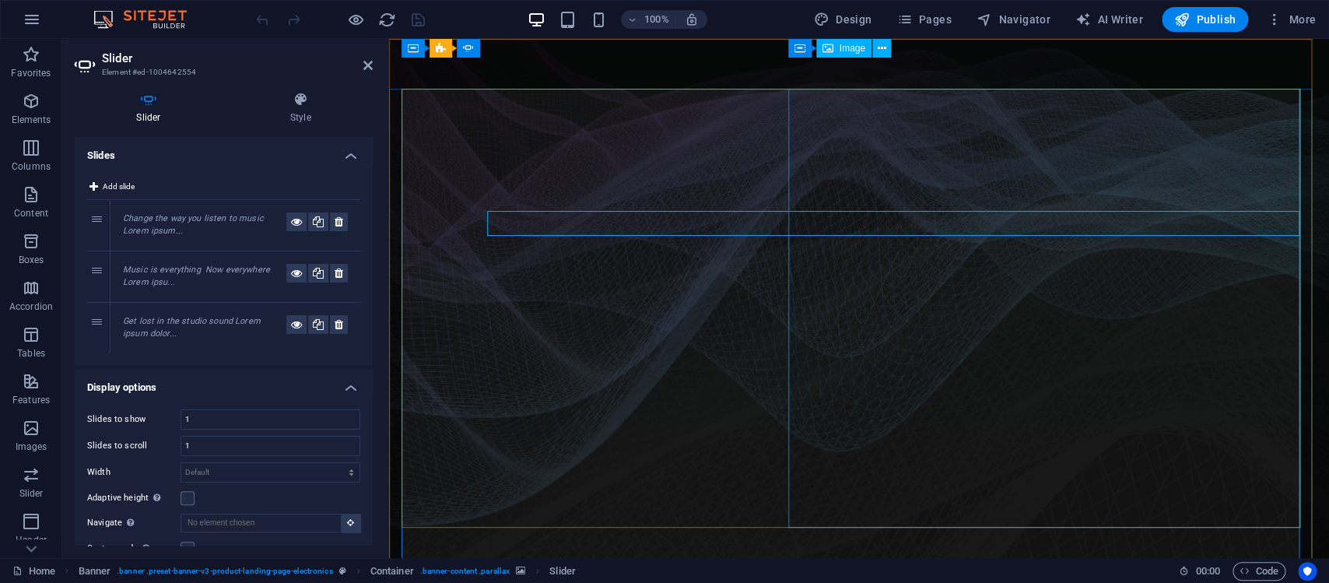
scroll to position [0, 0]
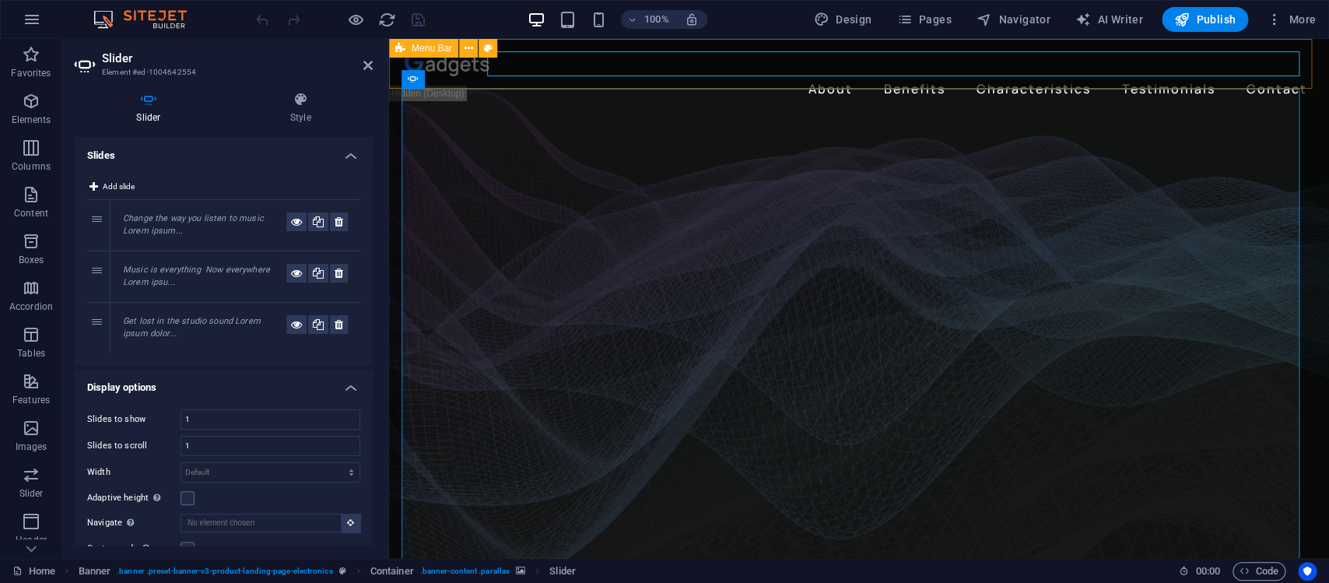
click at [898, 82] on div "About Benefits Characteristics Testimonials Contact Menu" at bounding box center [859, 76] width 940 height 75
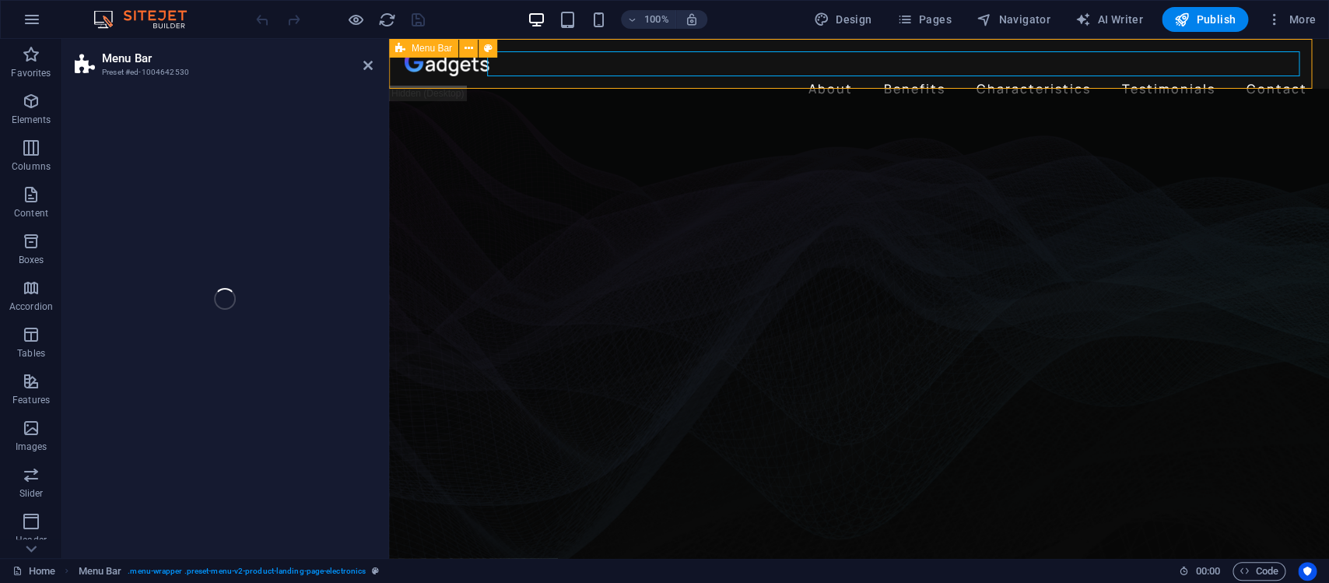
select select "header"
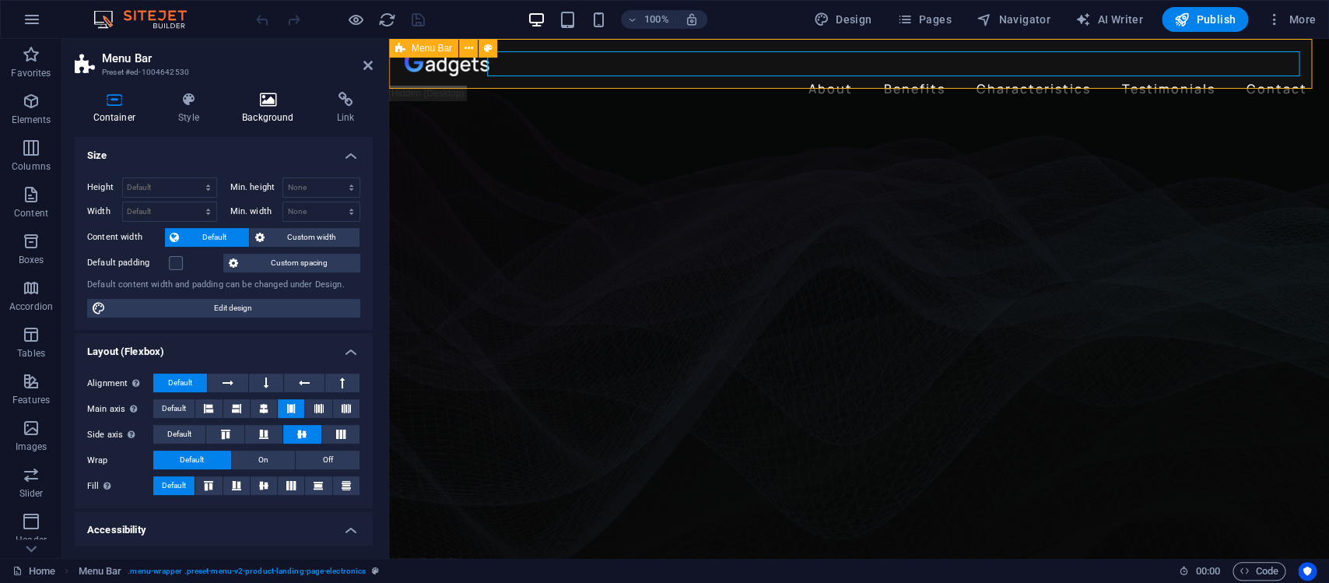
click at [267, 100] on icon at bounding box center [267, 100] width 89 height 16
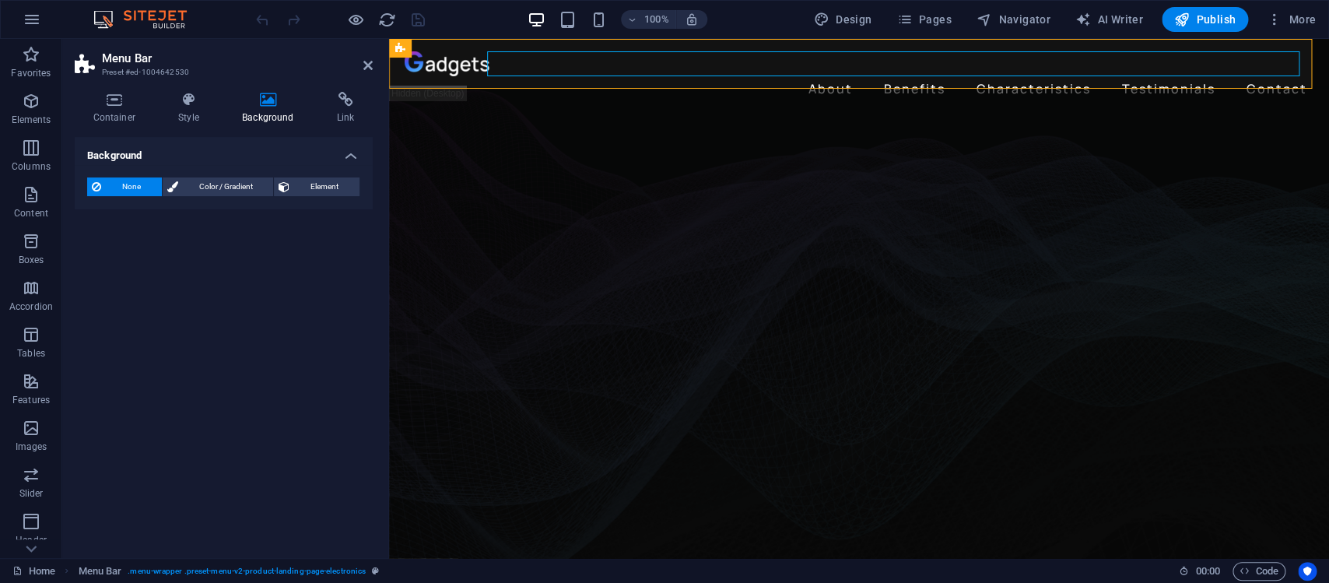
click at [269, 103] on icon at bounding box center [267, 100] width 89 height 16
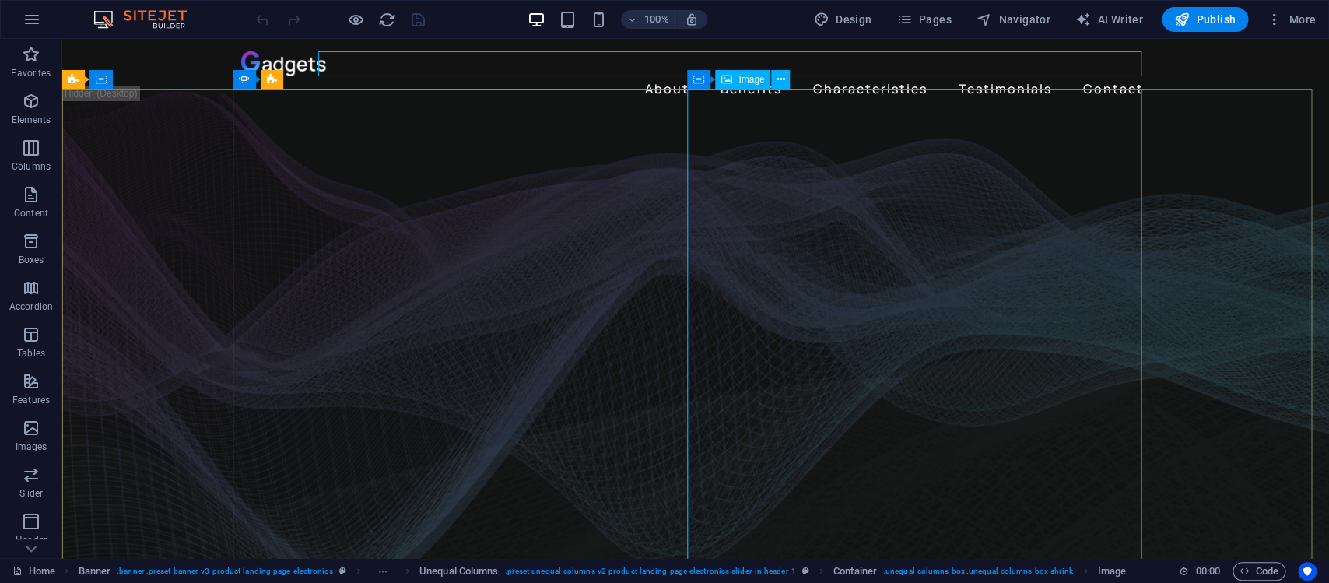
click at [753, 81] on span "Image" at bounding box center [751, 79] width 26 height 9
click at [779, 81] on icon at bounding box center [780, 80] width 9 height 16
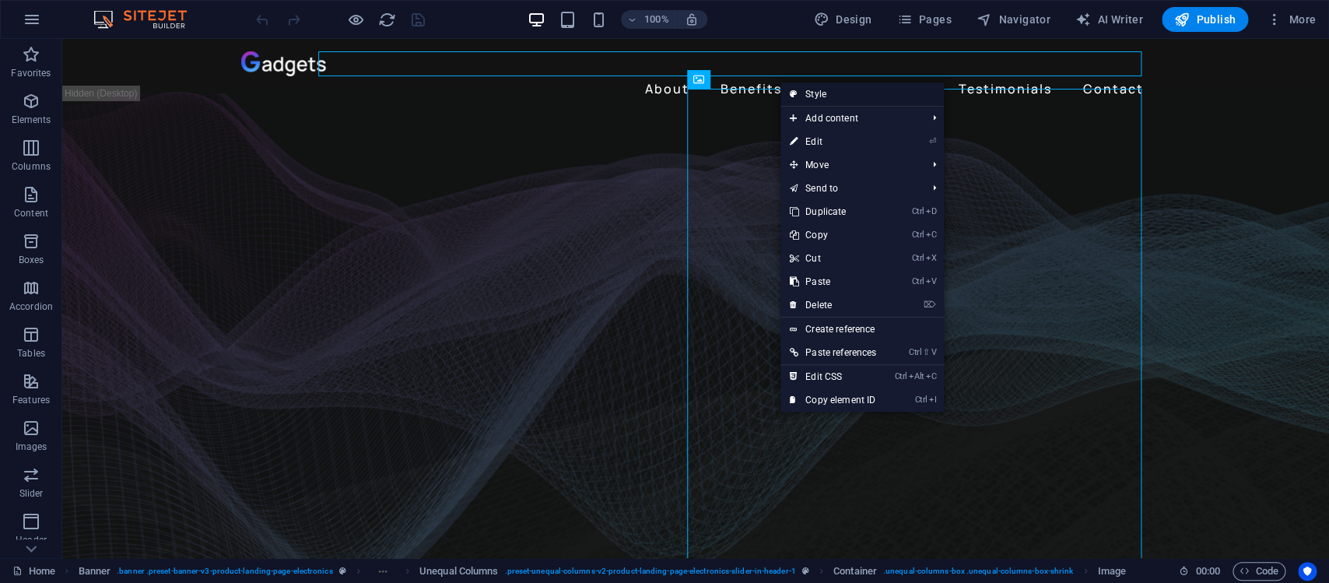
click at [843, 93] on link "Style" at bounding box center [861, 93] width 163 height 23
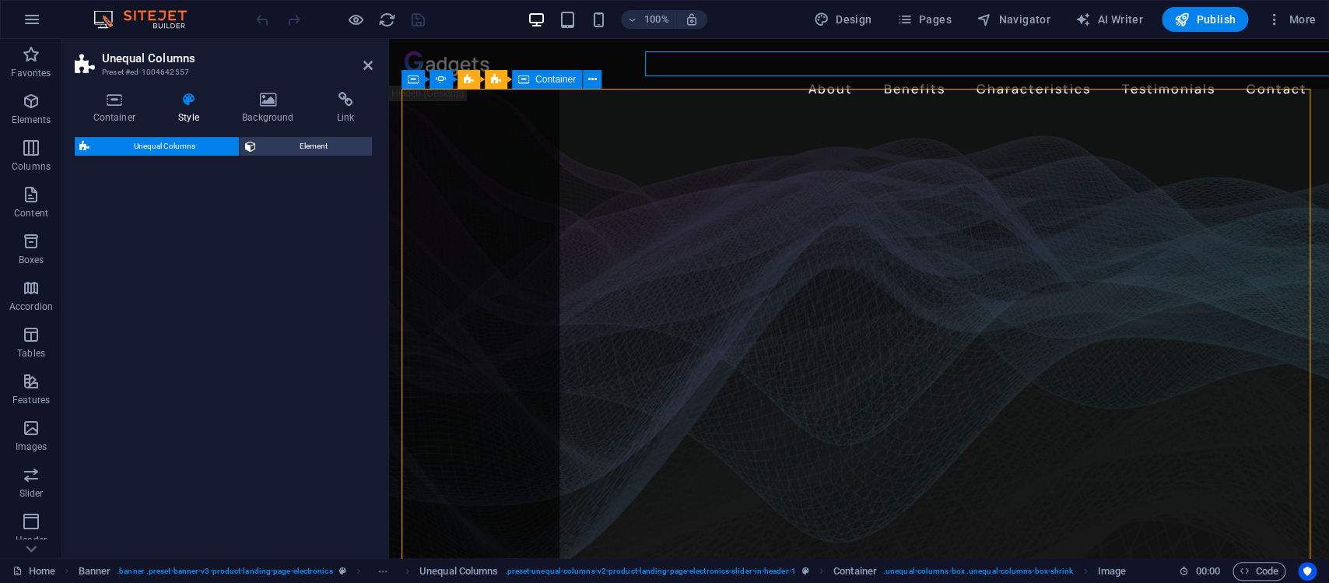
select select "%"
select select "rem"
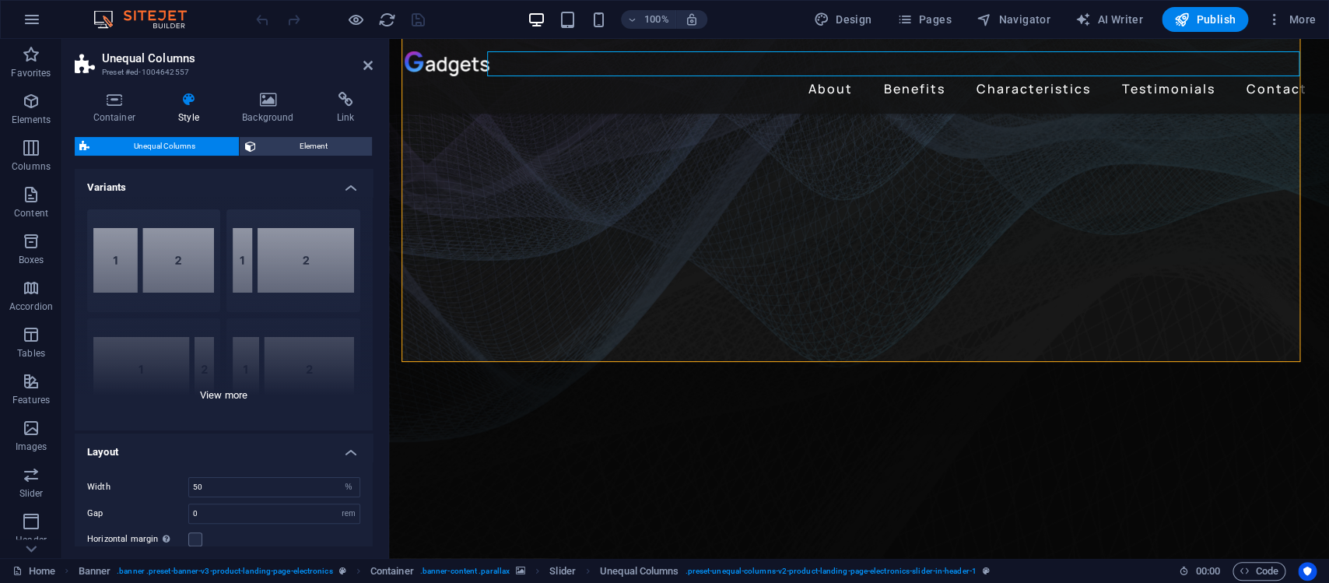
click at [201, 387] on div "40-60 20-80 80-20 30-70 70-30 Default" at bounding box center [224, 313] width 298 height 233
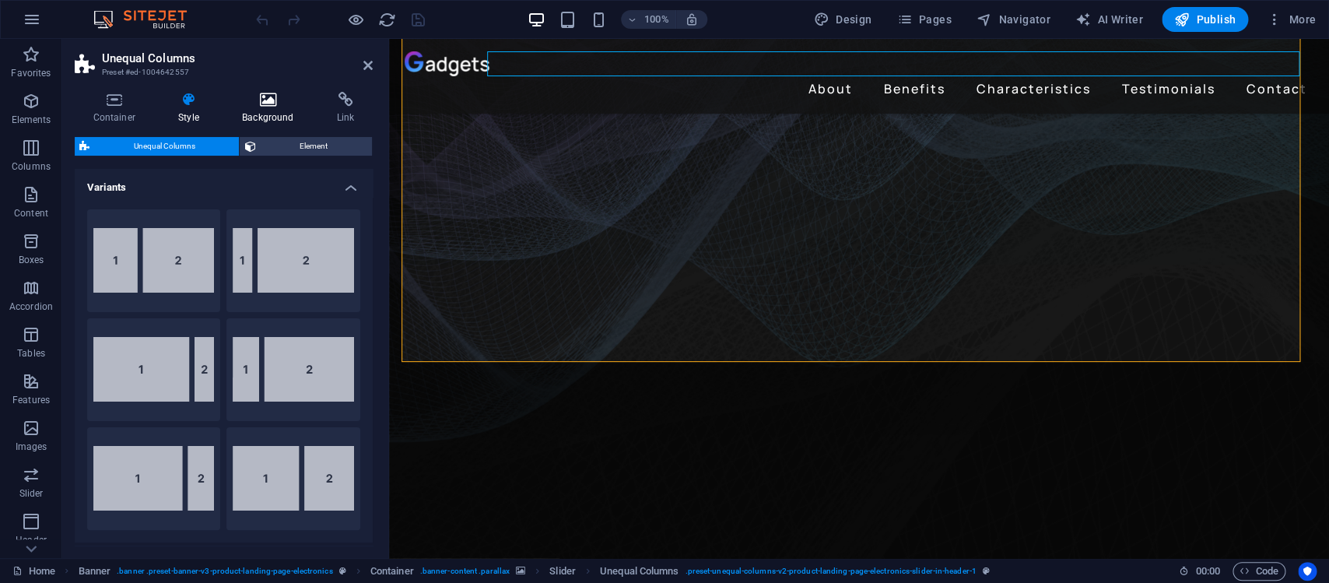
click at [248, 102] on icon at bounding box center [267, 100] width 89 height 16
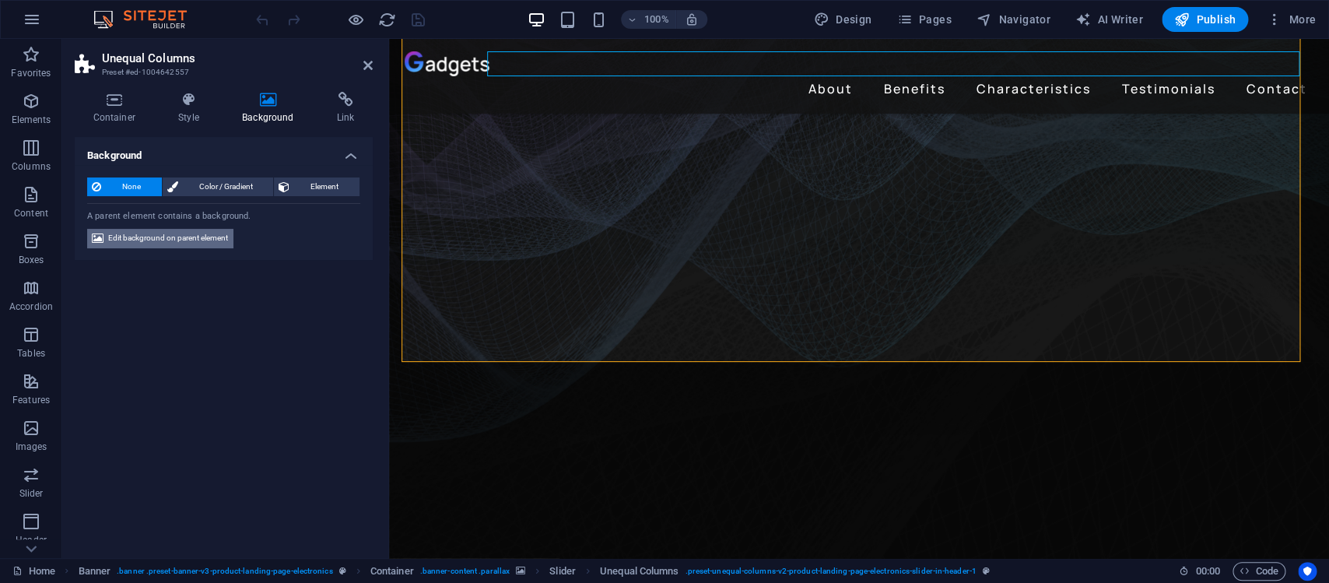
click at [202, 233] on span "Edit background on parent element" at bounding box center [168, 238] width 120 height 19
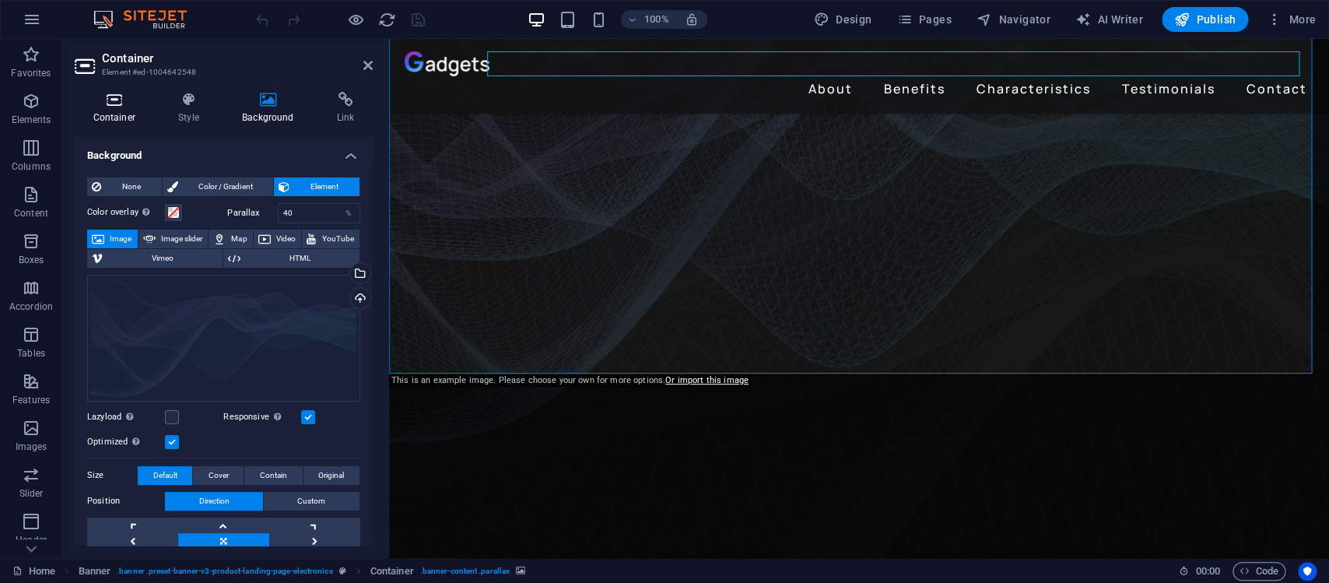
click at [107, 97] on icon at bounding box center [114, 100] width 79 height 16
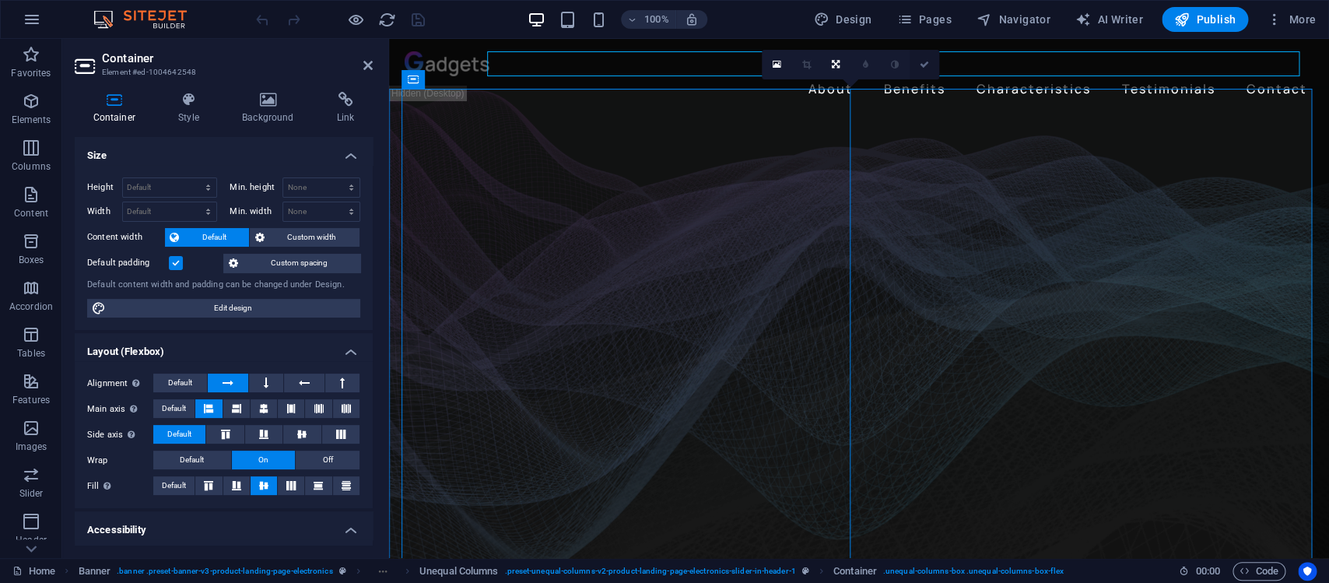
click at [929, 65] on link at bounding box center [924, 65] width 30 height 30
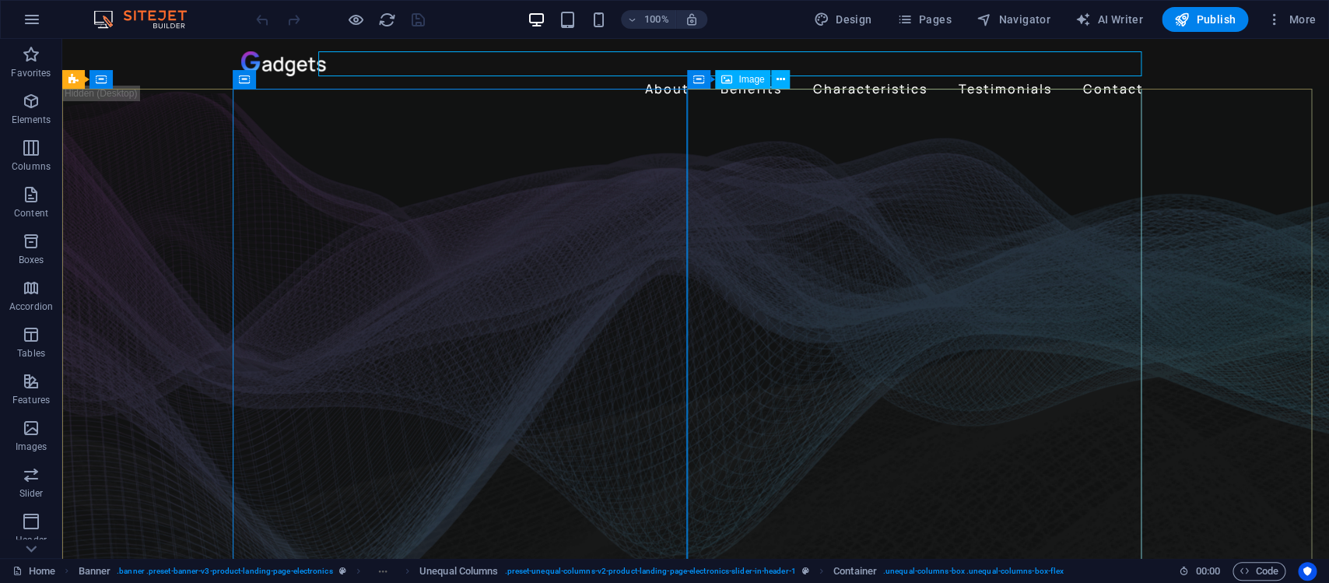
click at [749, 78] on span "Image" at bounding box center [751, 79] width 26 height 9
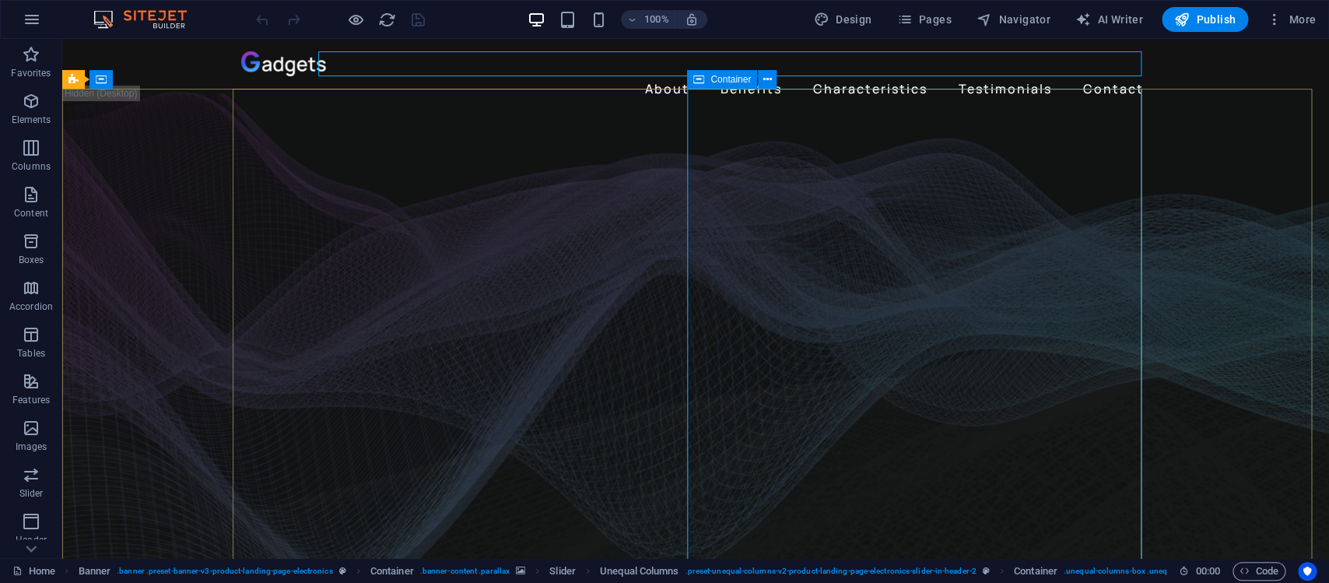
click at [723, 76] on span "Container" at bounding box center [730, 79] width 40 height 9
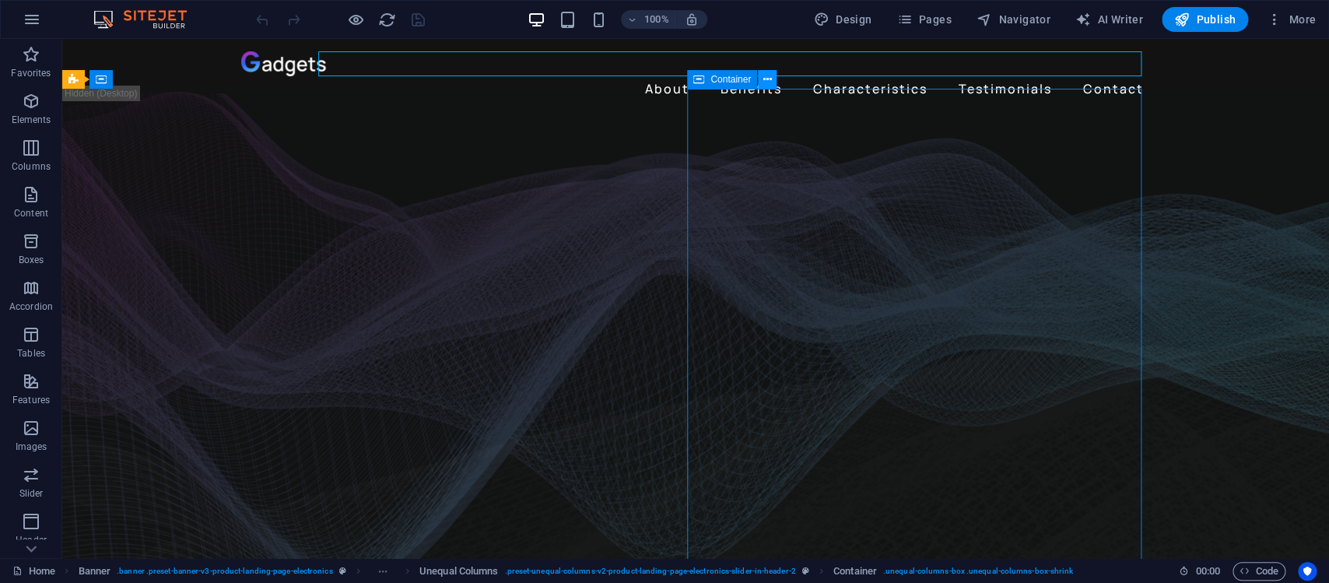
click at [770, 86] on icon at bounding box center [767, 80] width 9 height 16
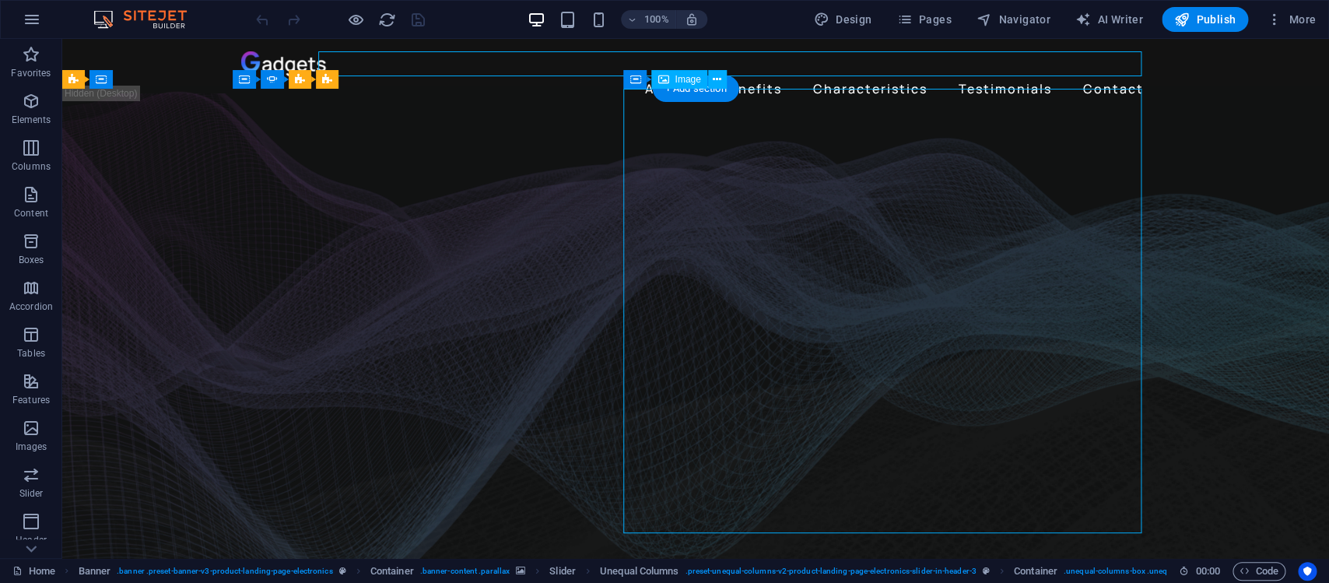
select select "%"
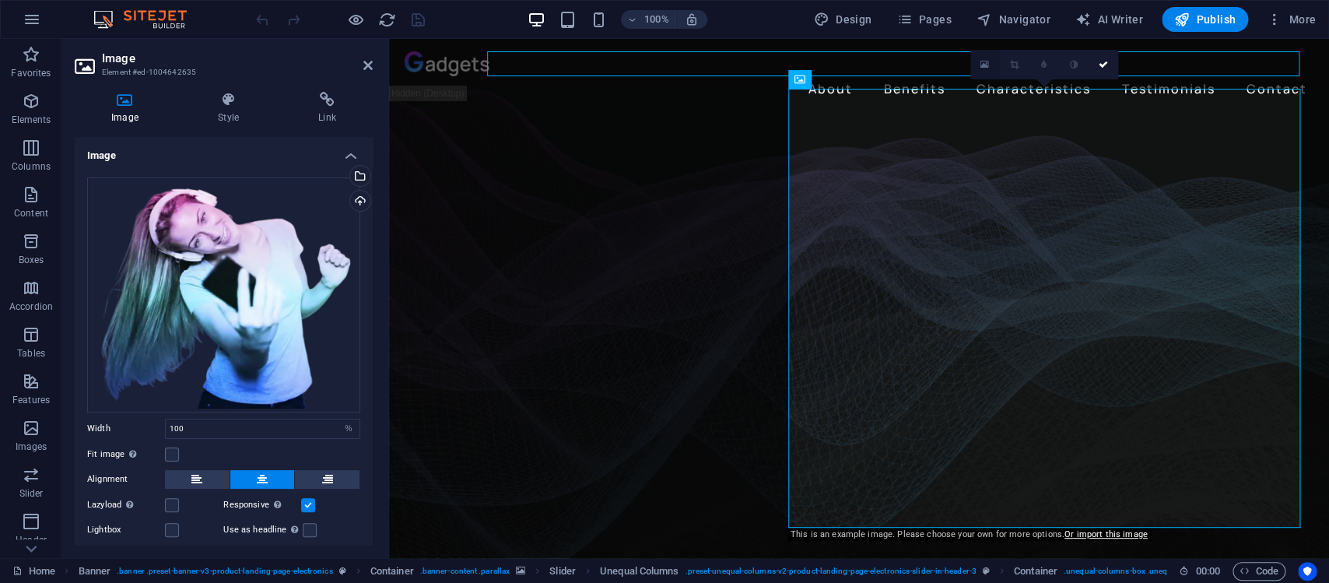
click at [983, 66] on icon at bounding box center [984, 64] width 9 height 11
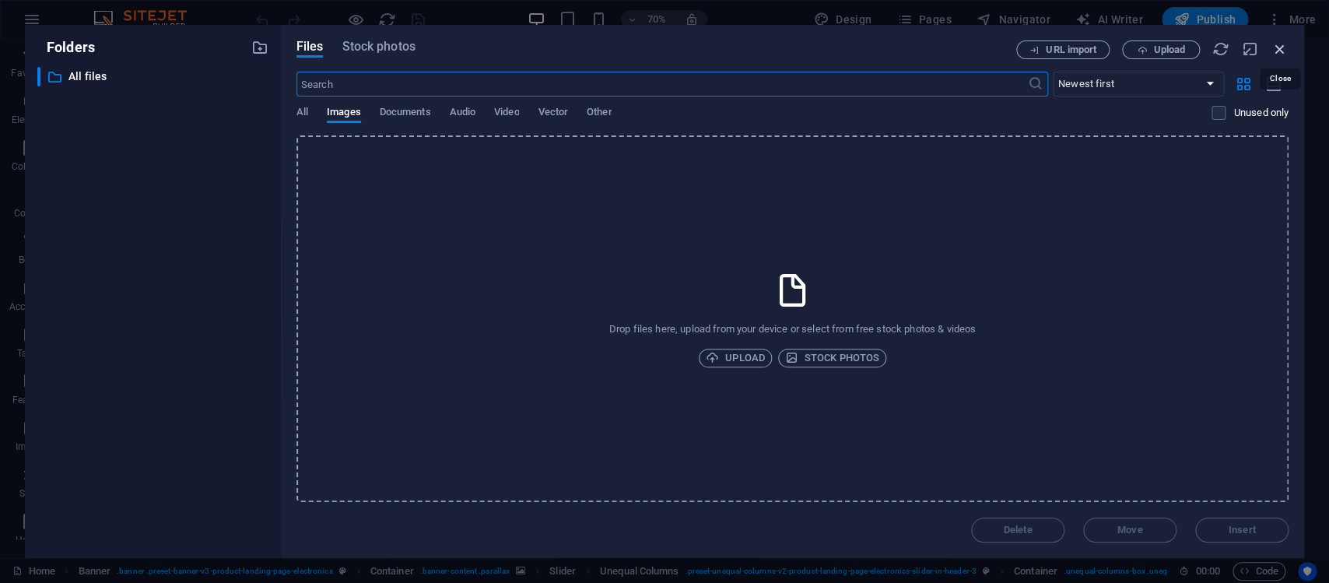
click at [1279, 45] on icon "button" at bounding box center [1279, 48] width 17 height 17
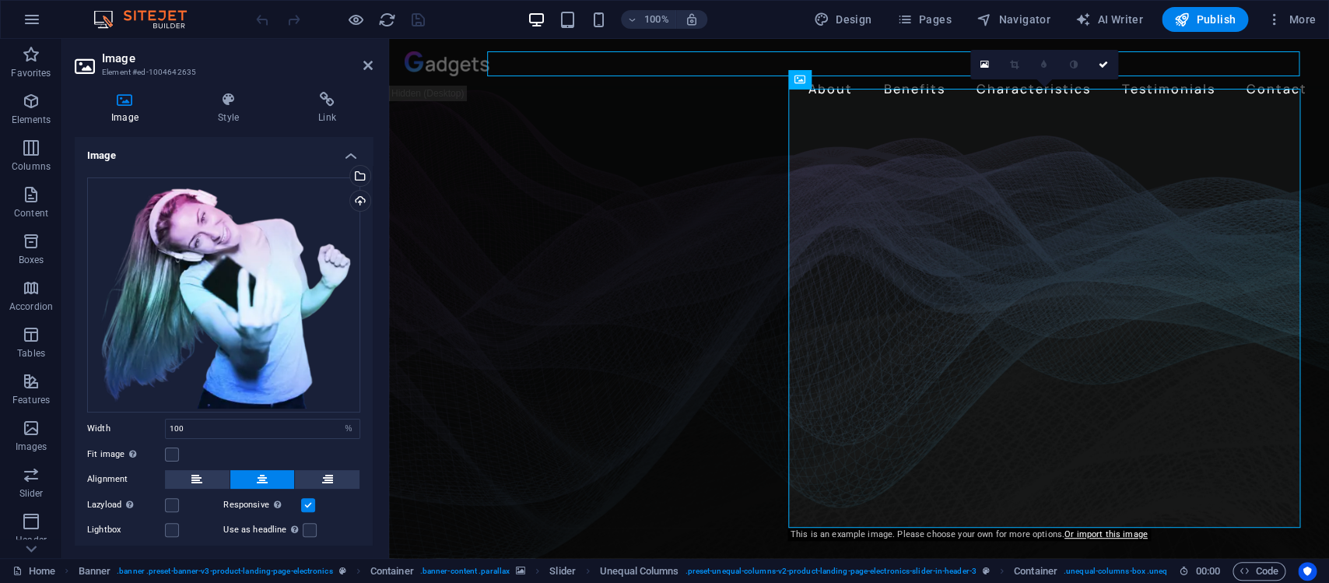
click at [237, 85] on div "Image Style Link Image Drag files here, click to choose files or select files f…" at bounding box center [223, 318] width 323 height 478
click at [224, 104] on icon at bounding box center [228, 100] width 94 height 16
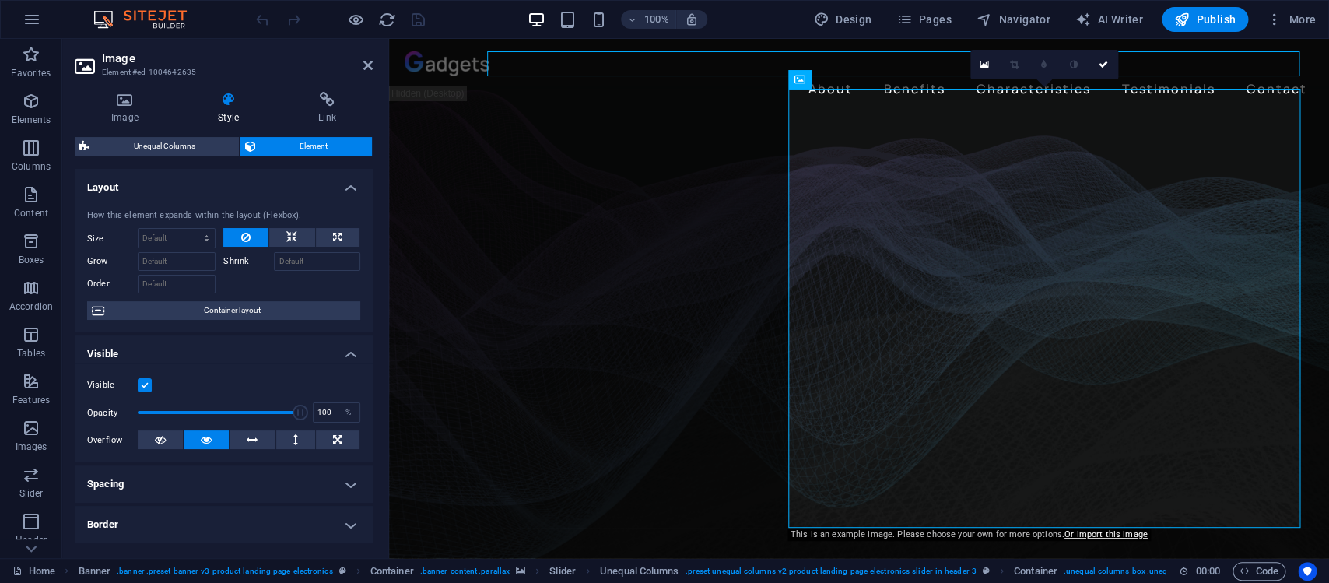
click at [360, 59] on h2 "Image" at bounding box center [237, 58] width 271 height 14
click at [368, 57] on h2 "Image" at bounding box center [237, 58] width 271 height 14
click at [364, 58] on h2 "Image" at bounding box center [237, 58] width 271 height 14
click at [365, 65] on icon at bounding box center [367, 65] width 9 height 12
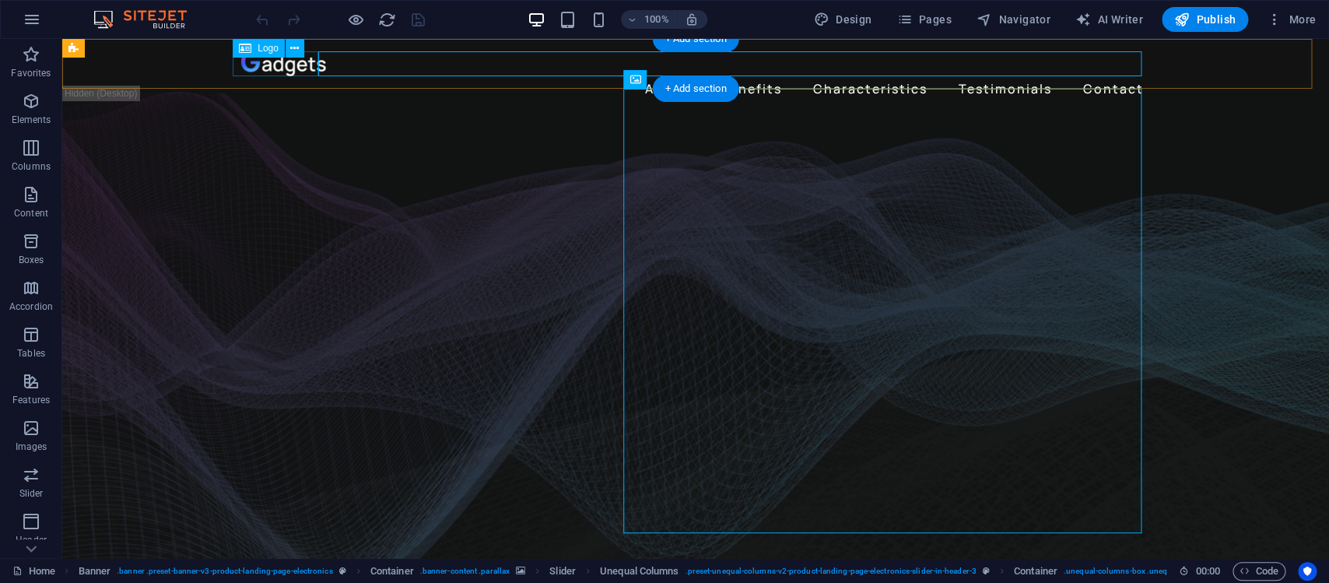
click at [275, 65] on div at bounding box center [695, 63] width 909 height 25
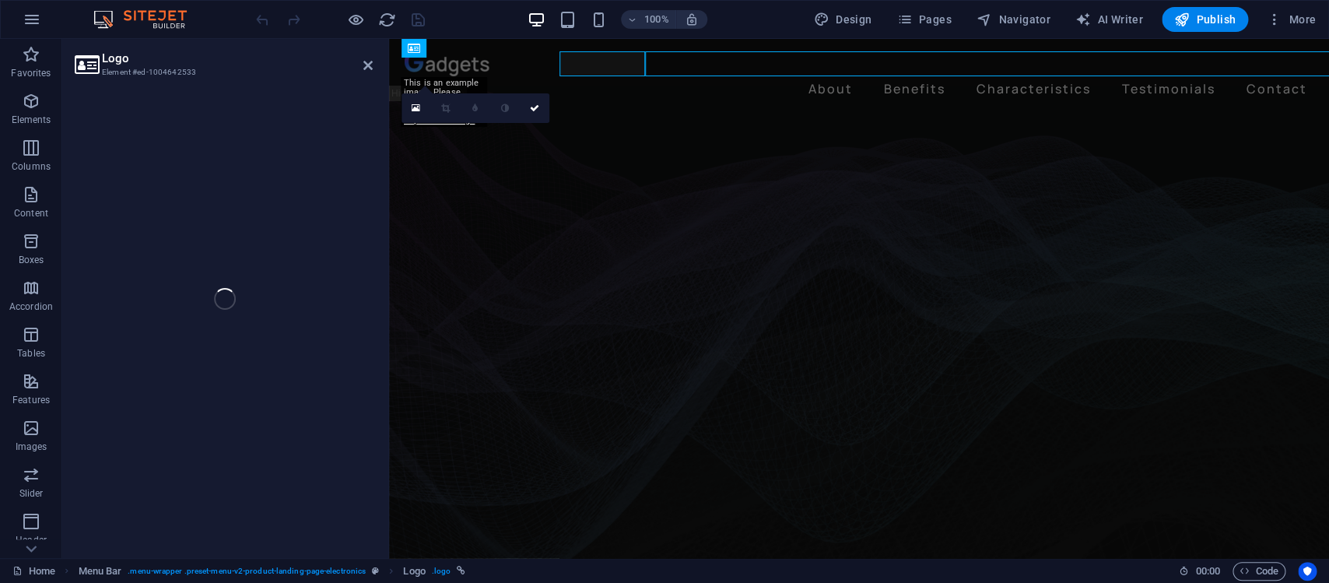
select select "px"
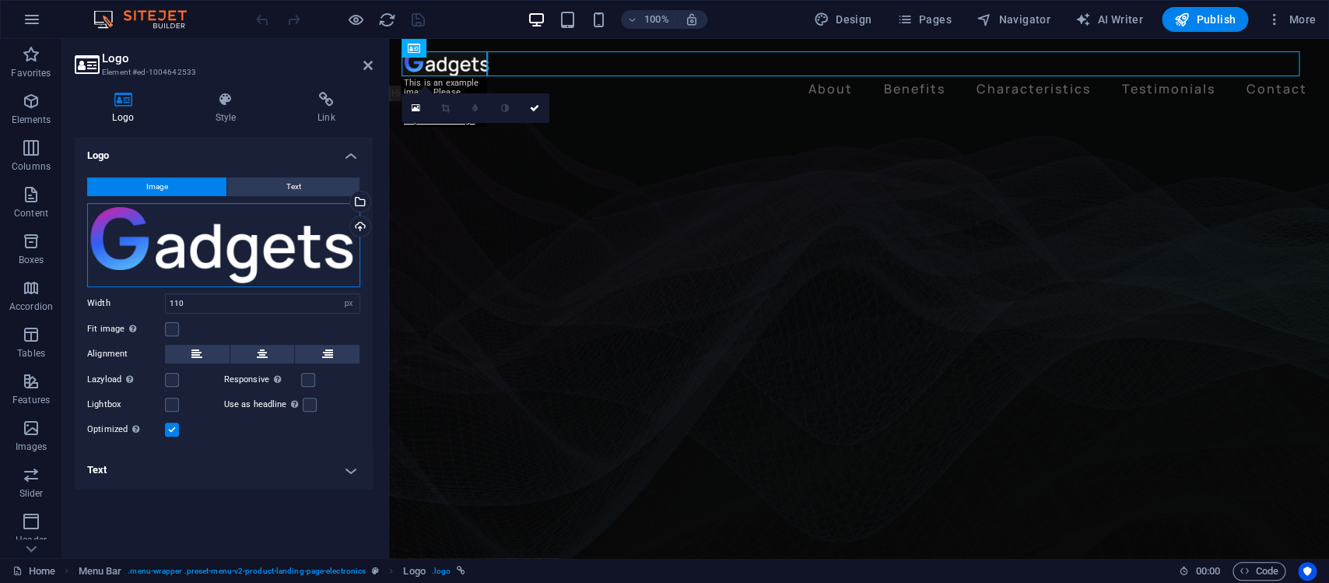
click at [159, 230] on div "Drag files here, click to choose files or select files from Files or our free s…" at bounding box center [223, 245] width 273 height 84
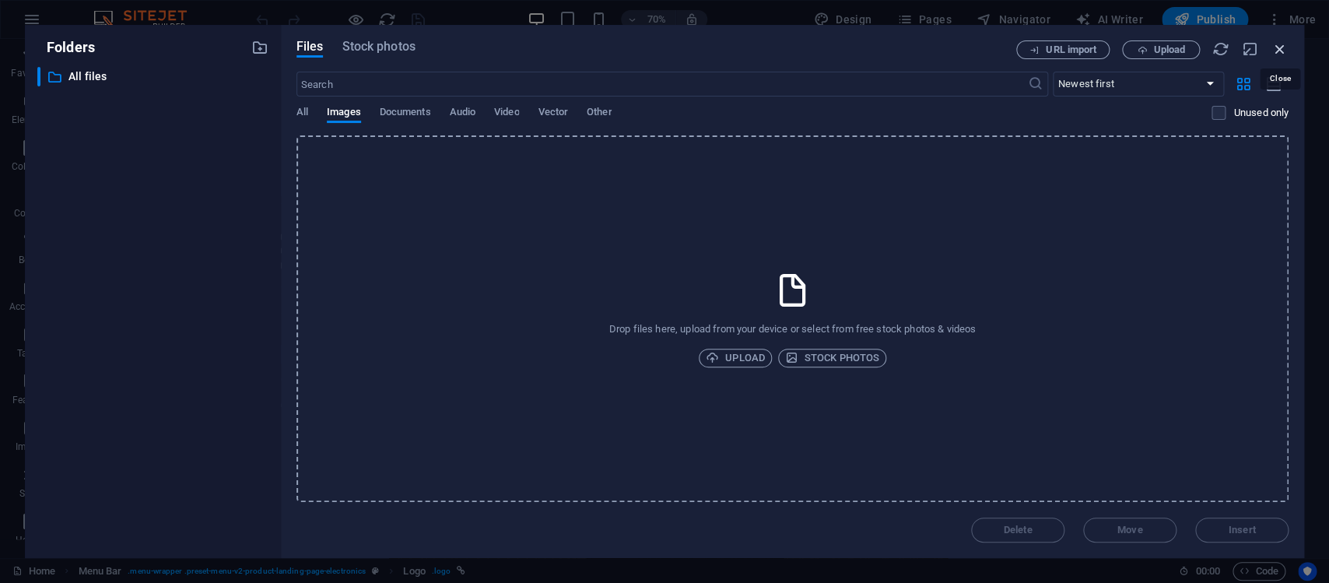
drag, startPoint x: 1279, startPoint y: 47, endPoint x: 450, endPoint y: 155, distance: 836.2
click at [1279, 47] on icon "button" at bounding box center [1279, 48] width 17 height 17
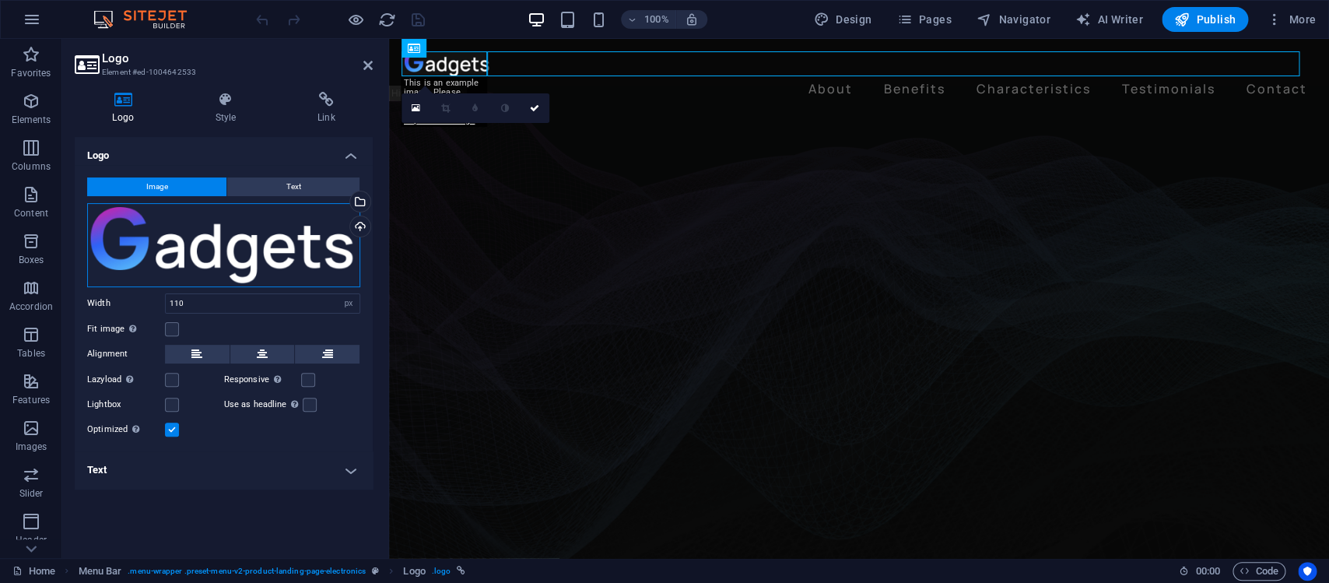
click at [211, 233] on div "Drag files here, click to choose files or select files from Files or our free s…" at bounding box center [223, 245] width 273 height 84
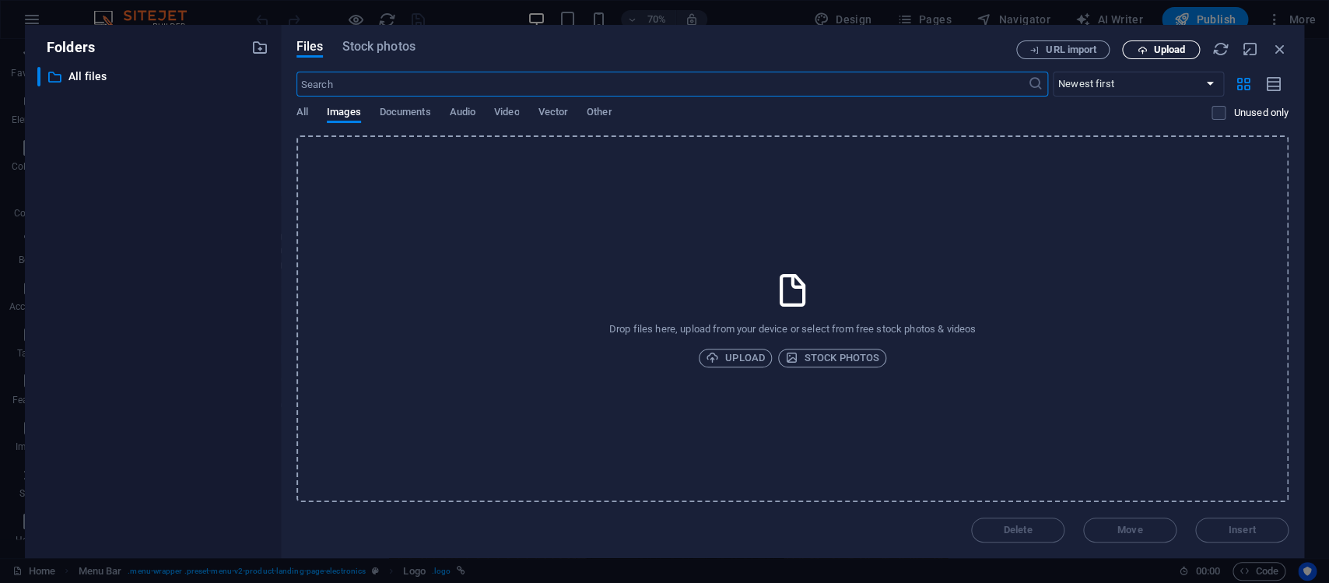
click at [1157, 51] on span "Upload" at bounding box center [1169, 49] width 32 height 9
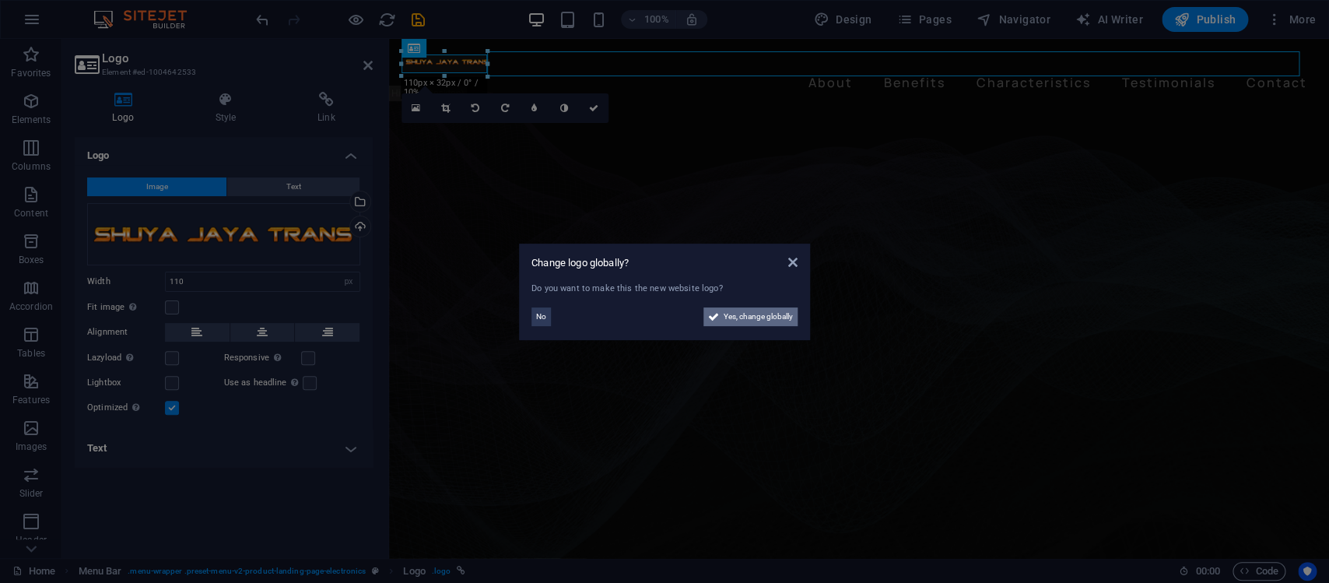
click at [722, 315] on button "Yes, change globally" at bounding box center [750, 316] width 94 height 19
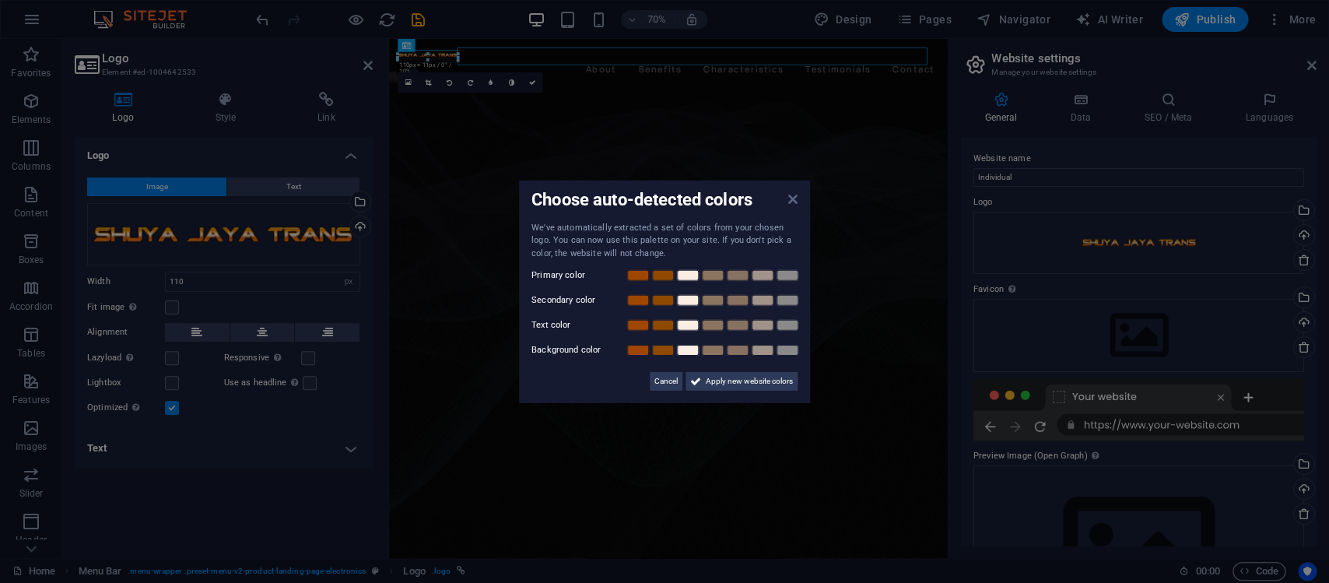
click at [790, 193] on icon at bounding box center [792, 198] width 9 height 12
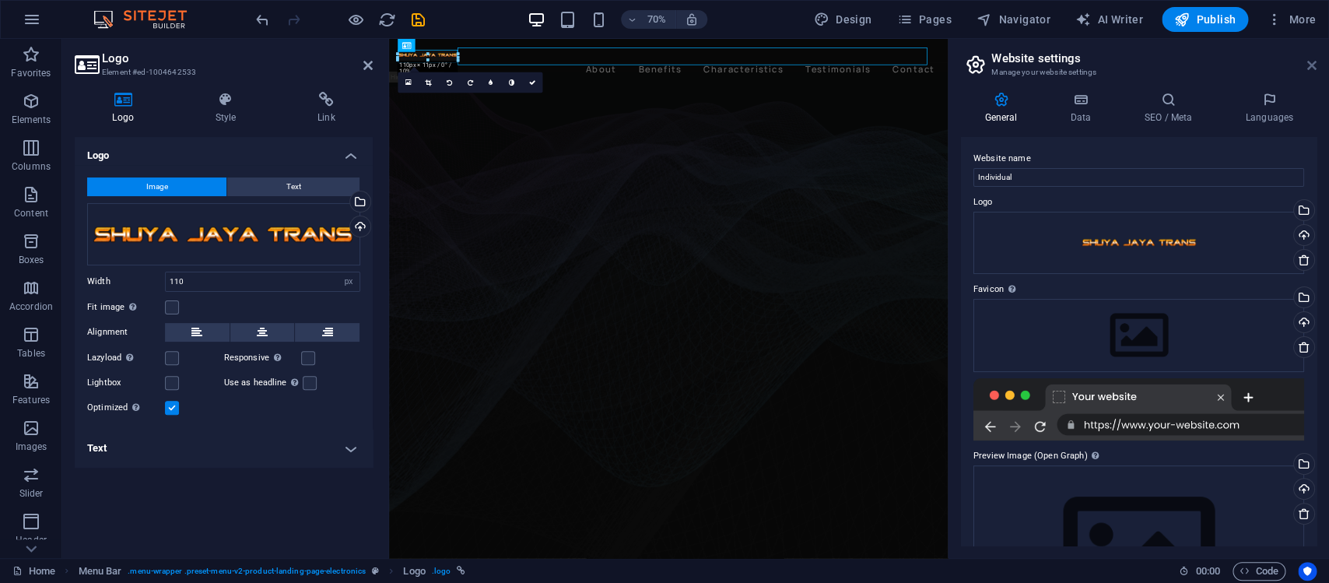
click at [1314, 65] on icon at bounding box center [1311, 65] width 9 height 12
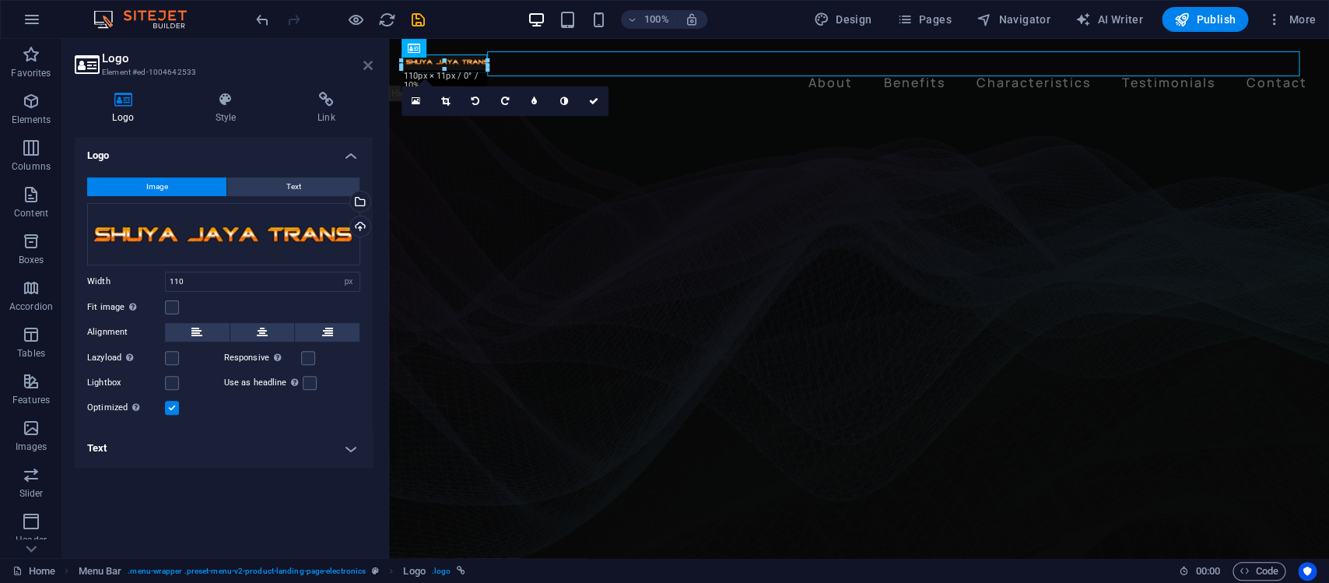
click at [369, 63] on icon at bounding box center [367, 65] width 9 height 12
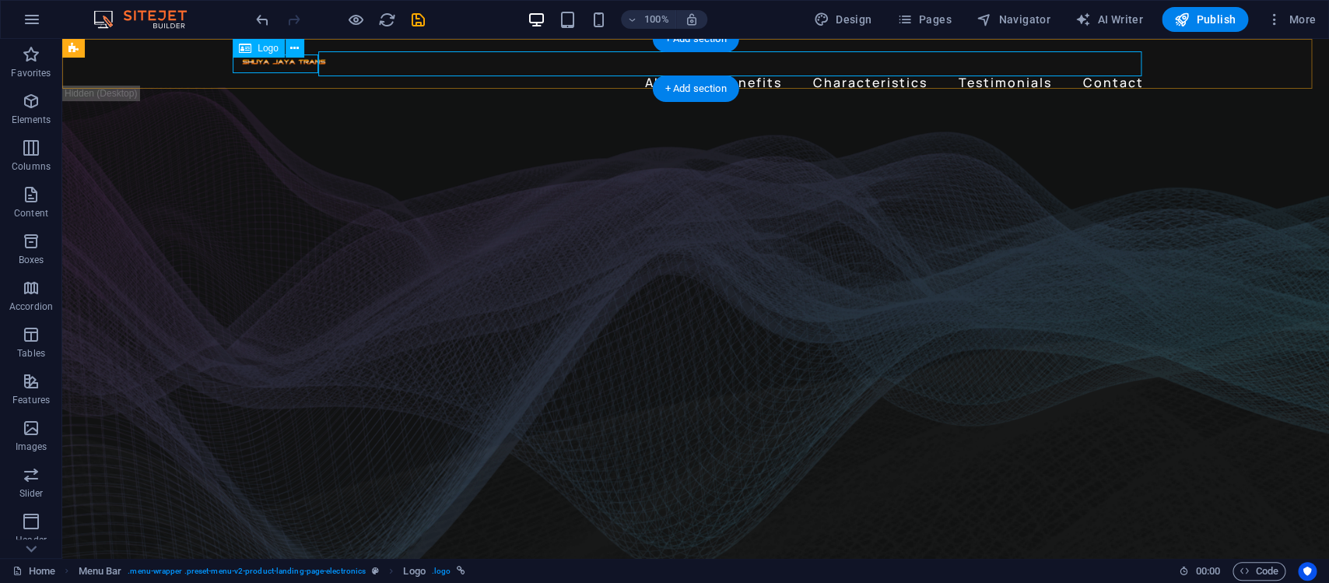
click at [292, 61] on div at bounding box center [695, 60] width 909 height 19
select select "px"
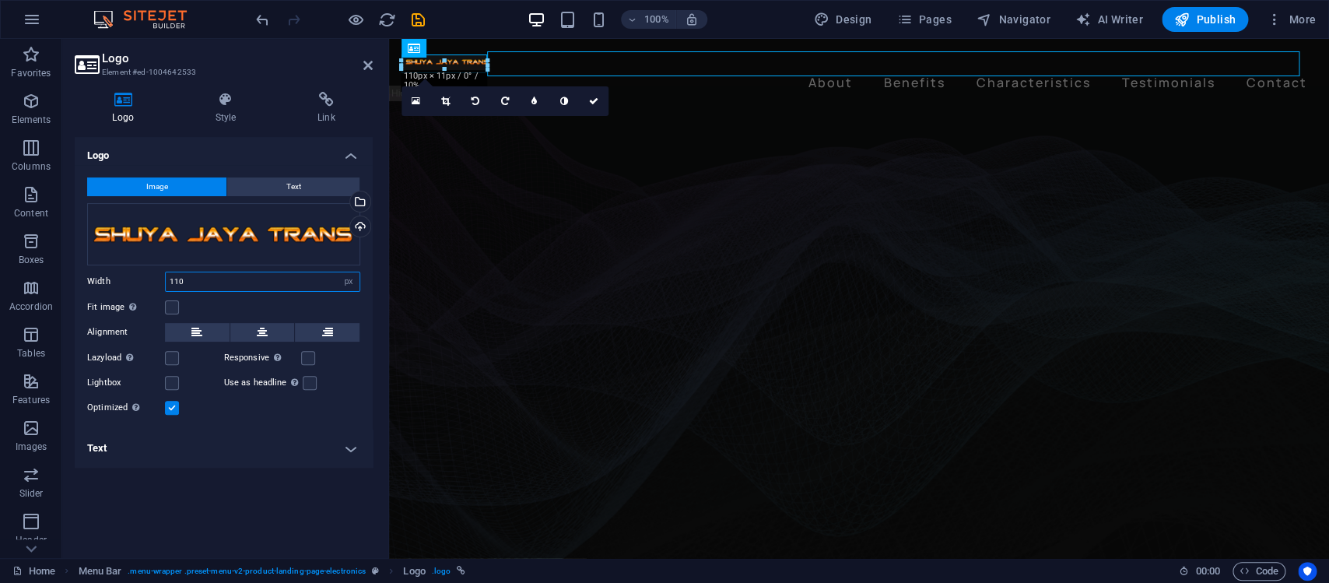
click at [232, 275] on input "110" at bounding box center [263, 281] width 194 height 19
click at [228, 282] on input "110" at bounding box center [263, 281] width 194 height 19
click at [229, 282] on input "110" at bounding box center [263, 281] width 194 height 19
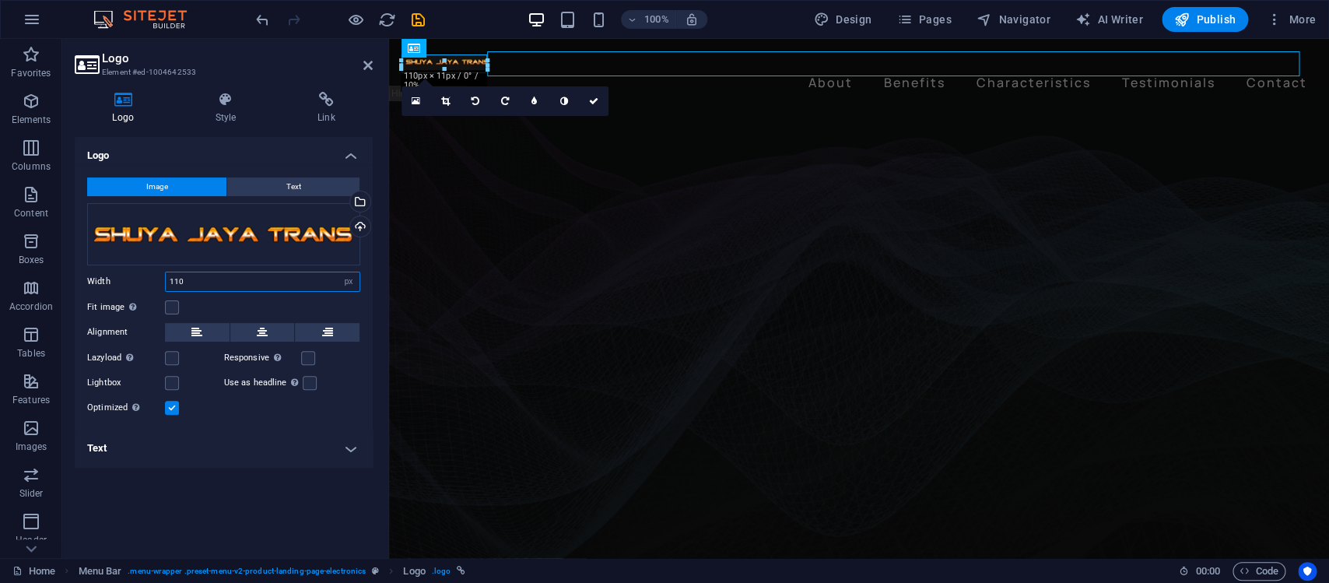
click at [229, 282] on input "110" at bounding box center [263, 281] width 194 height 19
click at [229, 285] on input "110" at bounding box center [263, 281] width 194 height 19
type input "300"
drag, startPoint x: 199, startPoint y: 522, endPoint x: 209, endPoint y: 520, distance: 10.2
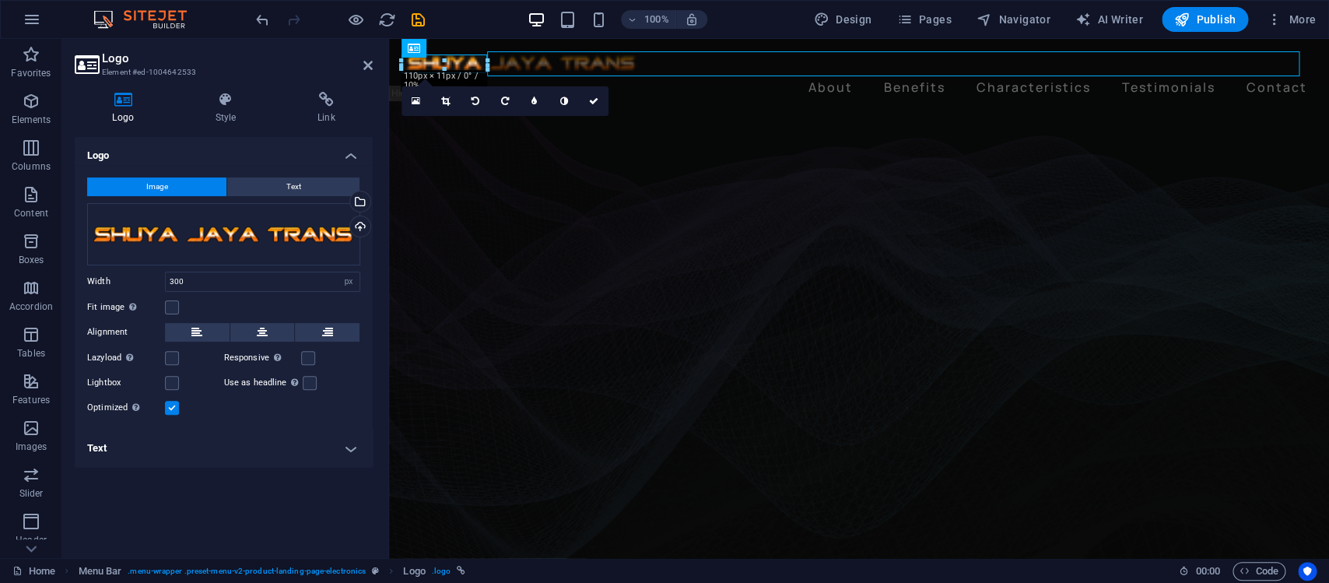
click at [199, 521] on div "Logo Image Text Drag files here, click to choose files or select files from Fil…" at bounding box center [224, 341] width 298 height 408
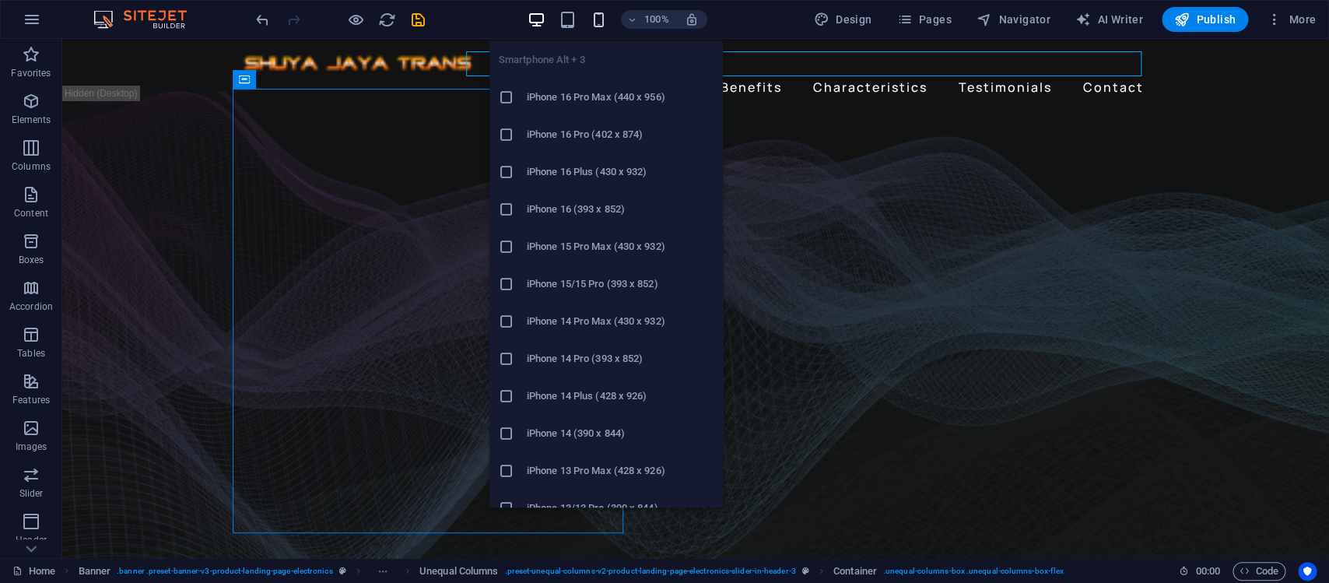
click at [607, 19] on icon "button" at bounding box center [599, 20] width 18 height 18
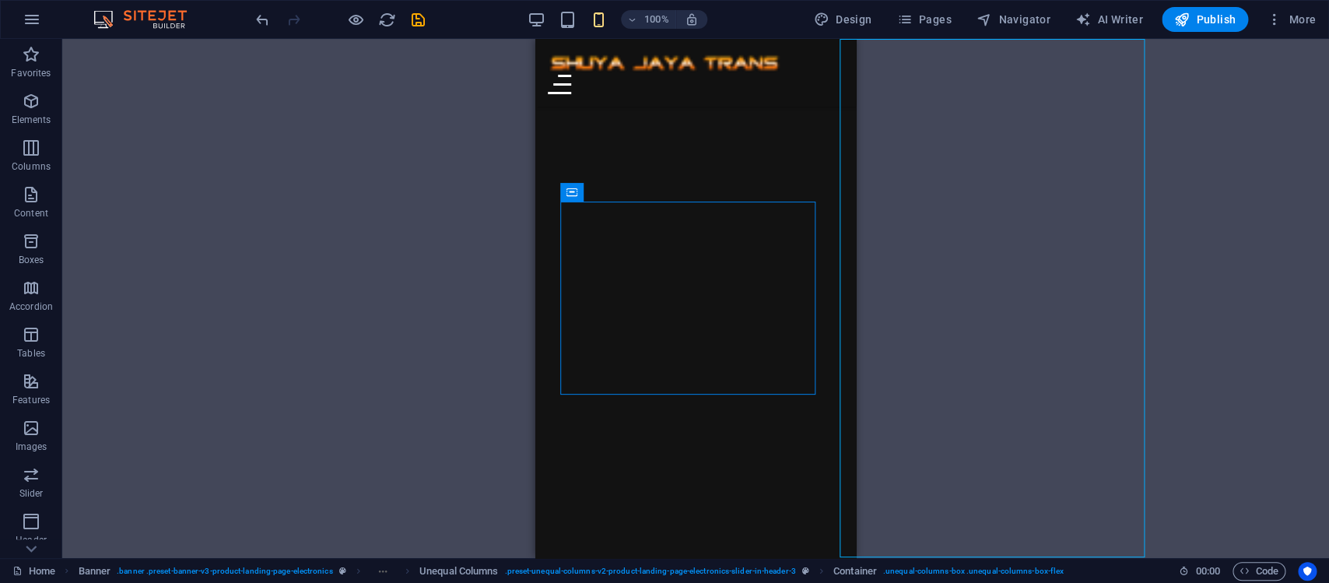
scroll to position [141, 0]
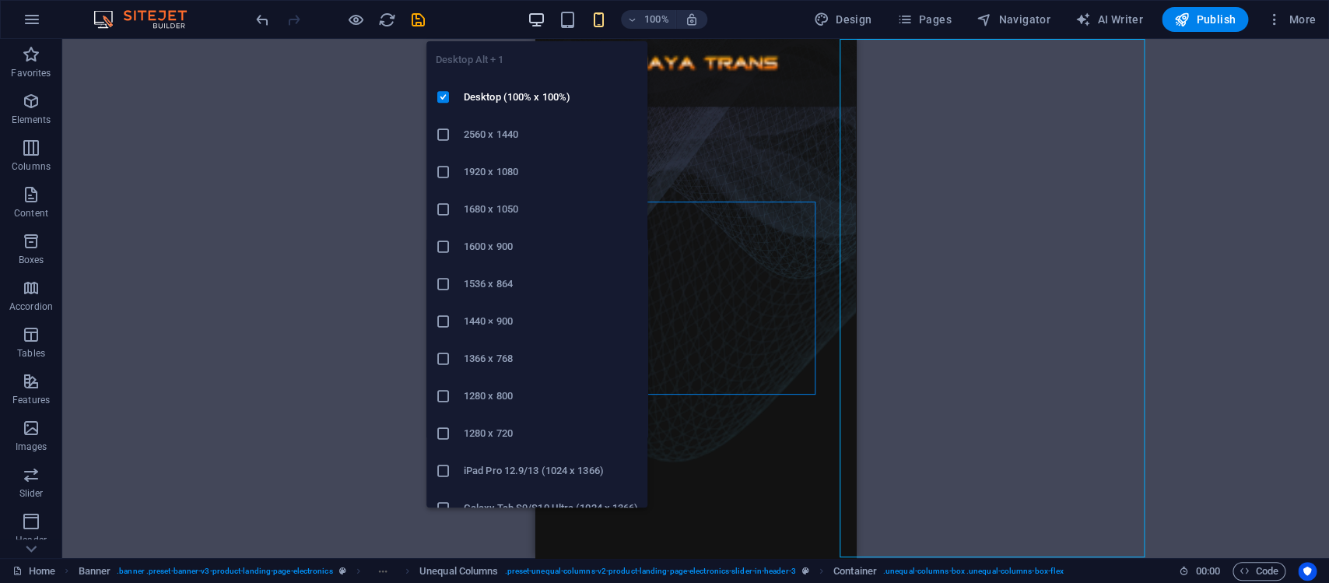
click at [533, 23] on icon "button" at bounding box center [536, 20] width 18 height 18
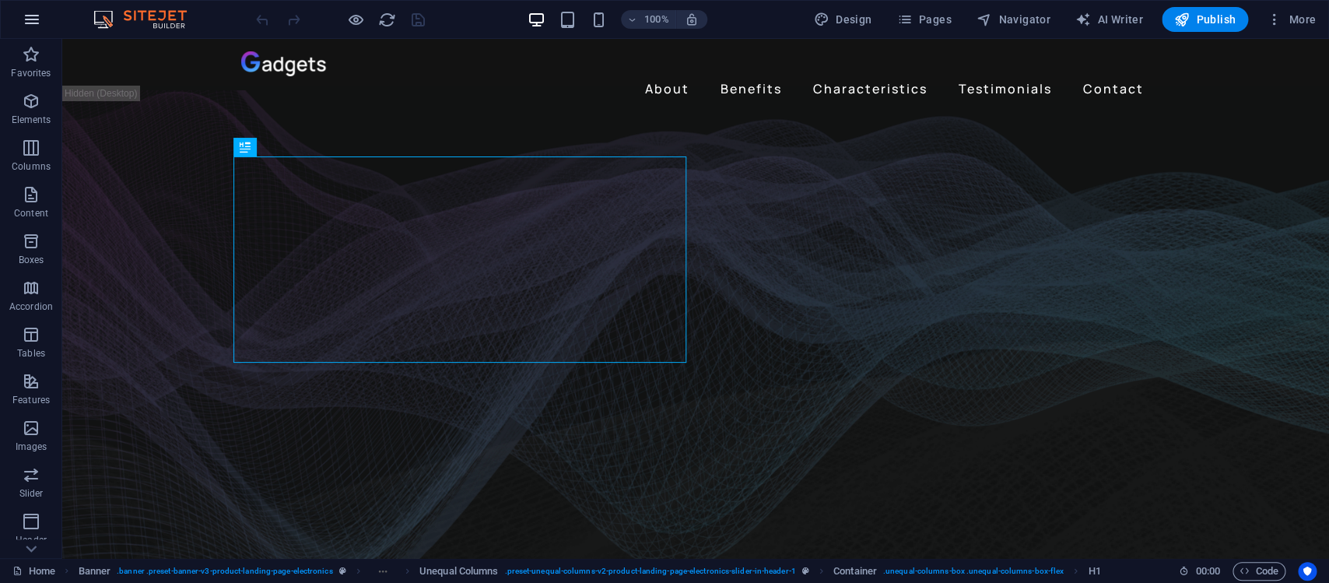
click at [24, 19] on icon "button" at bounding box center [32, 19] width 19 height 19
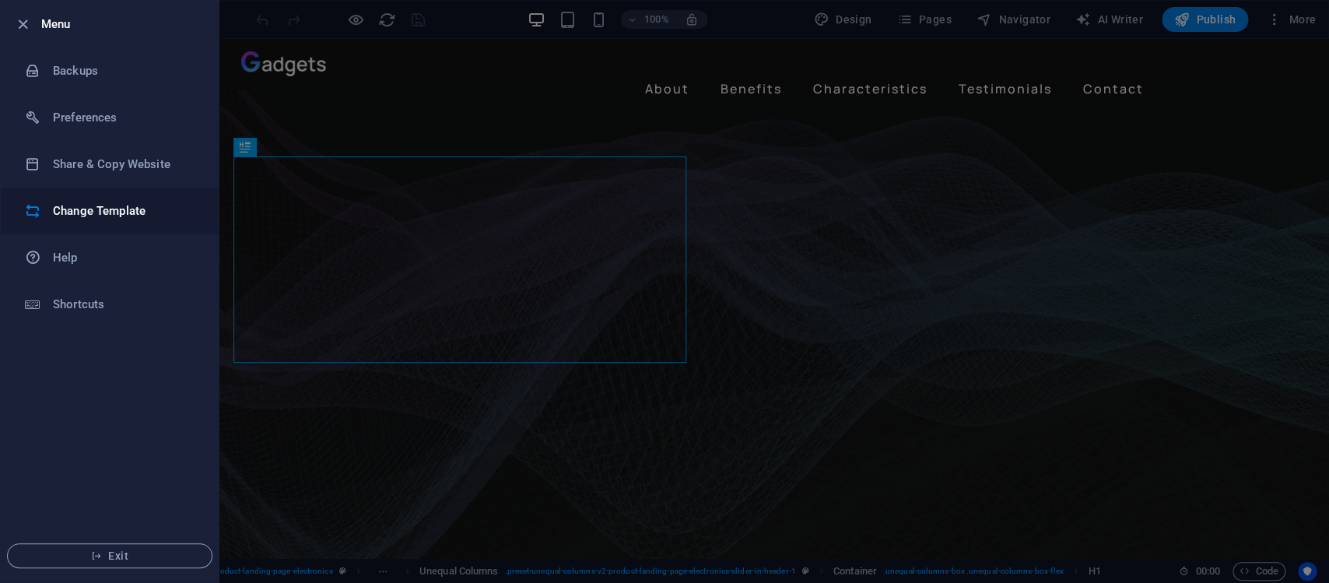
click at [167, 211] on h6 "Change Template" at bounding box center [125, 210] width 144 height 19
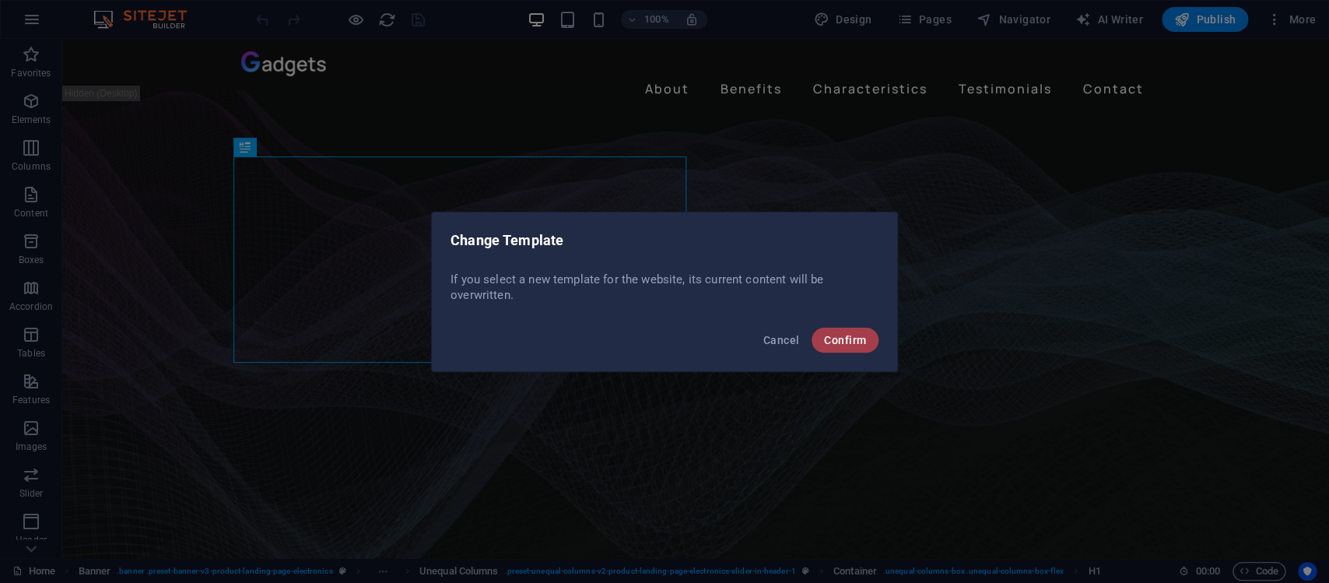
click at [832, 341] on span "Confirm" at bounding box center [845, 340] width 42 height 12
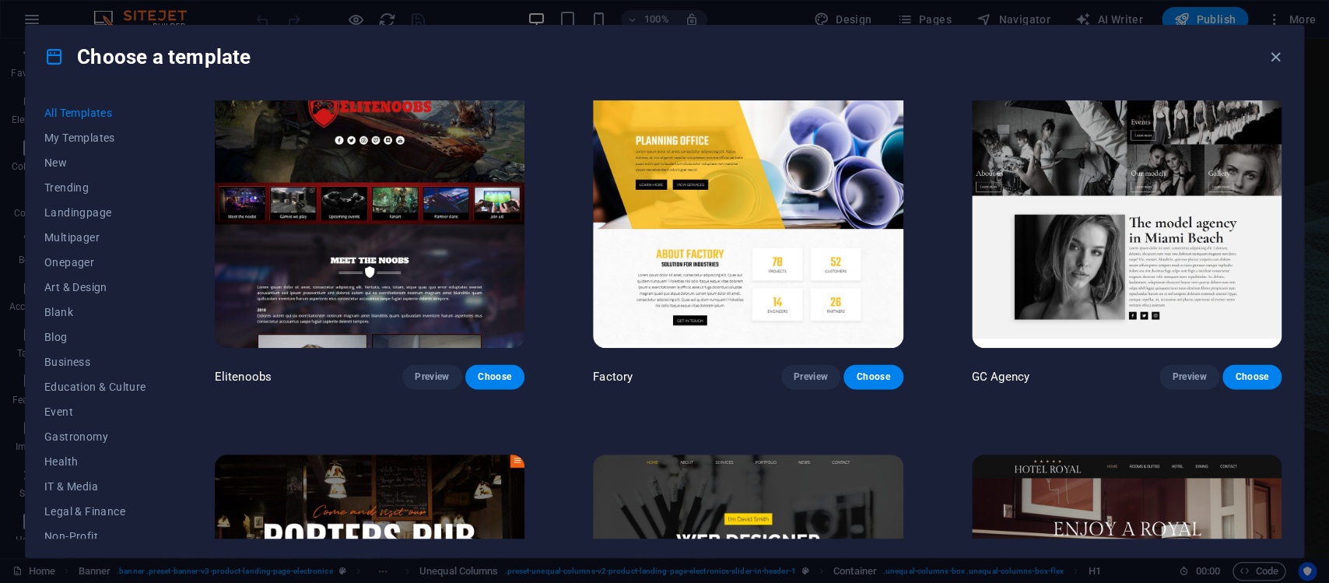
scroll to position [14082, 0]
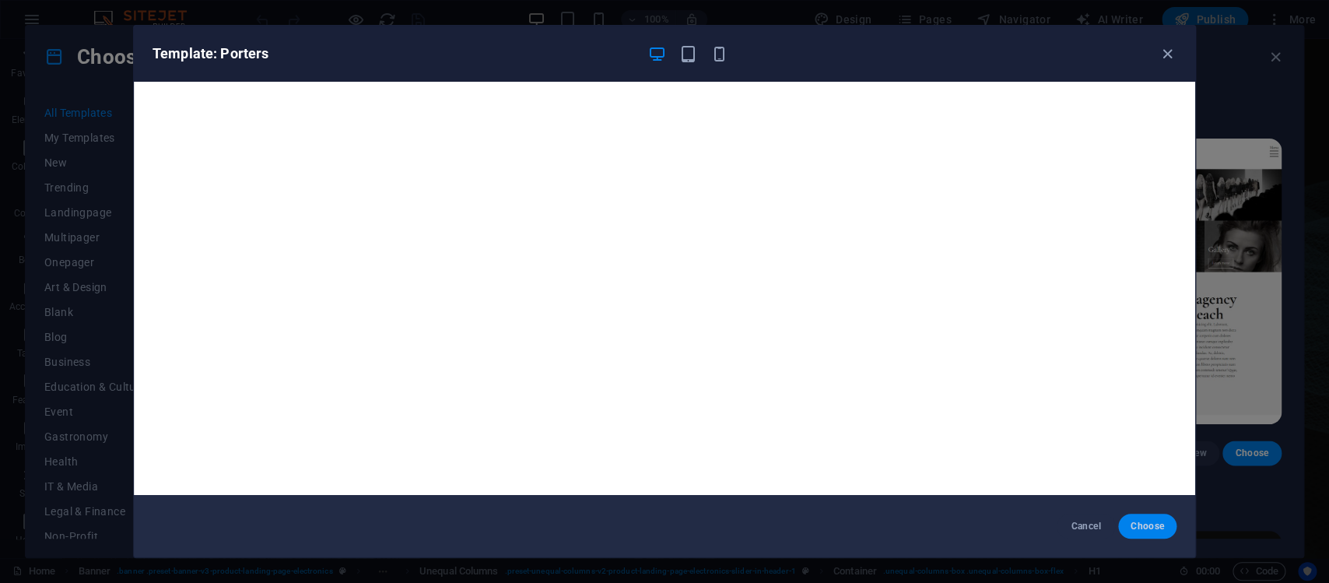
click at [1138, 518] on button "Choose" at bounding box center [1147, 525] width 58 height 25
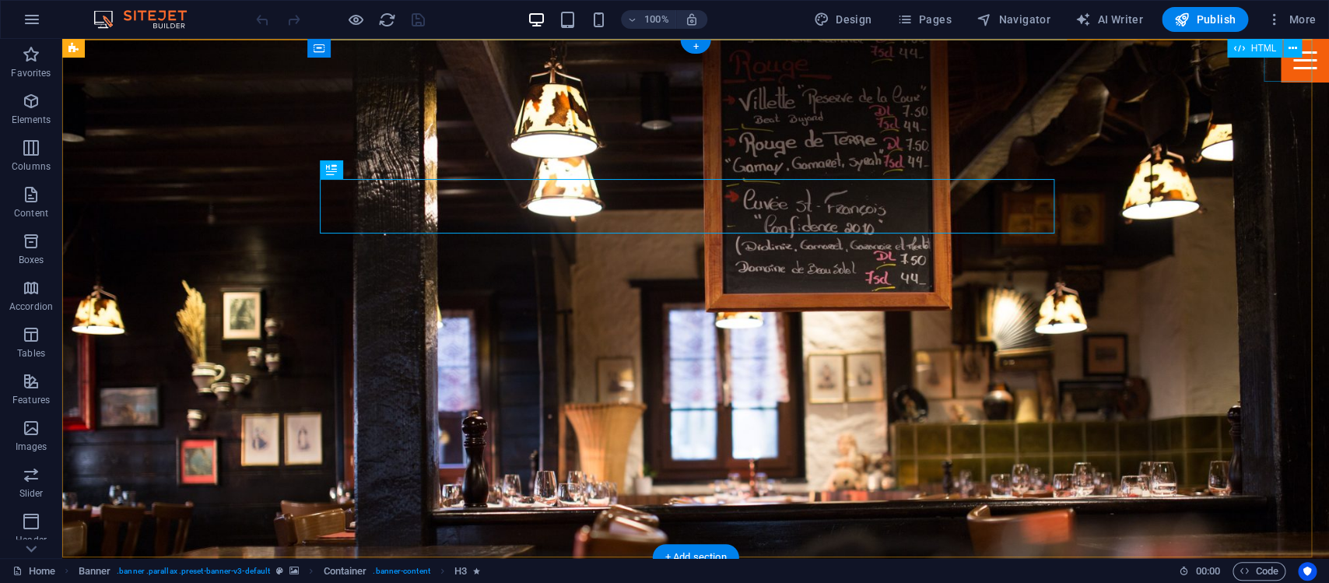
click at [1290, 65] on div "Menu" at bounding box center [1304, 60] width 48 height 43
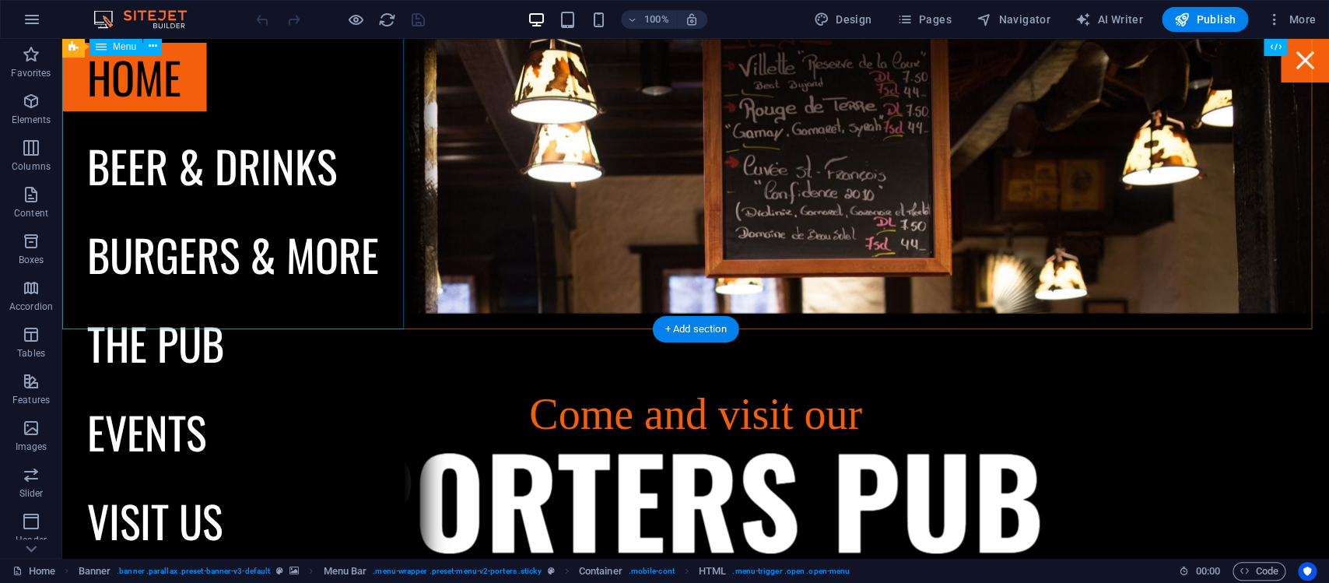
scroll to position [82, 0]
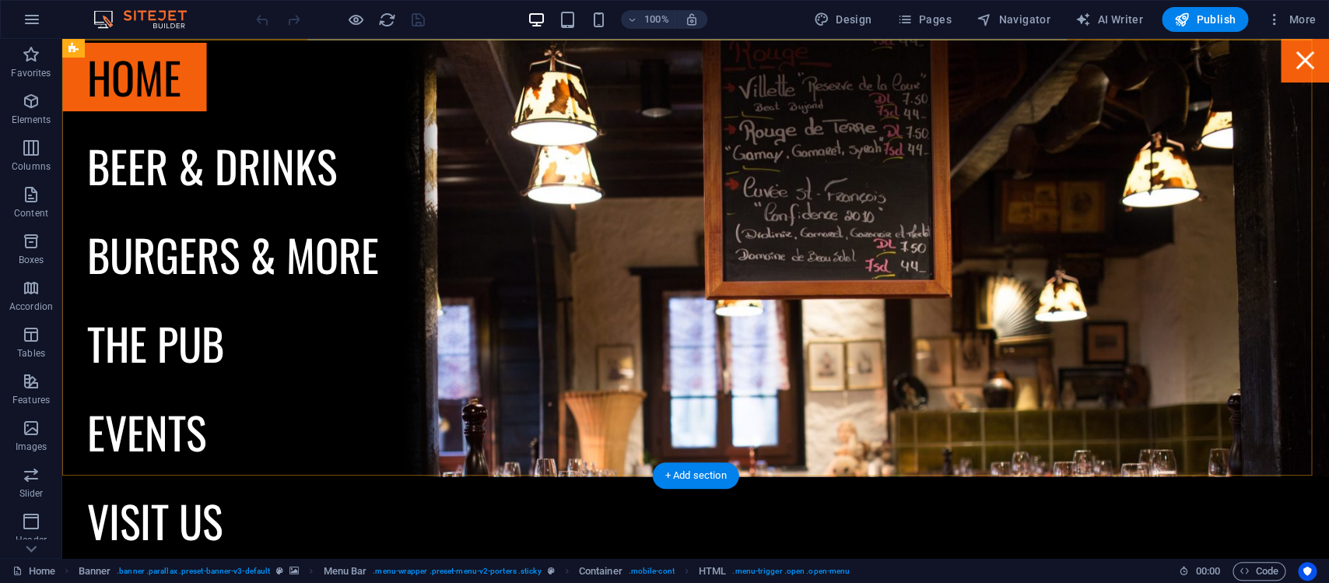
click at [1280, 51] on div "Menu" at bounding box center [1304, 60] width 48 height 43
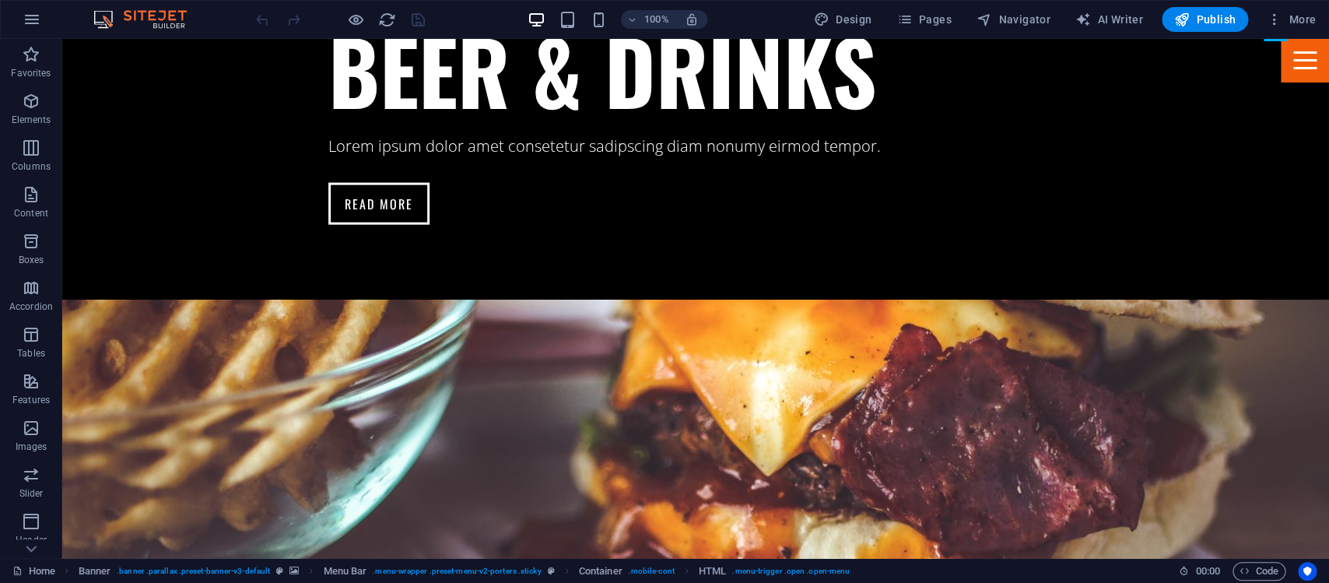
scroll to position [1388, 0]
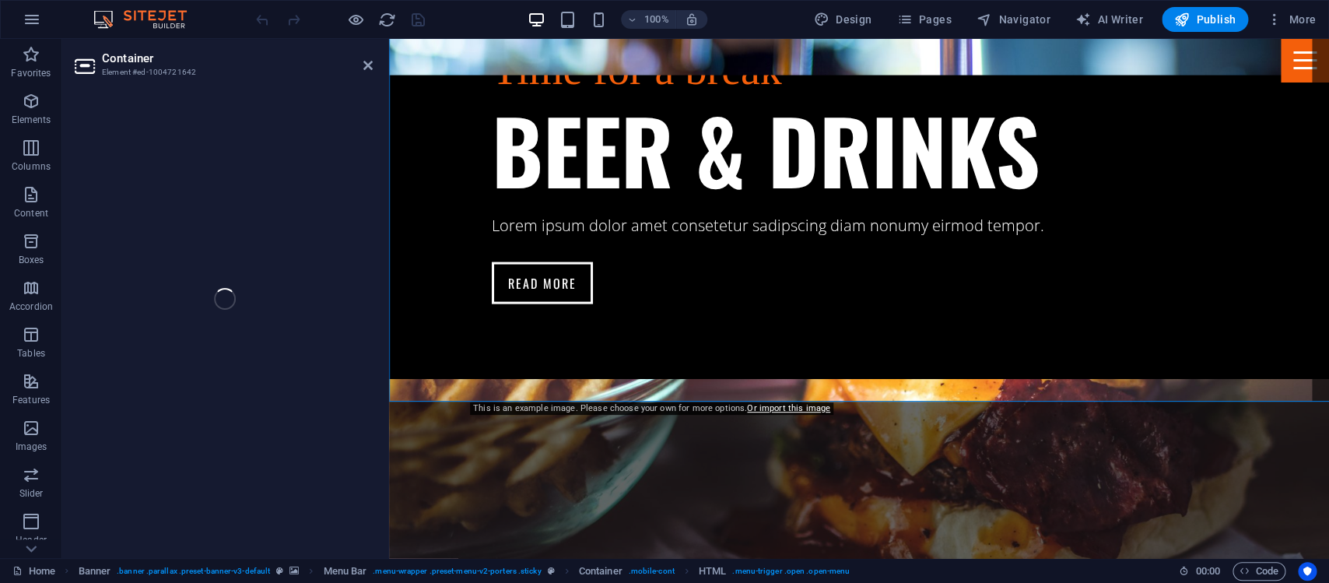
select select "vh"
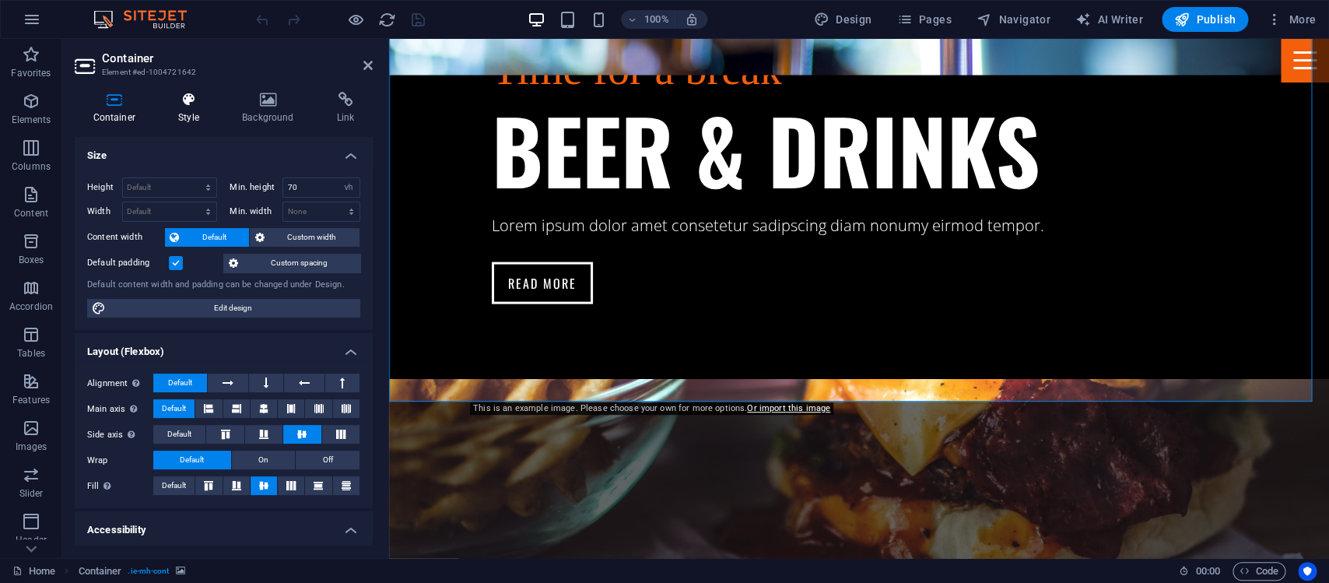
click at [187, 103] on icon at bounding box center [189, 100] width 58 height 16
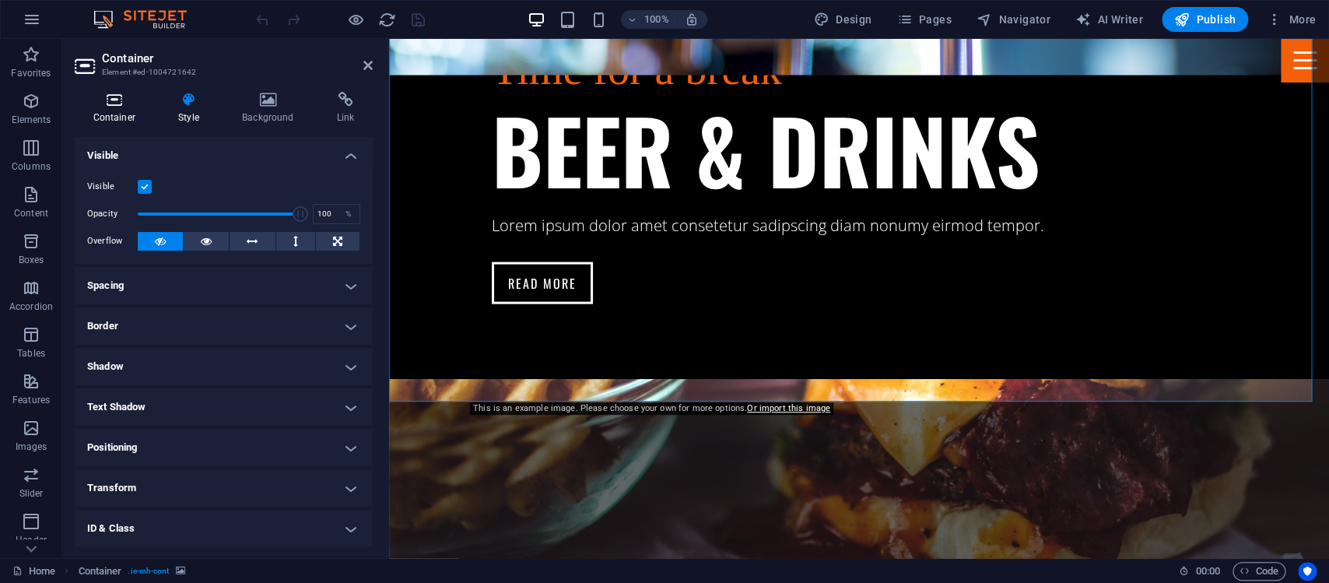
click at [129, 106] on icon at bounding box center [114, 100] width 79 height 16
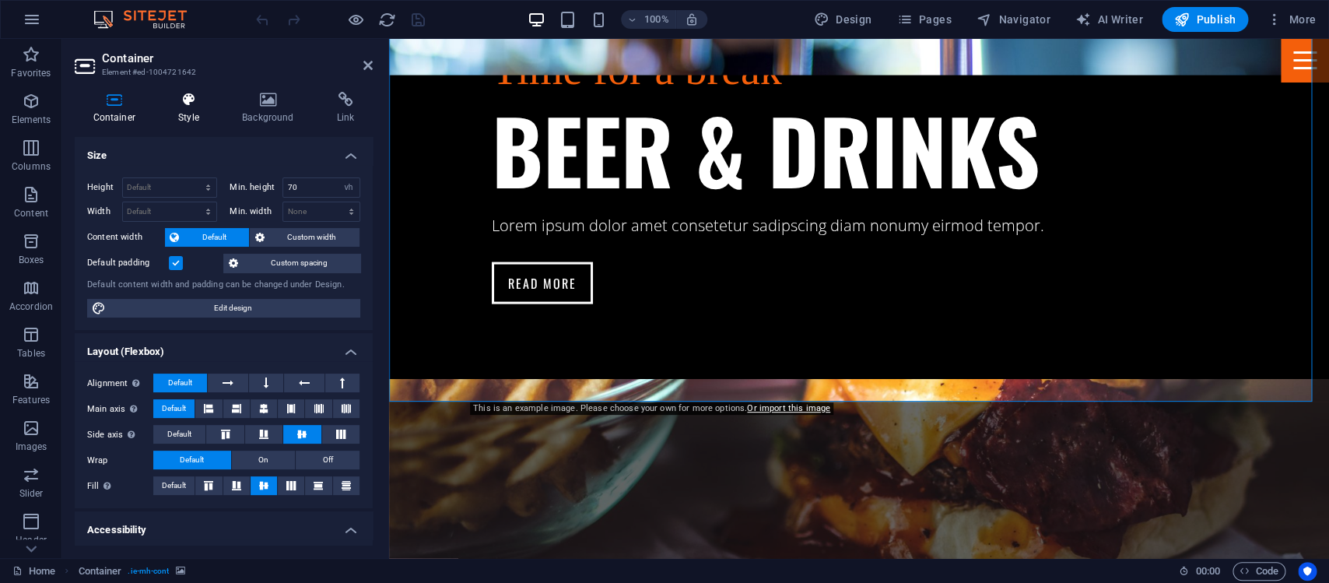
click at [198, 93] on icon at bounding box center [189, 100] width 58 height 16
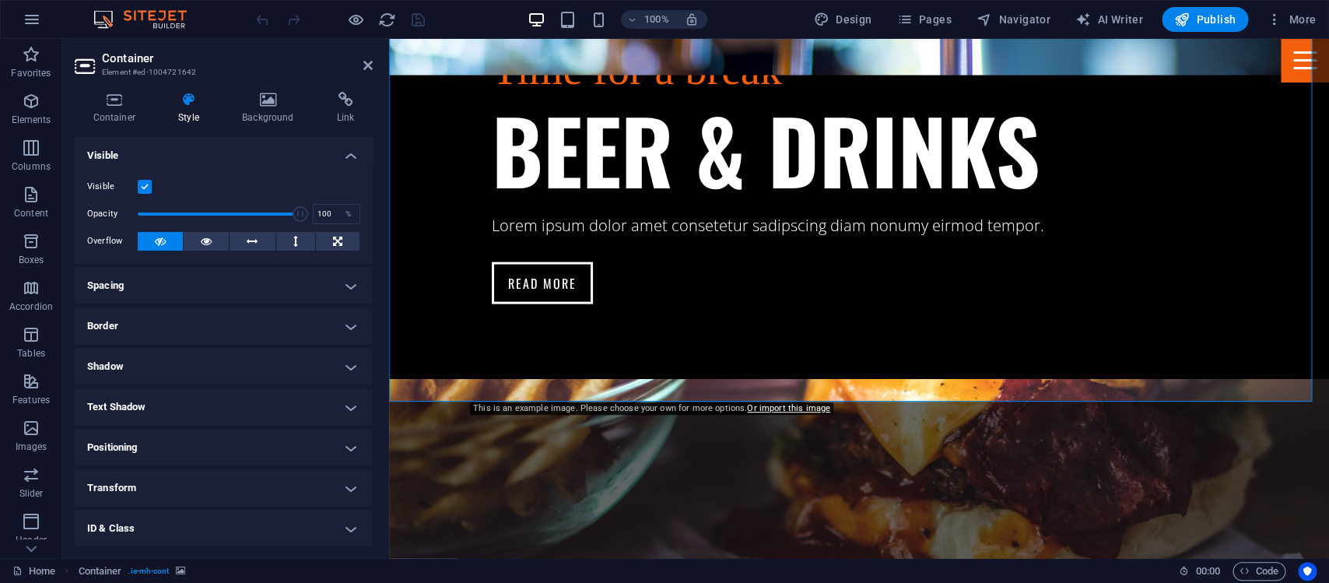
click at [142, 191] on label at bounding box center [145, 187] width 14 height 14
click at [0, 0] on input "Visible" at bounding box center [0, 0] width 0 height 0
click at [142, 191] on label at bounding box center [145, 187] width 14 height 14
click at [0, 0] on input "Visible" at bounding box center [0, 0] width 0 height 0
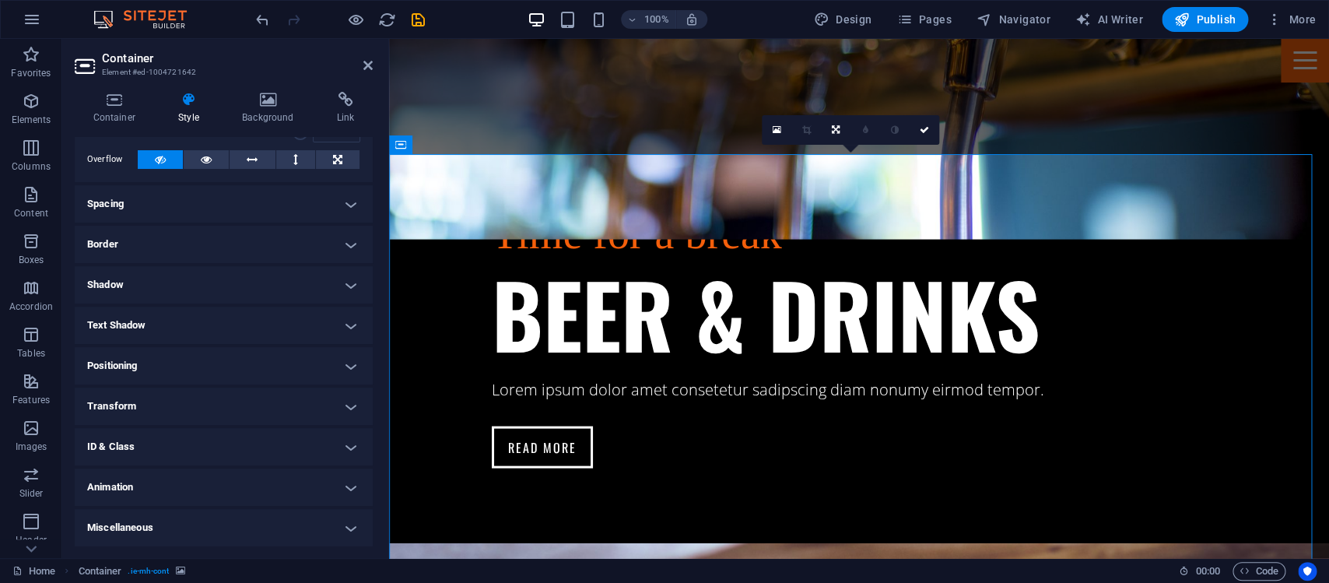
scroll to position [0, 0]
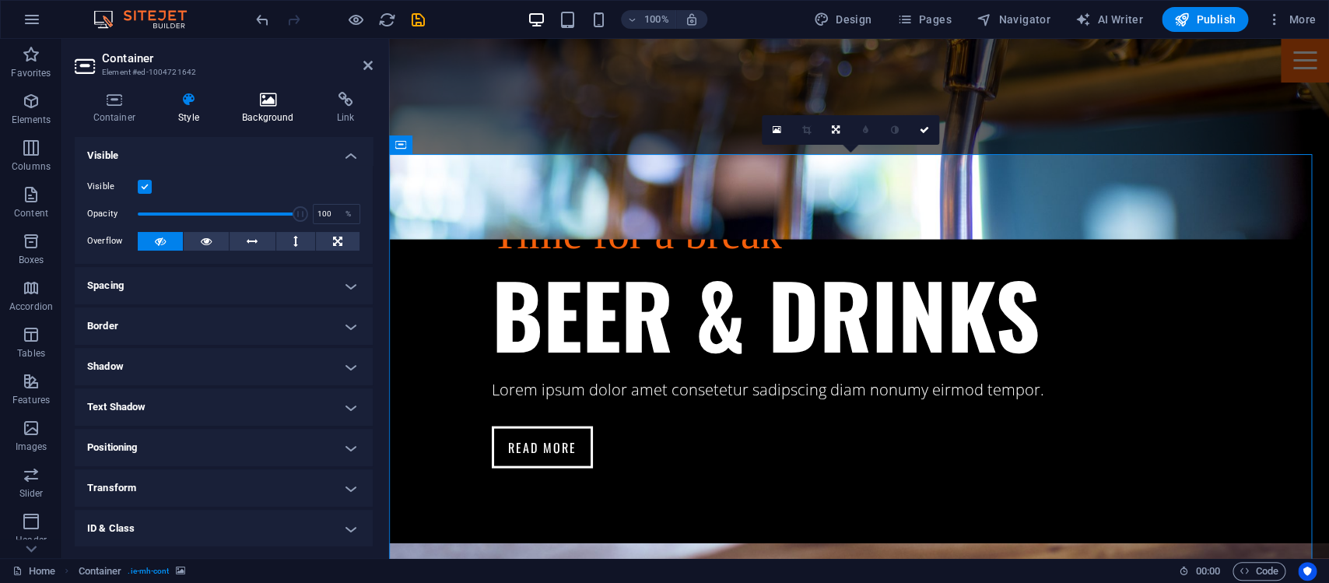
click at [261, 100] on icon at bounding box center [267, 100] width 89 height 16
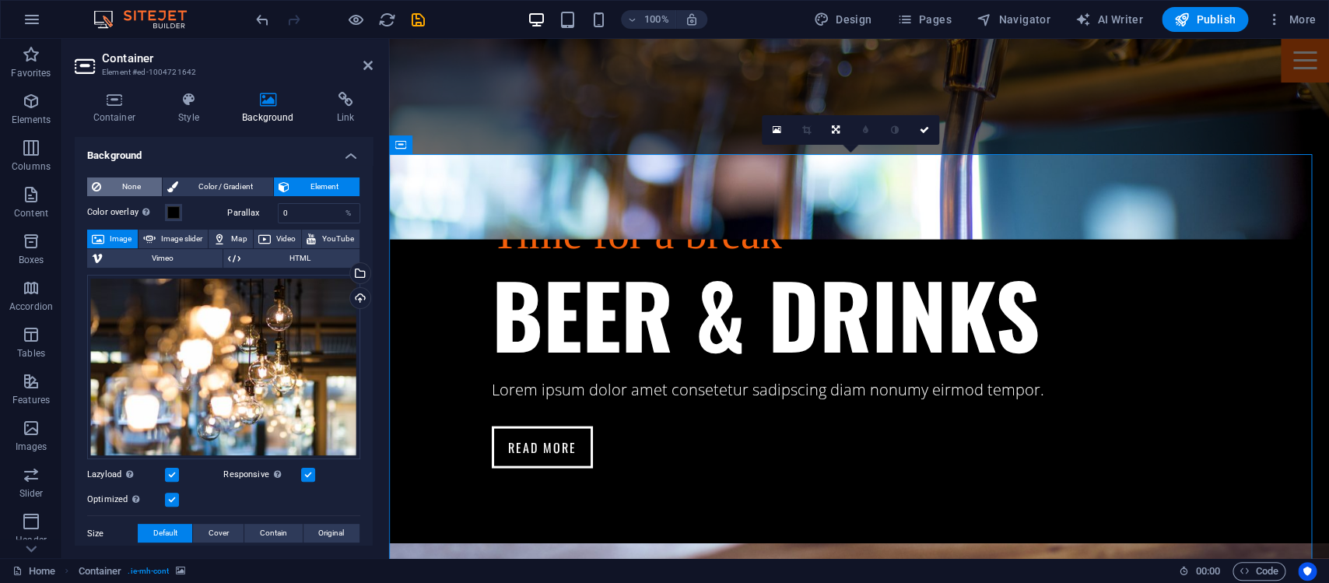
click at [102, 185] on button "None" at bounding box center [124, 186] width 75 height 19
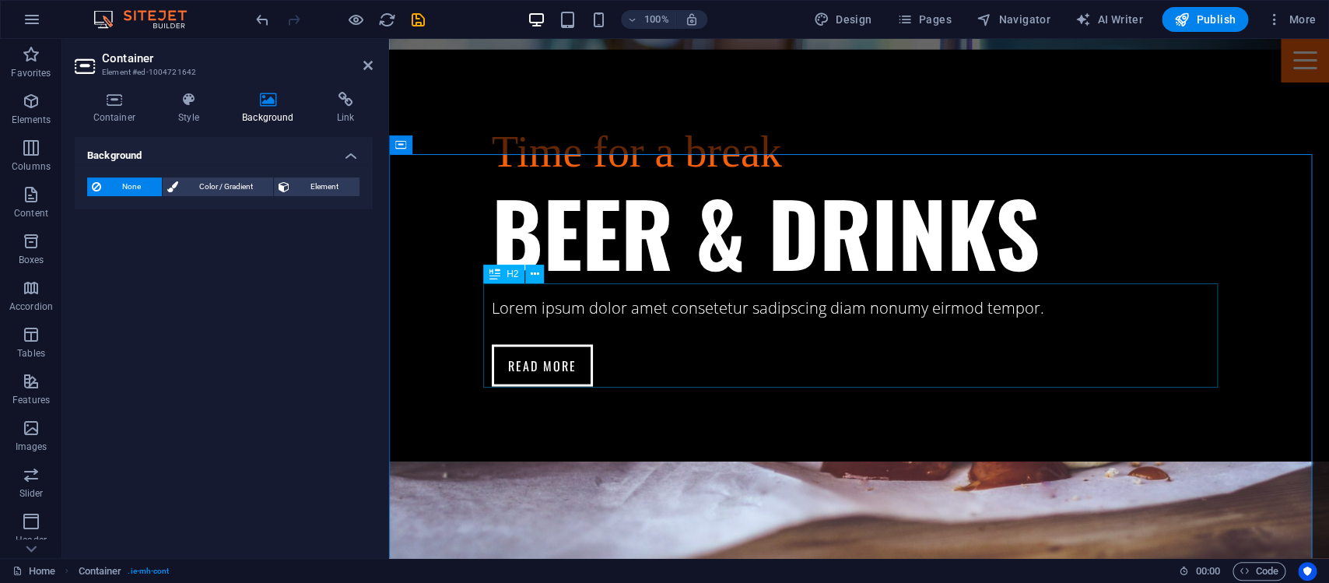
scroll to position [1225, 0]
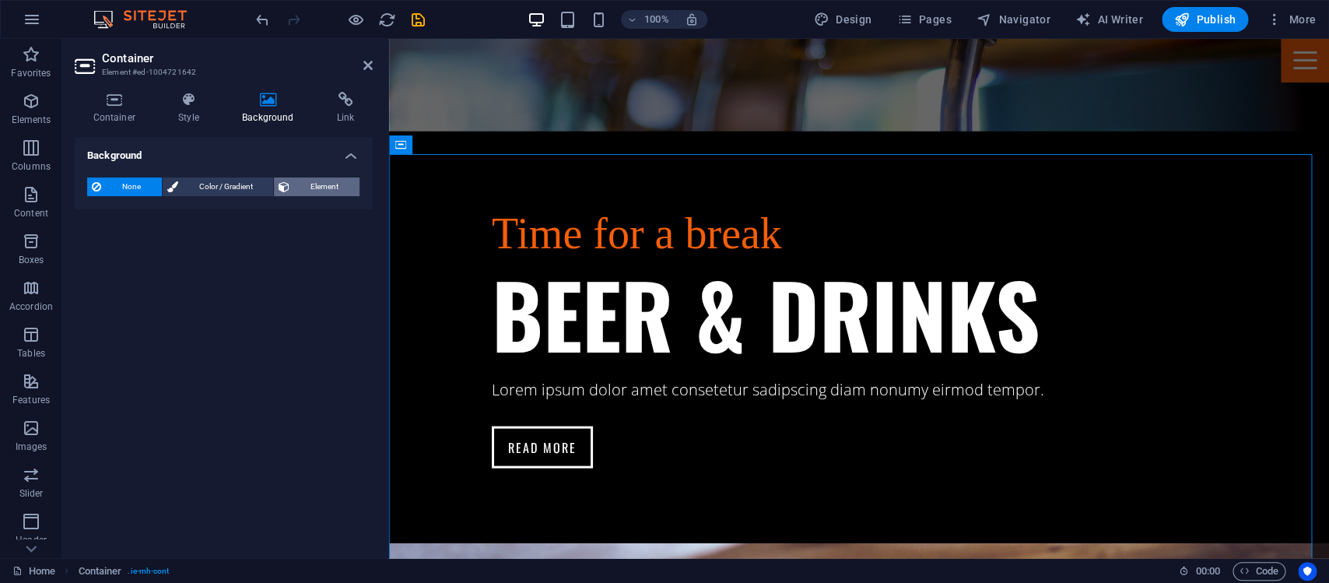
click at [317, 187] on span "Element" at bounding box center [324, 186] width 61 height 19
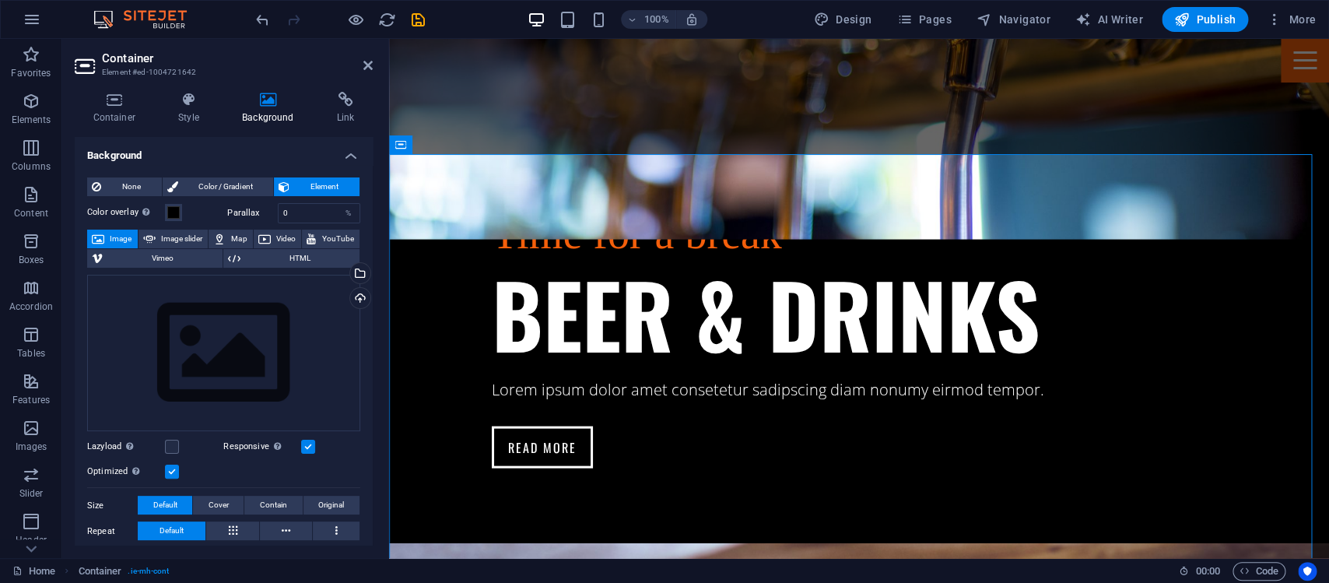
click at [253, 19] on div "100% Design Pages Navigator AI Writer Publish More" at bounding box center [664, 19] width 1327 height 37
click at [260, 16] on icon "undo" at bounding box center [263, 20] width 18 height 18
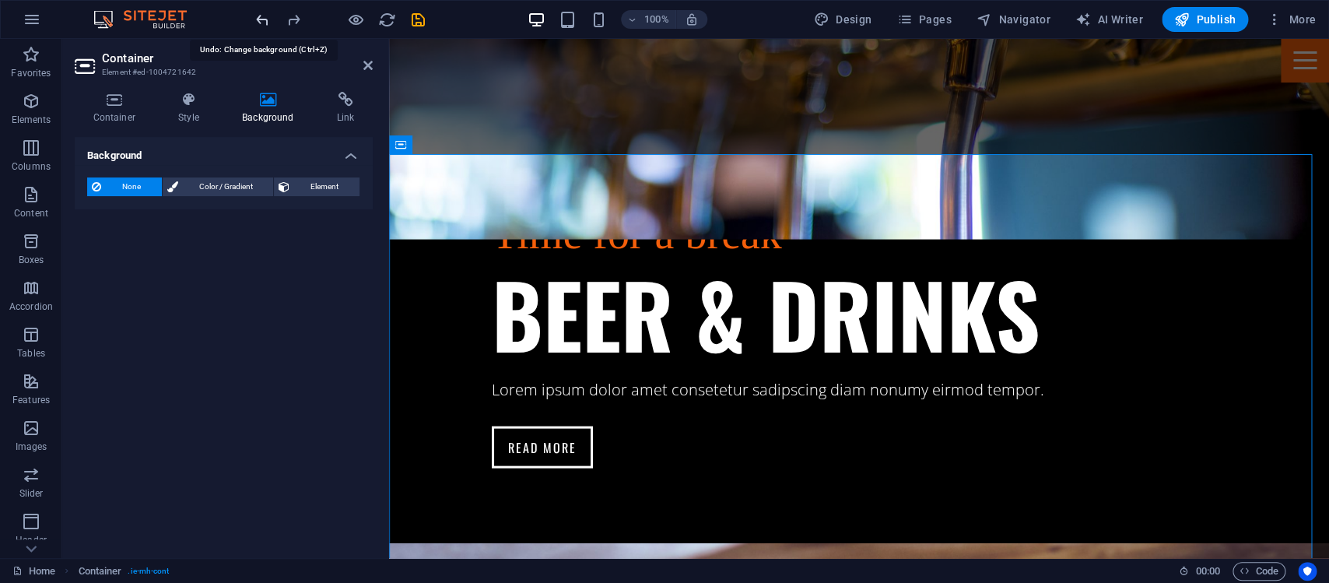
click at [260, 16] on icon "undo" at bounding box center [263, 20] width 18 height 18
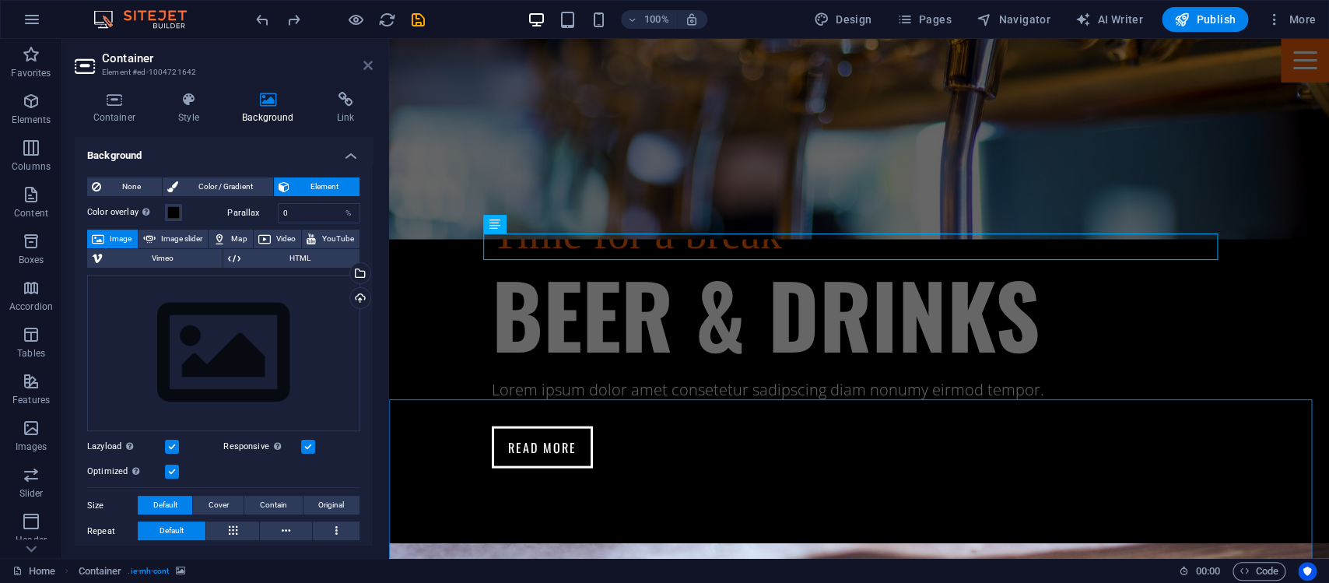
drag, startPoint x: 370, startPoint y: 63, endPoint x: 846, endPoint y: 178, distance: 489.8
click at [370, 63] on icon at bounding box center [367, 65] width 9 height 12
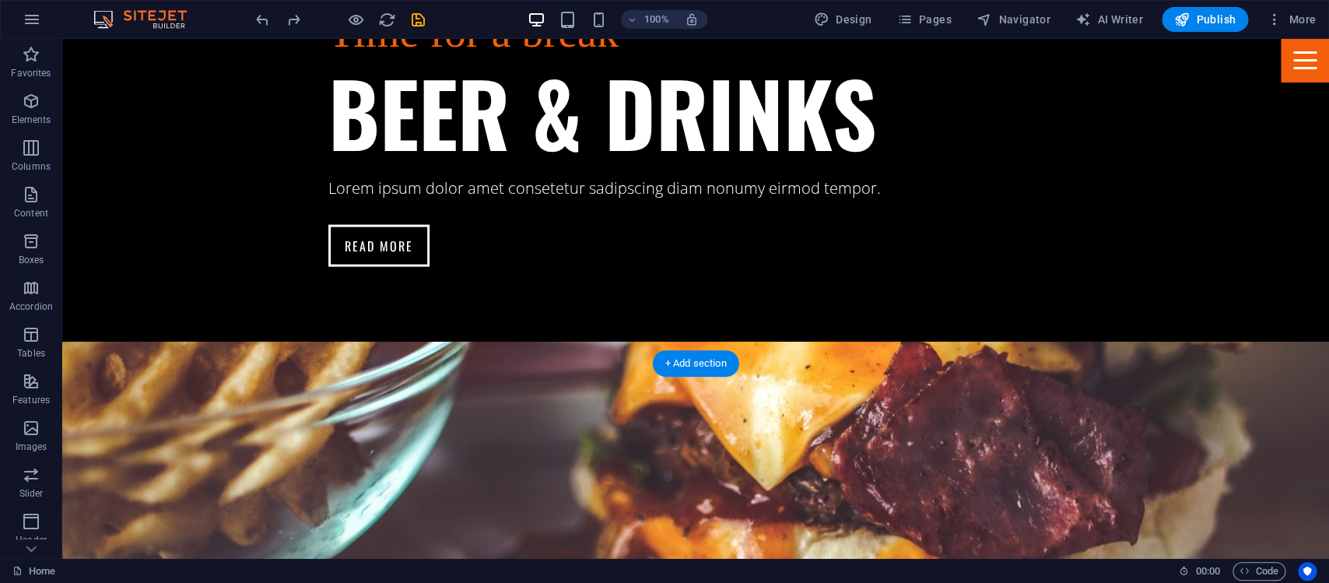
scroll to position [2013, 0]
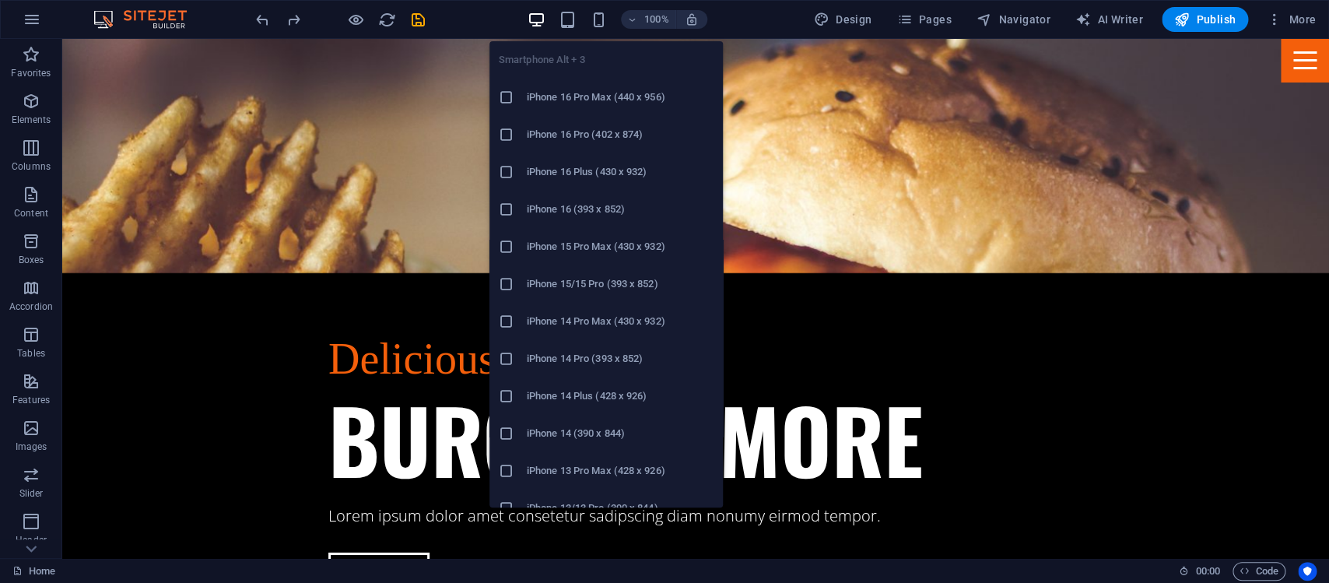
click at [592, 12] on icon "button" at bounding box center [599, 20] width 18 height 18
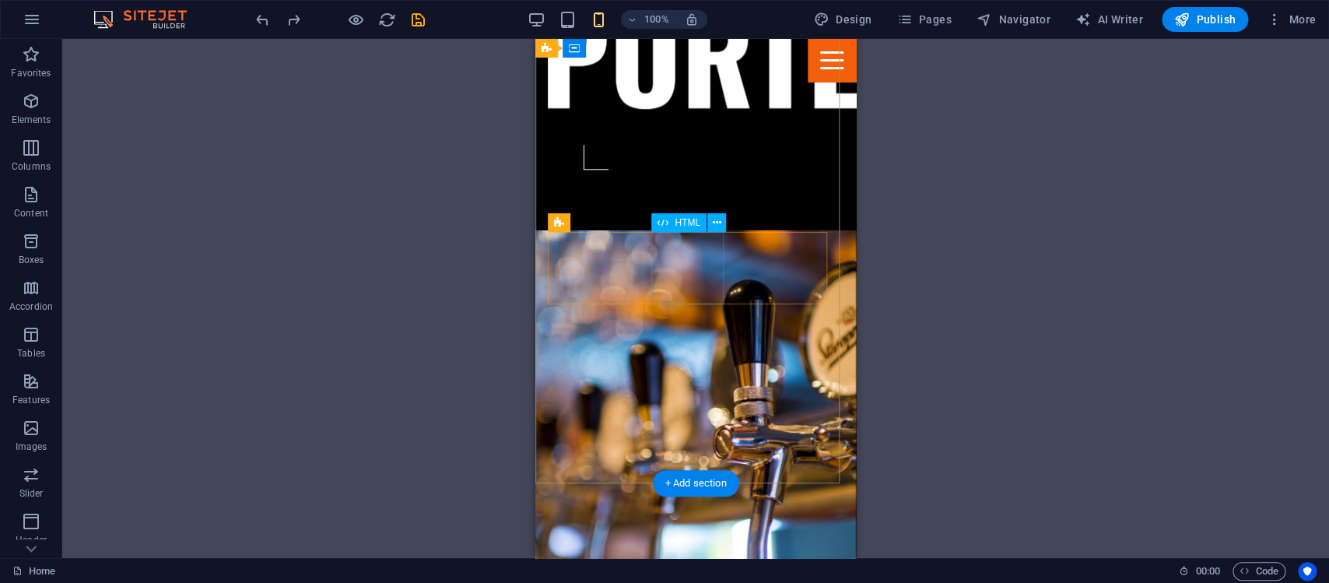
scroll to position [0, 0]
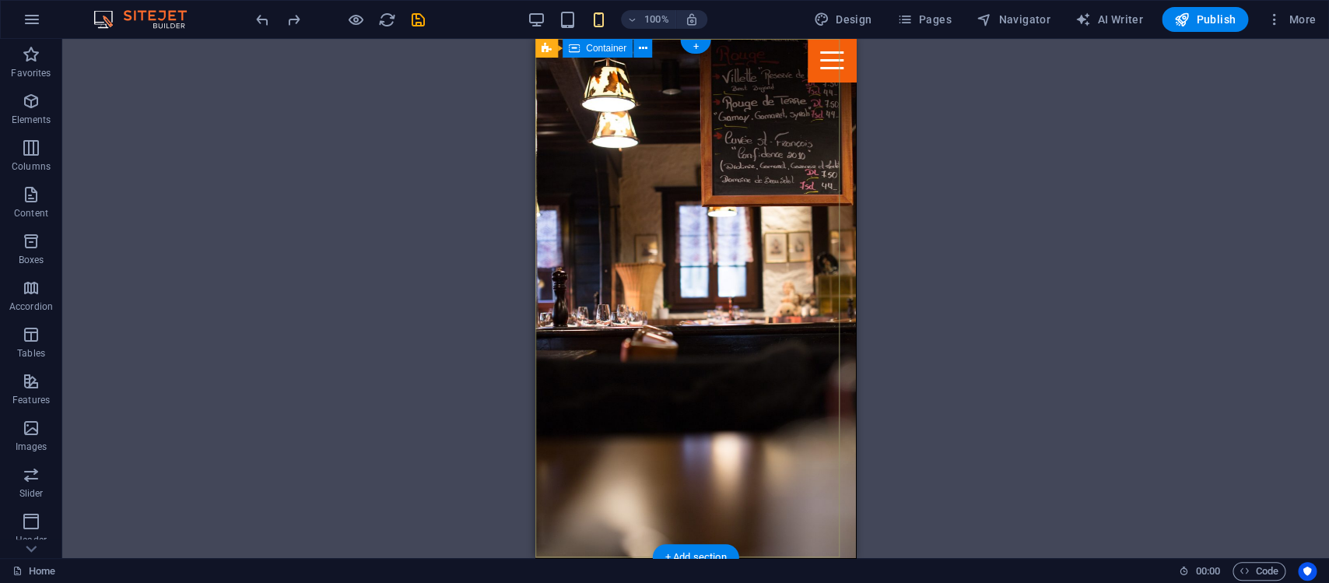
click at [0, 0] on div "HTML" at bounding box center [0, 0] width 0 height 0
click at [818, 65] on div "Menu" at bounding box center [831, 60] width 48 height 43
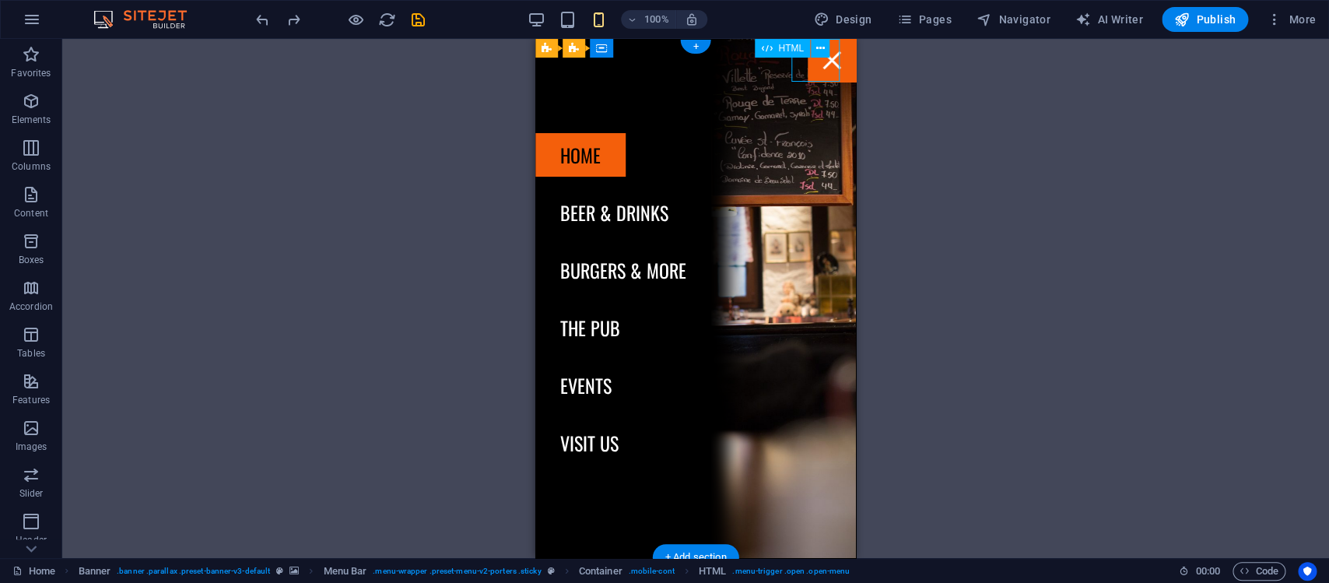
click at [818, 65] on div "Menu" at bounding box center [831, 60] width 48 height 43
